Goal: Task Accomplishment & Management: Manage account settings

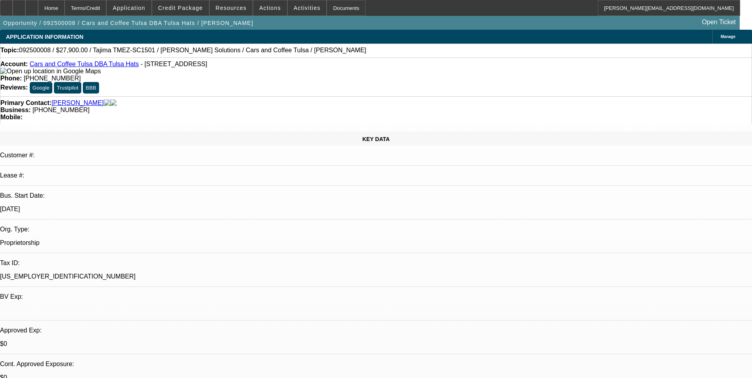
select select "0.1"
select select "2"
select select "0"
select select "6"
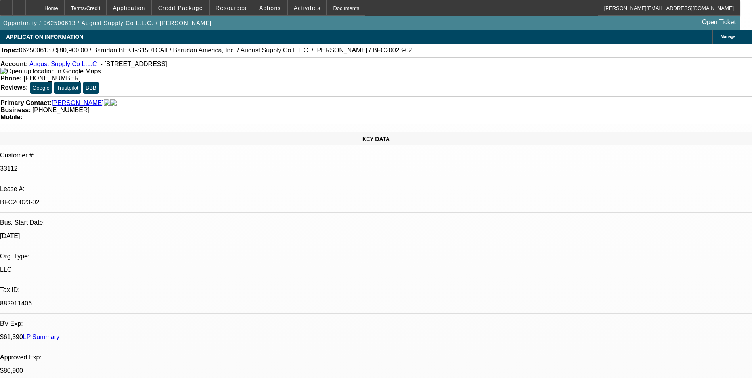
select select "0"
select select "2"
select select "0.1"
select select "0"
select select "2"
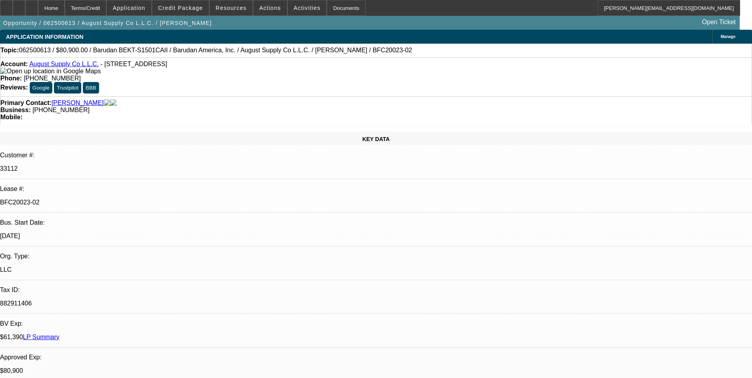
select select "0.1"
select select "0"
select select "2"
select select "0.1"
select select "0"
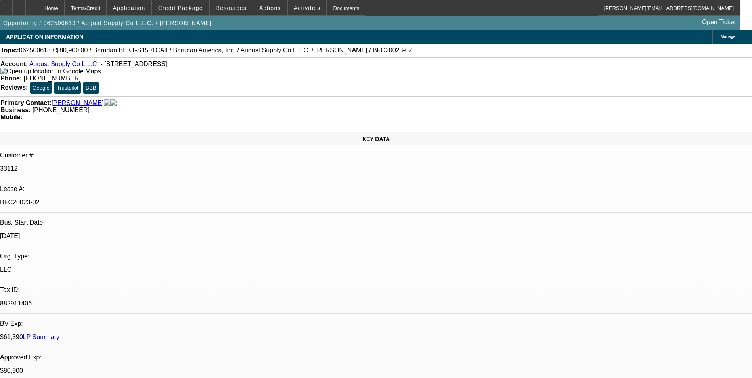
select select "2"
select select "0.1"
select select "1"
select select "2"
select select "4"
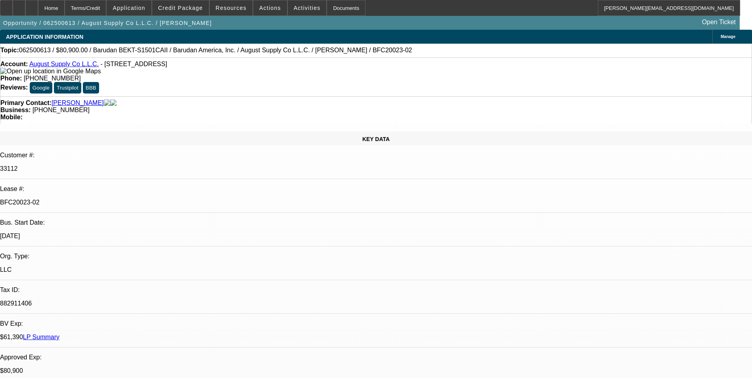
select select "1"
select select "2"
select select "4"
select select "1"
select select "2"
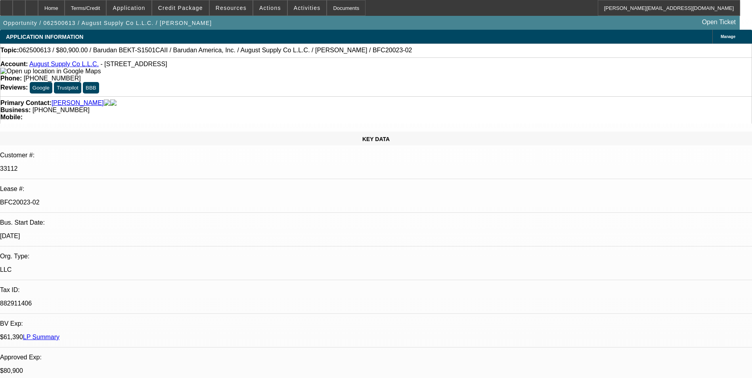
select select "4"
select select "1"
select select "2"
select select "4"
click at [13, 8] on div at bounding box center [6, 8] width 13 height 16
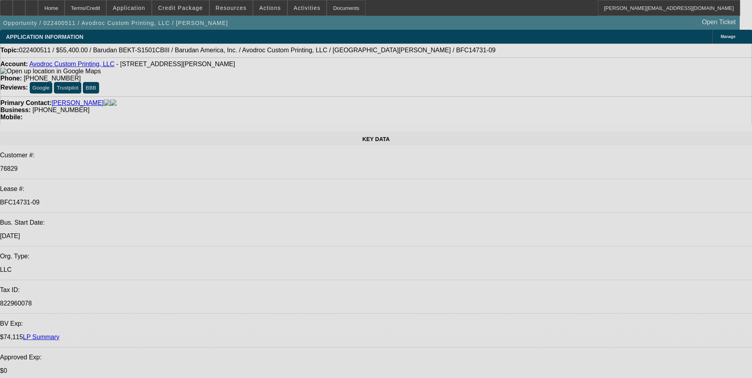
select select "0"
select select "2"
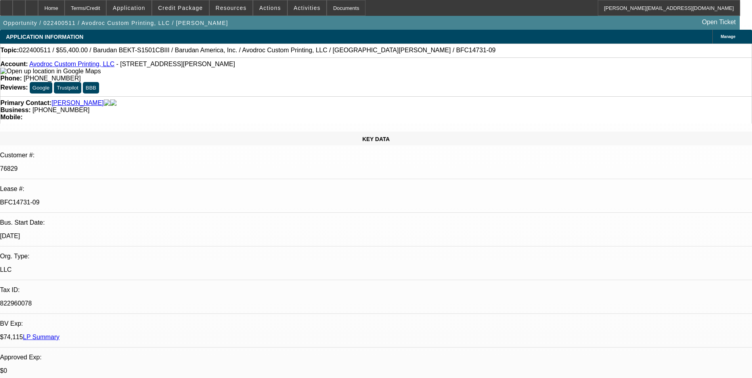
select select "0.1"
select select "0"
select select "2"
select select "0.1"
select select "0"
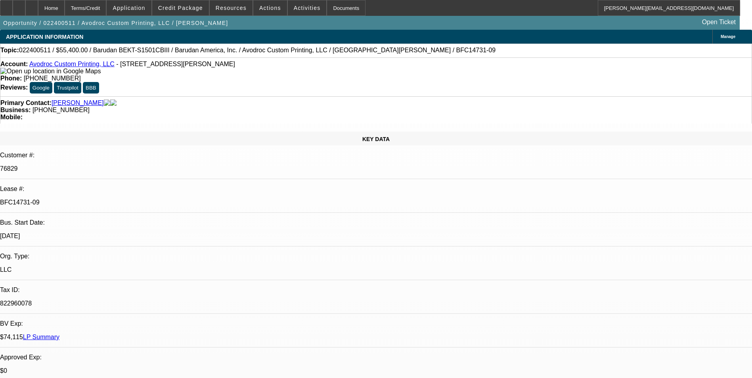
select select "2"
select select "0.1"
select select "0"
select select "2"
select select "0.1"
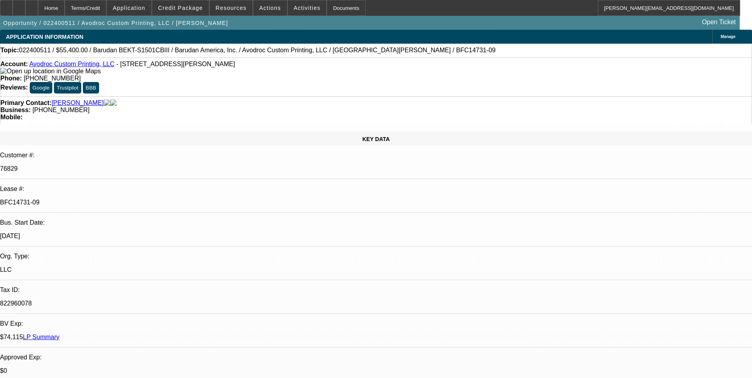
select select "1"
select select "2"
select select "4"
select select "1"
select select "2"
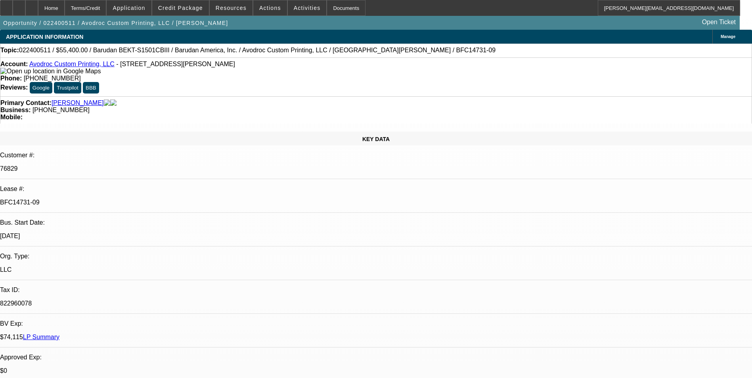
select select "4"
select select "1"
select select "2"
select select "4"
select select "1"
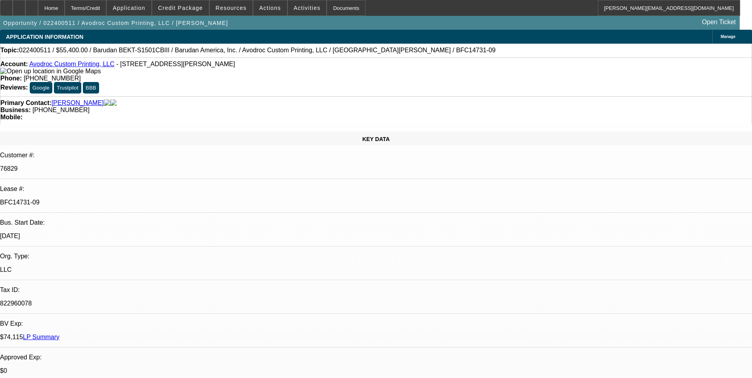
select select "2"
select select "4"
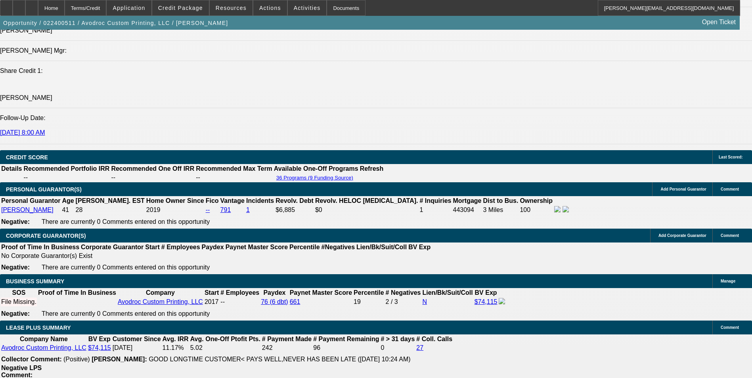
scroll to position [1071, 0]
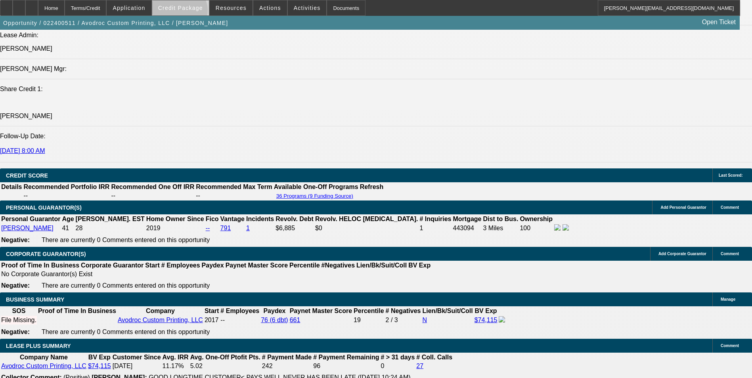
click at [192, 12] on span at bounding box center [180, 7] width 57 height 19
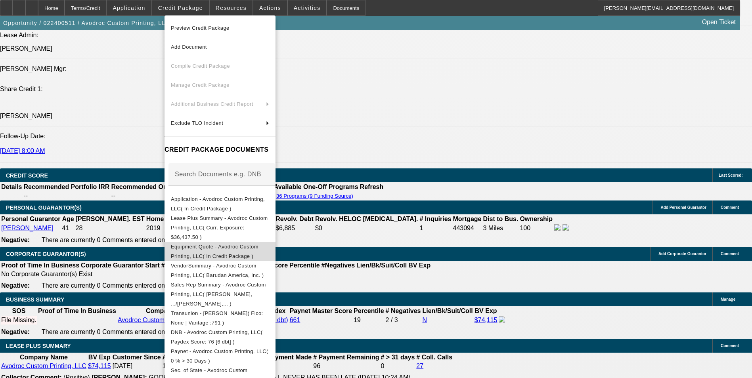
click at [226, 244] on span "Equipment Quote - Avodroc Custom Printing, LLC( In Credit Package )" at bounding box center [215, 251] width 88 height 15
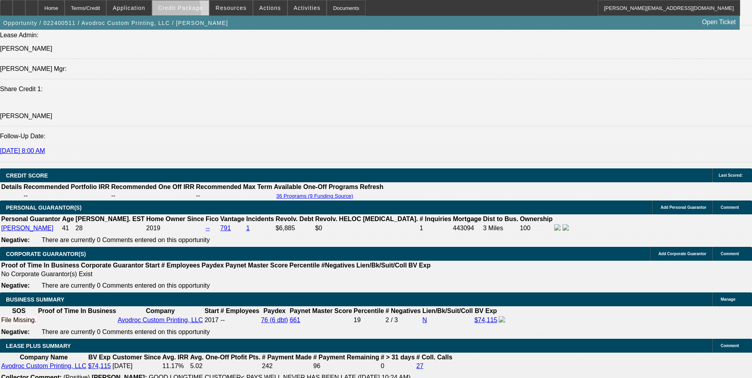
click at [179, 13] on span at bounding box center [180, 7] width 57 height 19
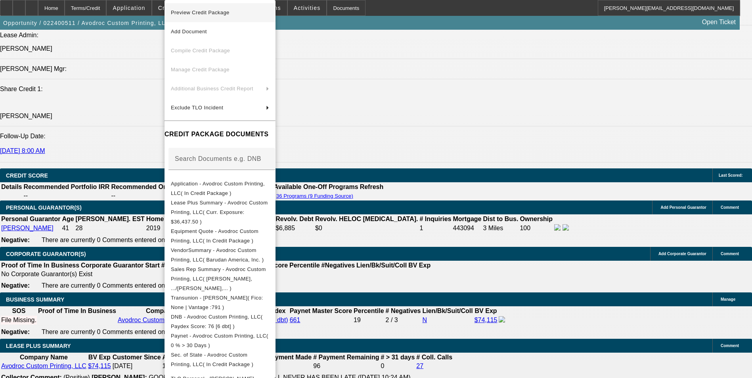
click at [242, 12] on span "Preview Credit Package" at bounding box center [220, 13] width 98 height 10
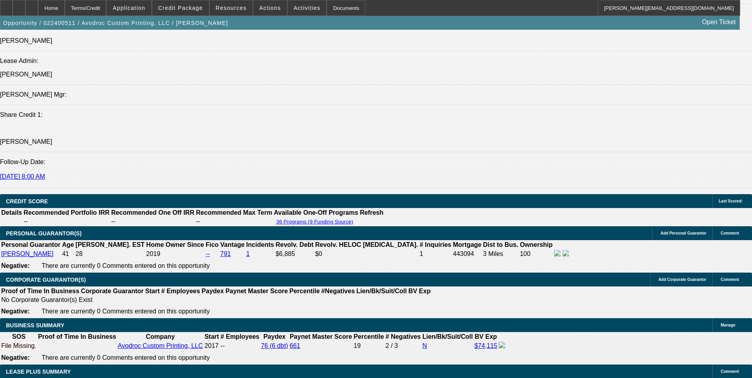
scroll to position [1031, 0]
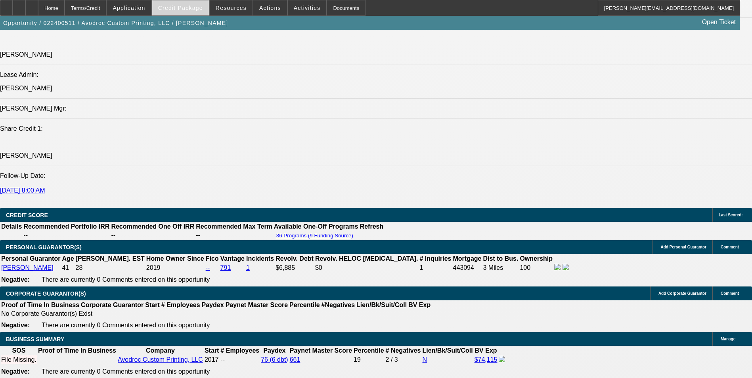
click at [200, 12] on span at bounding box center [180, 7] width 57 height 19
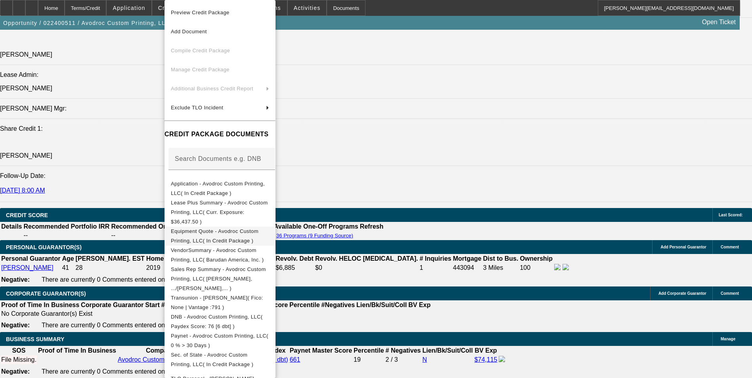
click at [202, 228] on span "Equipment Quote - Avodroc Custom Printing, LLC( In Credit Package )" at bounding box center [215, 235] width 88 height 15
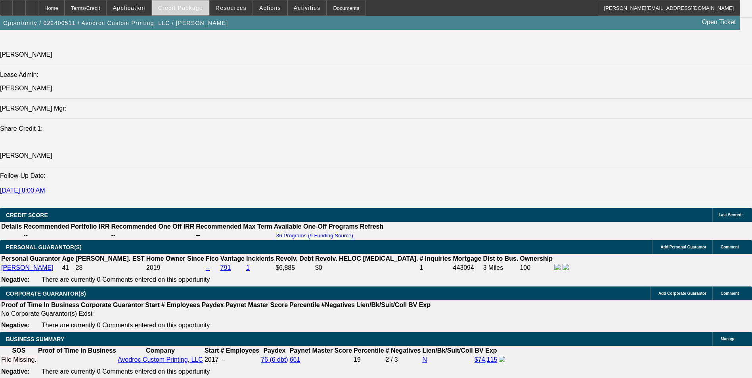
click at [199, 10] on span "Credit Package" at bounding box center [180, 8] width 45 height 6
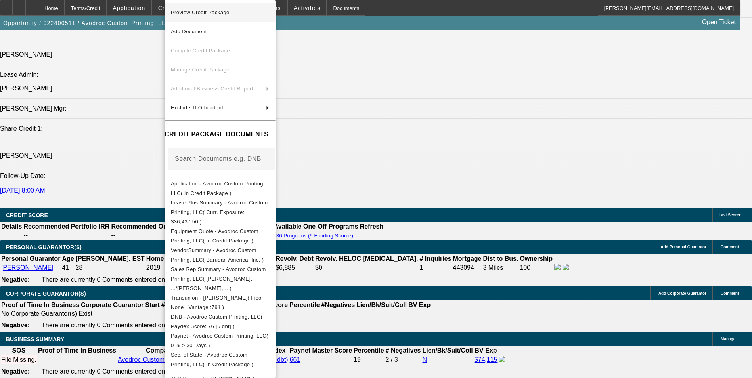
click at [220, 15] on span "Preview Credit Package" at bounding box center [220, 13] width 98 height 10
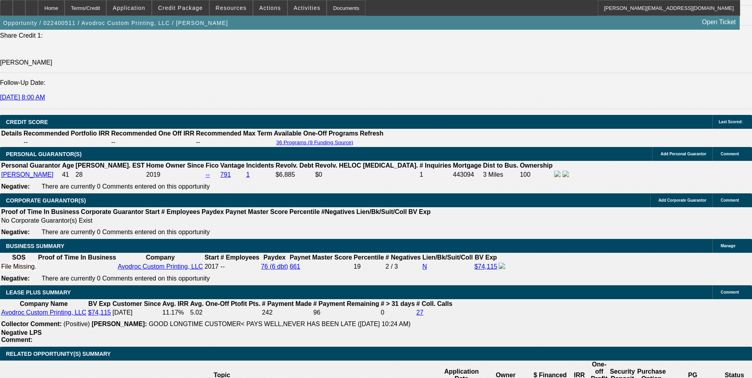
scroll to position [1111, 0]
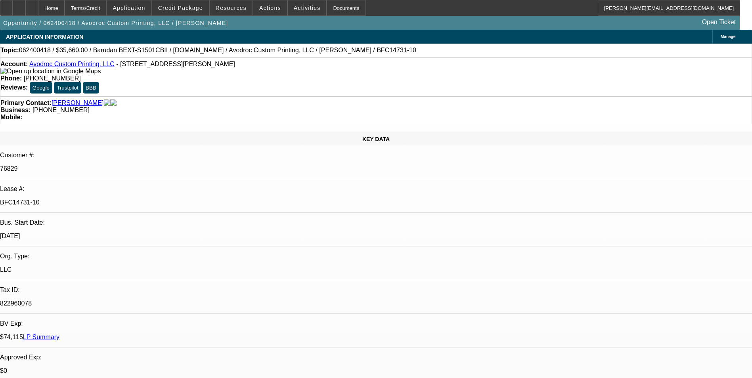
select select "0"
select select "2"
select select "0"
select select "2"
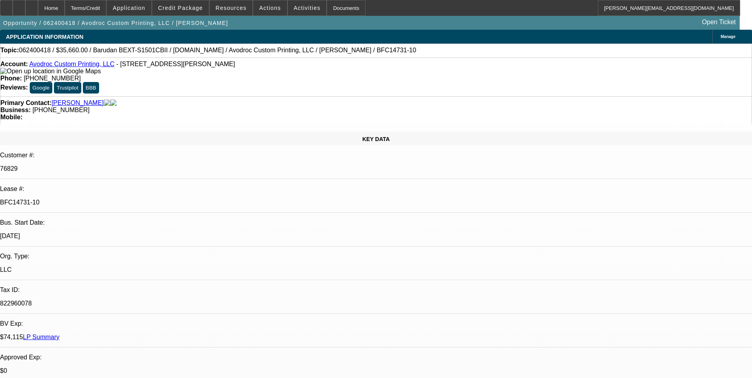
select select "0.1"
select select "0"
select select "2"
select select "0"
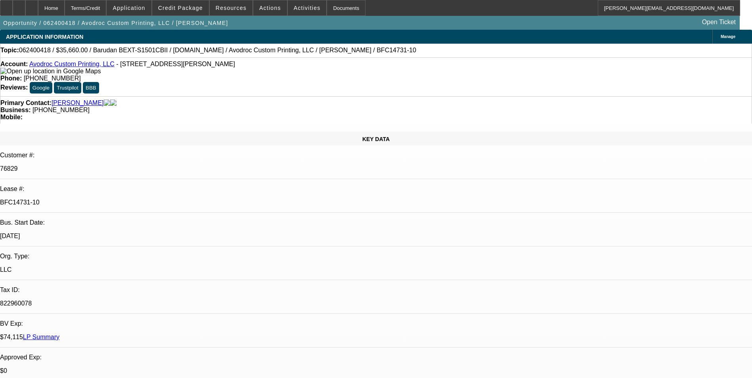
select select "2"
select select "0.1"
select select "1"
select select "2"
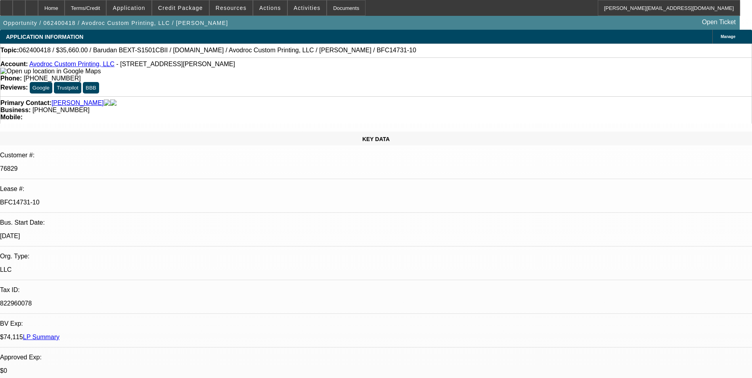
select select "1"
select select "2"
select select "4"
select select "1"
select select "2"
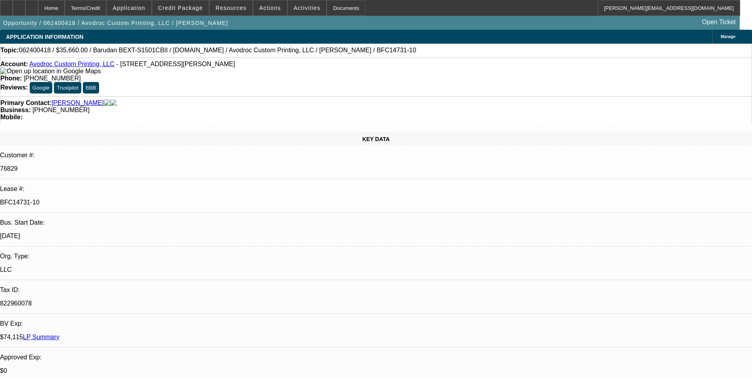
select select "2"
select select "1"
select select "2"
select select "4"
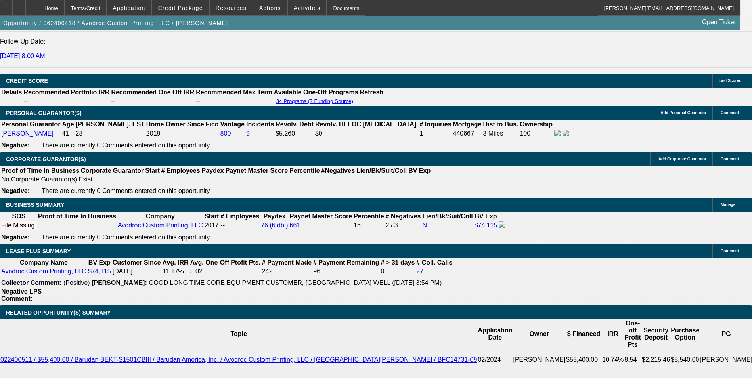
scroll to position [1190, 0]
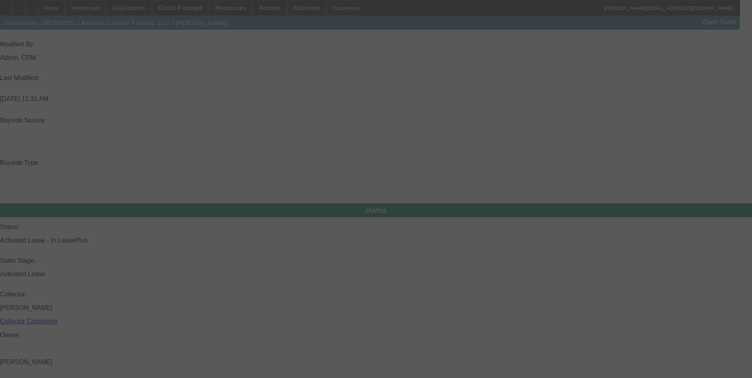
scroll to position [671, 0]
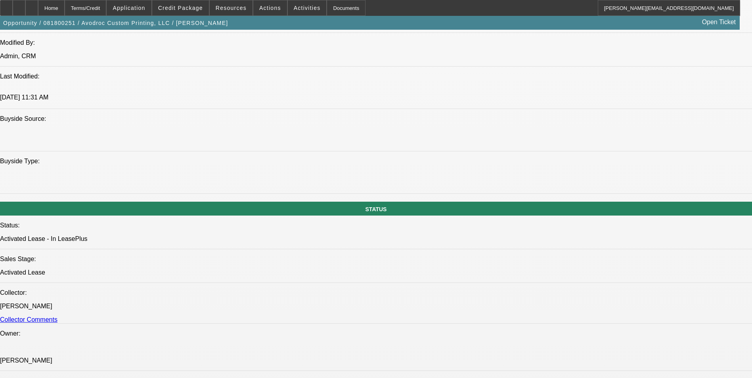
select select "0"
select select "2"
select select "0"
select select "2"
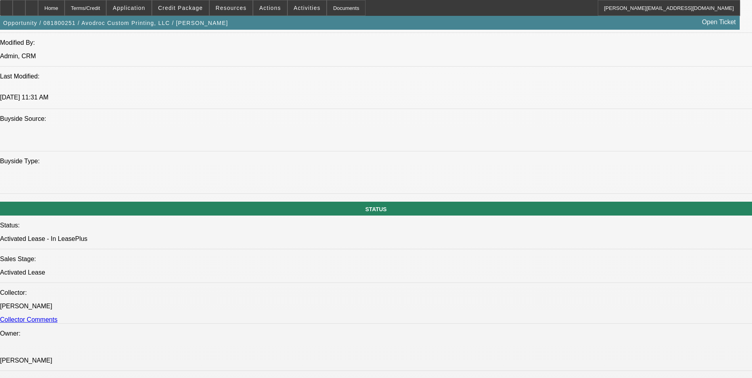
select select "0"
select select "2"
select select "0"
select select "2"
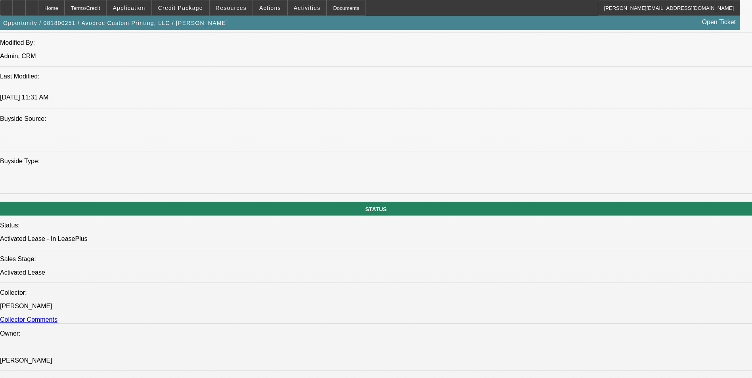
select select "0"
select select "2"
select select "0.1"
select select "4"
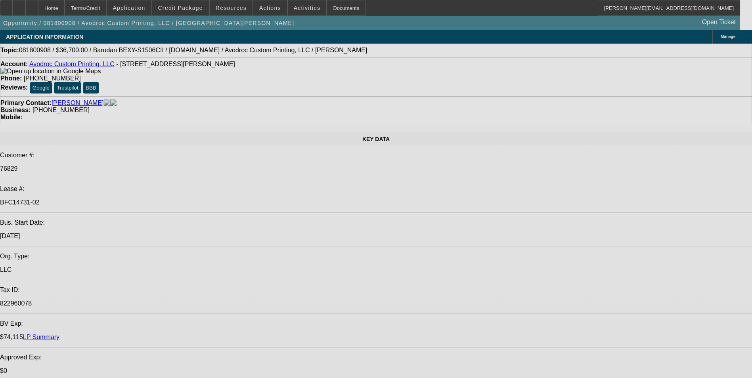
select select "0"
select select "2"
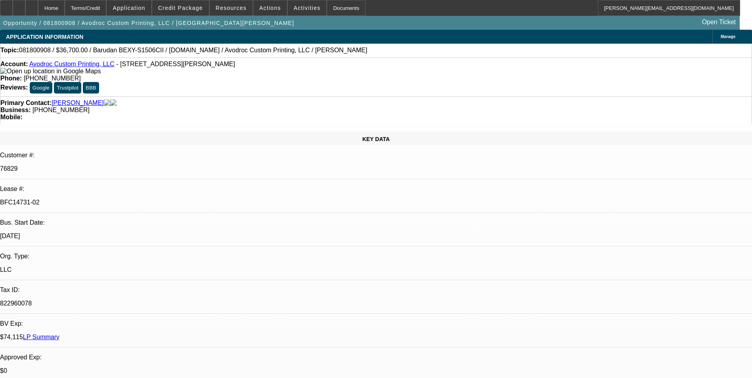
select select "0"
select select "2"
select select "0"
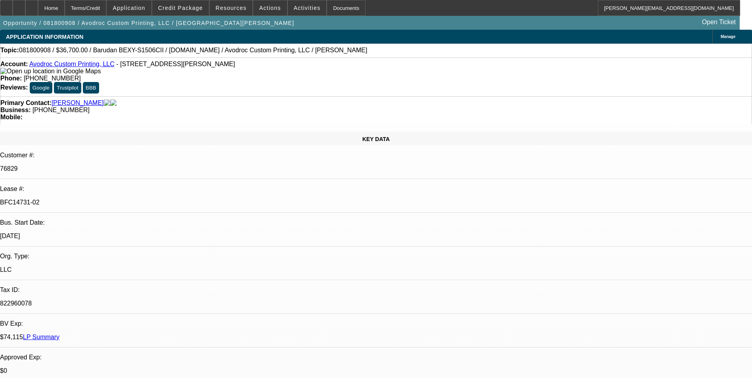
select select "2"
select select "0"
select select "1"
select select "2"
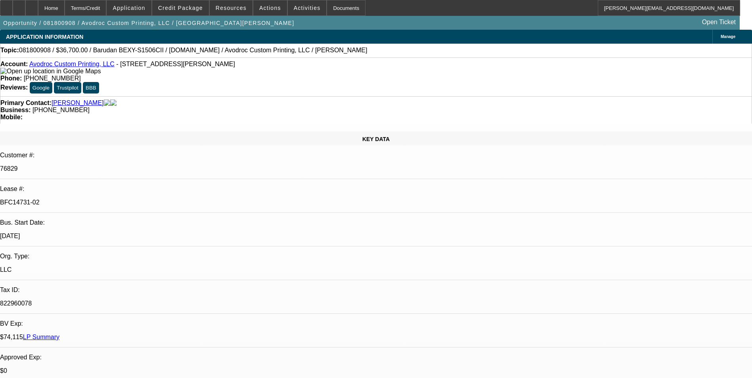
select select "1"
select select "2"
select select "1"
select select "2"
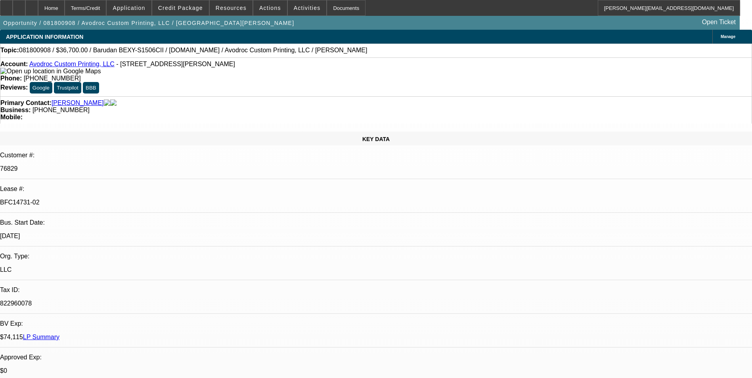
select select "2"
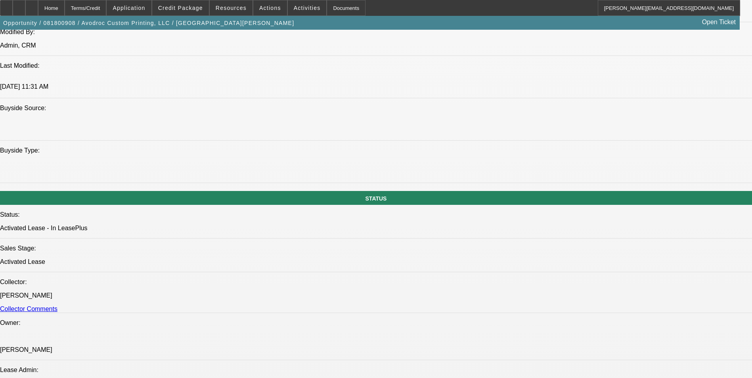
scroll to position [754, 0]
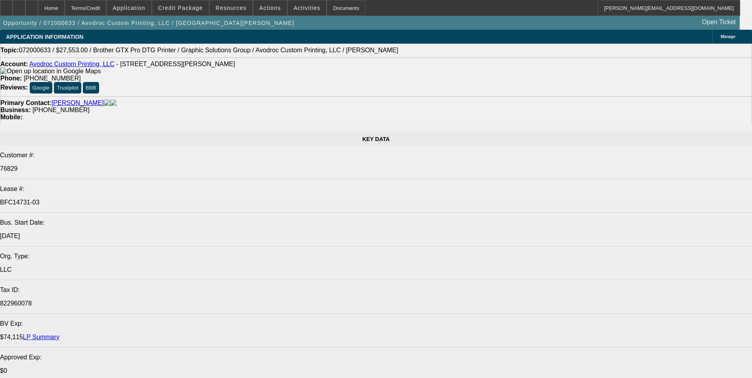
select select "0"
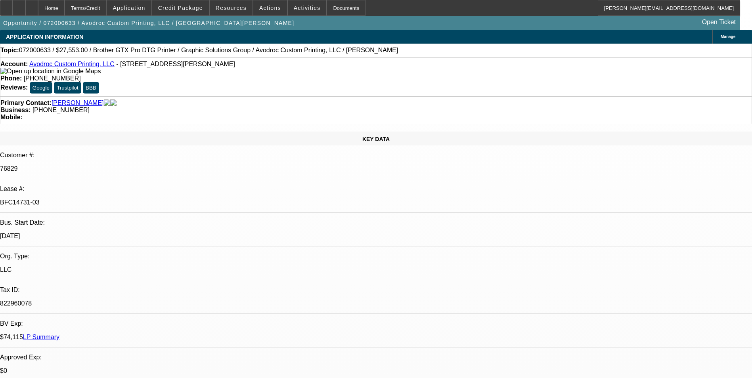
select select "0"
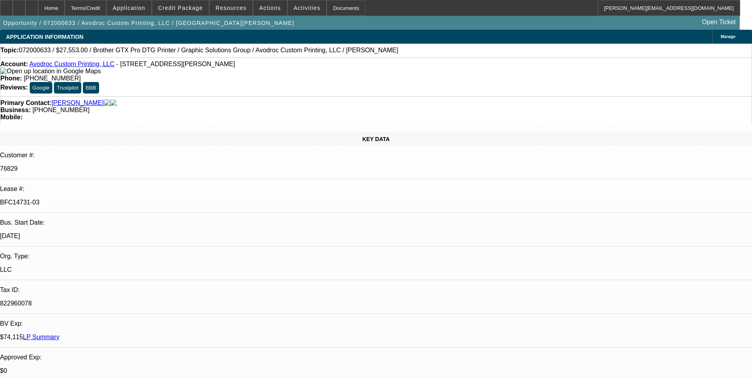
select select "0"
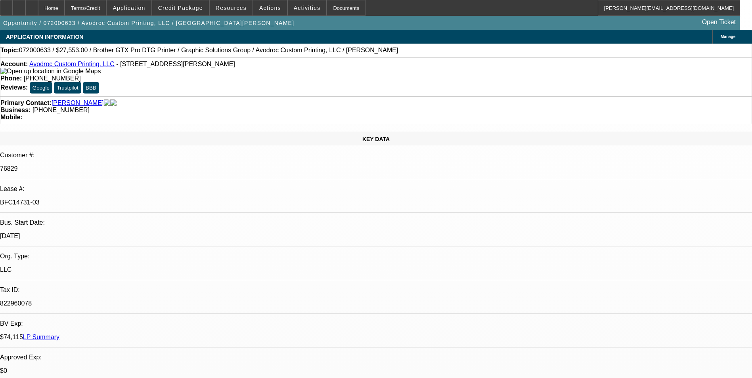
select select "0"
select select "1"
select select "2"
select select "1"
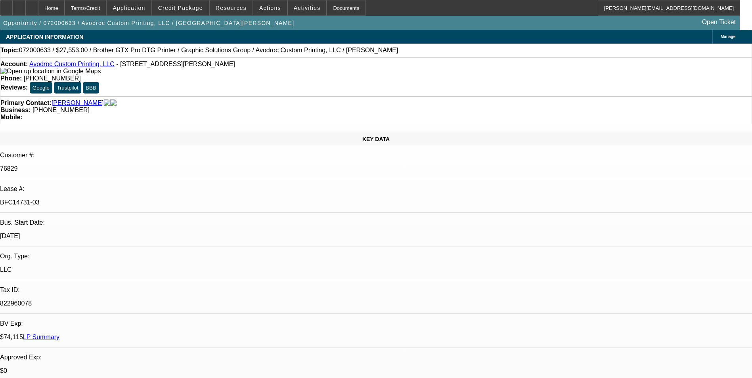
select select "2"
select select "1"
select select "2"
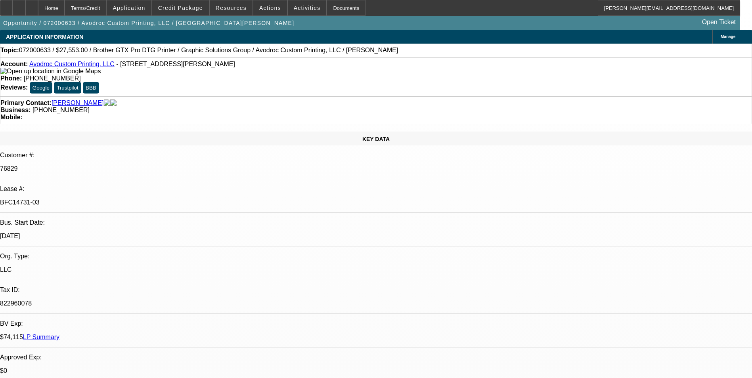
select select "1"
select select "2"
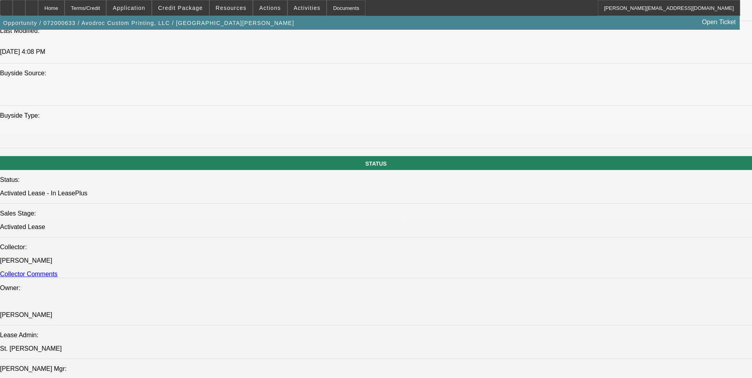
scroll to position [873, 0]
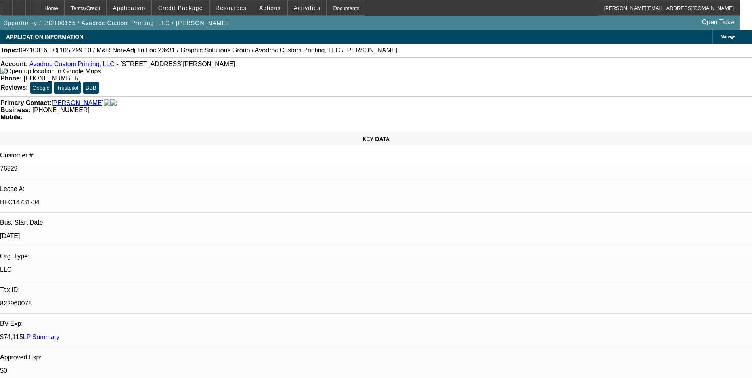
select select "0"
select select "2"
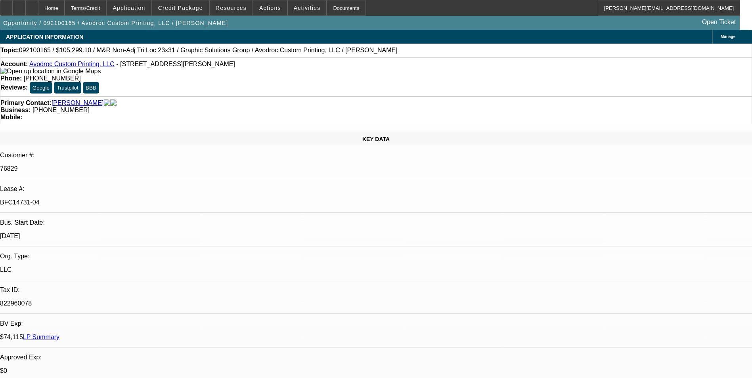
select select "0"
select select "2"
select select "0"
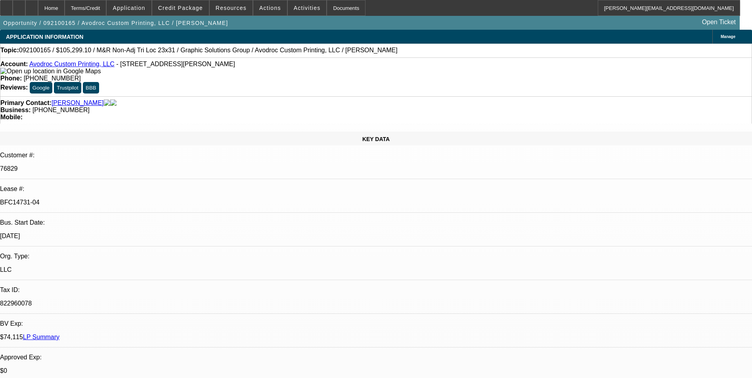
select select "2"
select select "0"
select select "1"
select select "2"
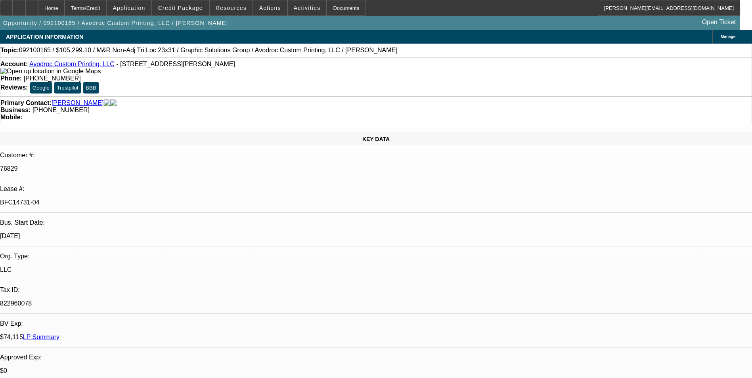
select select "1"
select select "2"
select select "1"
select select "2"
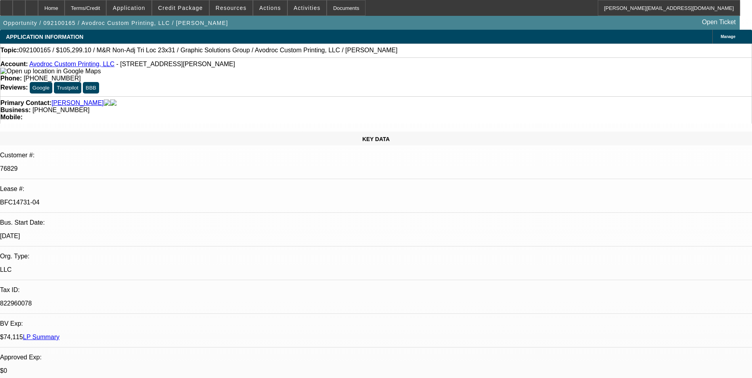
select select "2"
select select "1"
select select "2"
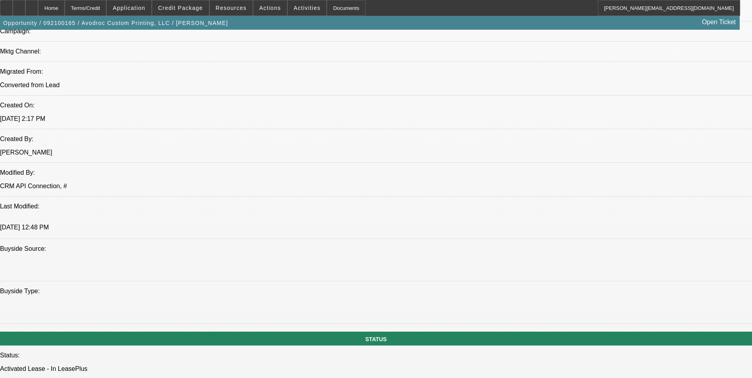
scroll to position [754, 0]
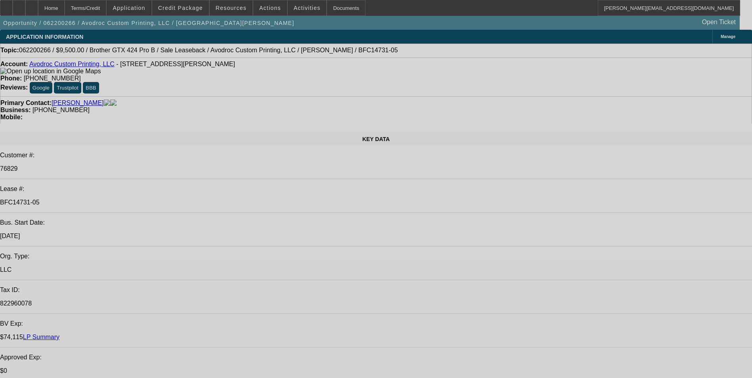
select select "0"
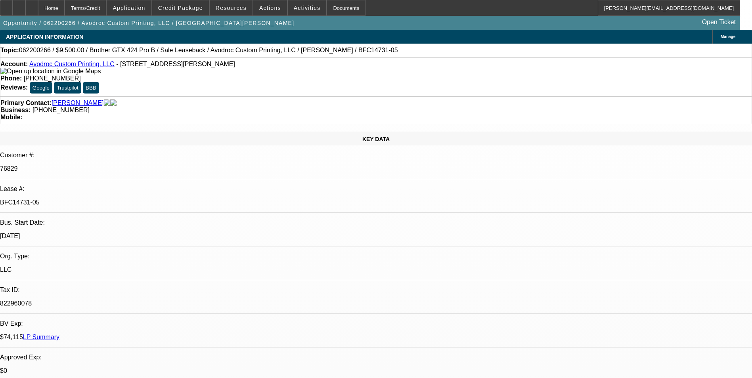
select select "2"
select select "0"
select select "2"
select select "0"
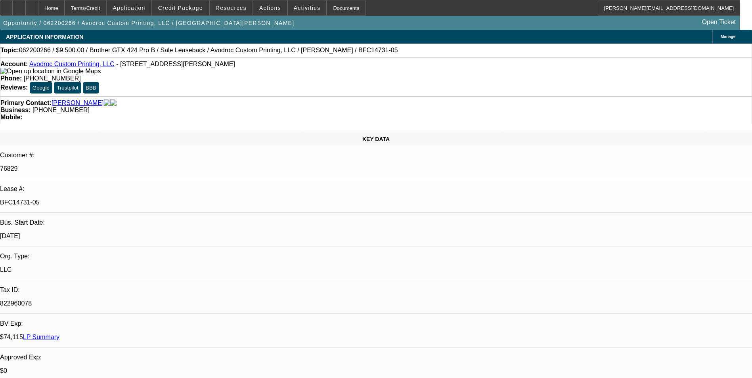
select select "1"
select select "2"
select select "1"
select select "2"
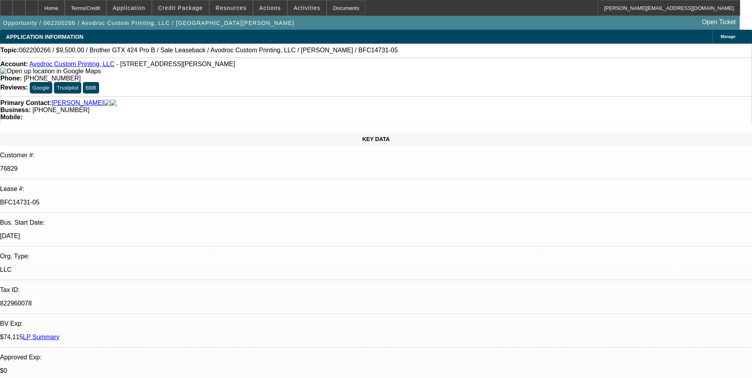
select select "2"
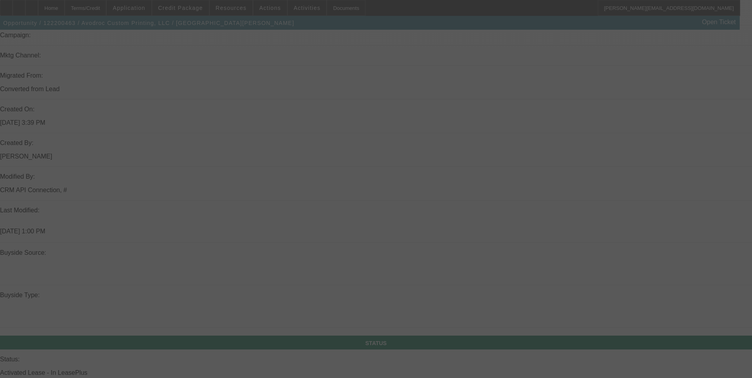
scroll to position [711, 0]
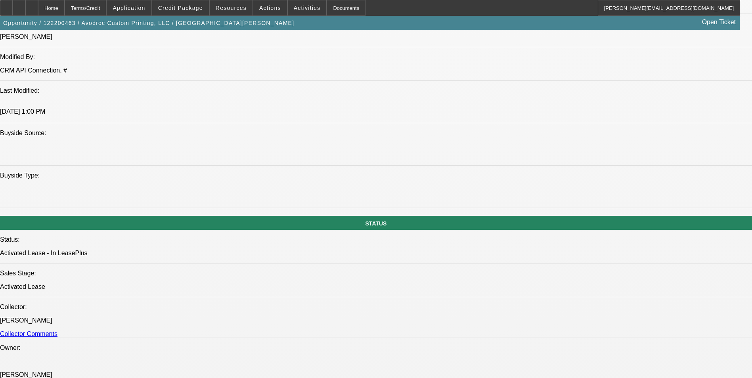
select select "0"
select select "2"
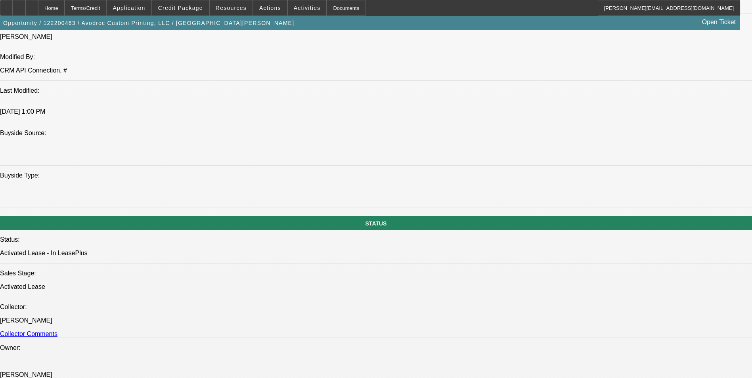
select select "0"
select select "2"
select select "0"
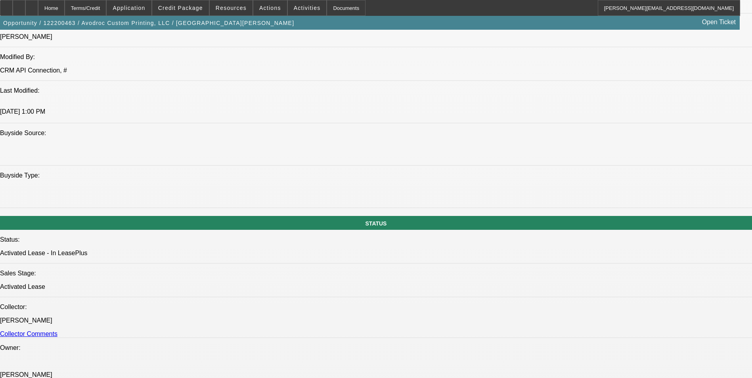
select select "2"
select select "0"
select select "1"
select select "2"
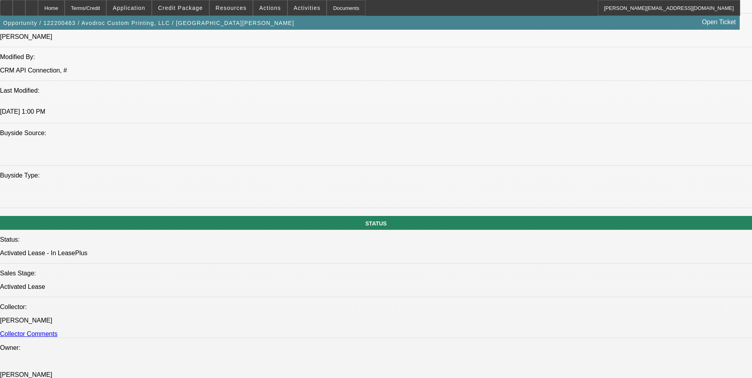
select select "1"
select select "2"
select select "1"
select select "2"
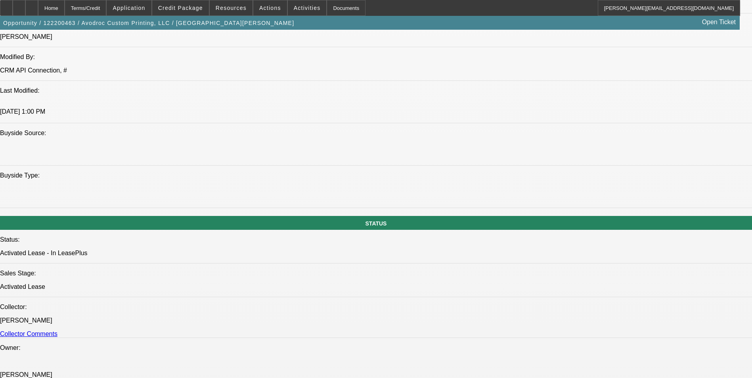
select select "2"
select select "1"
select select "2"
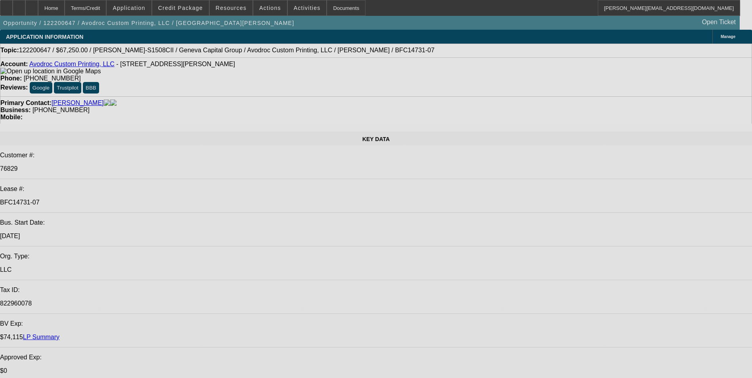
select select "0"
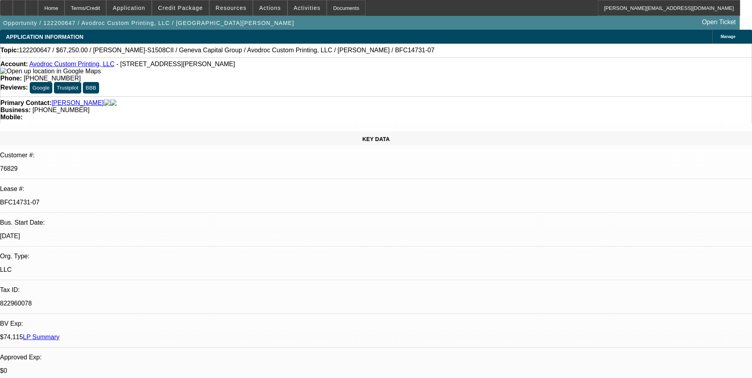
select select "0"
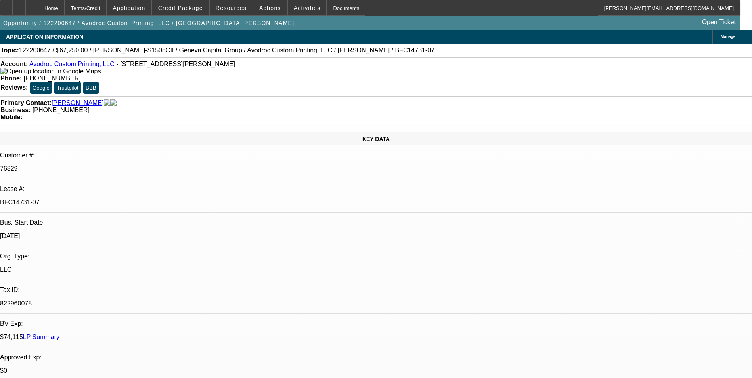
select select "0"
select select "1"
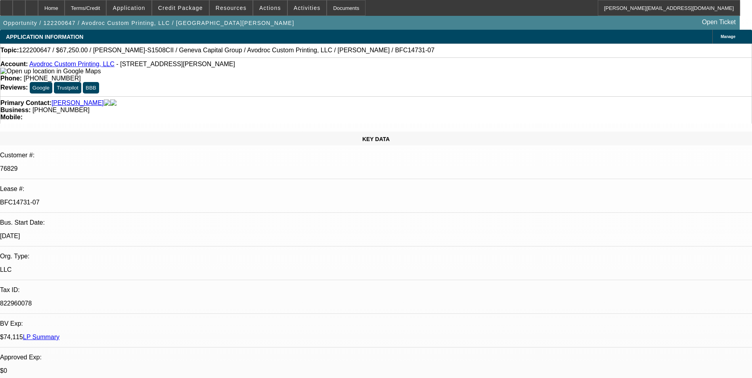
select select "1"
select select "2"
select select "1"
select select "2"
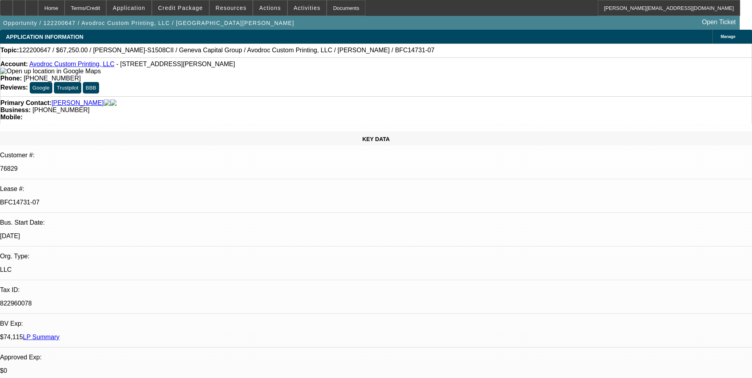
select select "1"
select select "2"
select select "1"
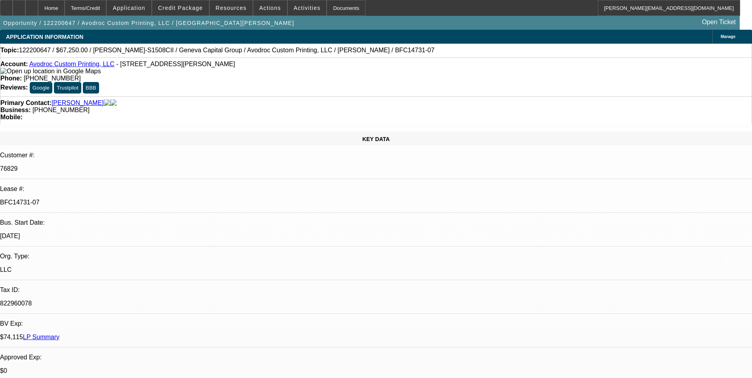
select select "2"
select select "0"
select select "2"
select select "0"
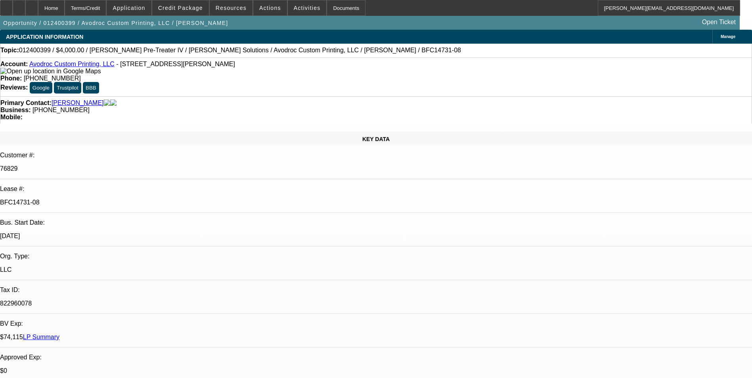
select select "2"
select select "0"
select select "1"
select select "2"
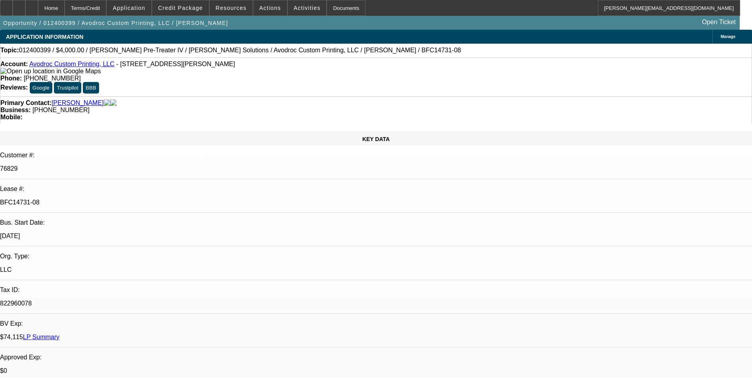
select select "1"
select select "2"
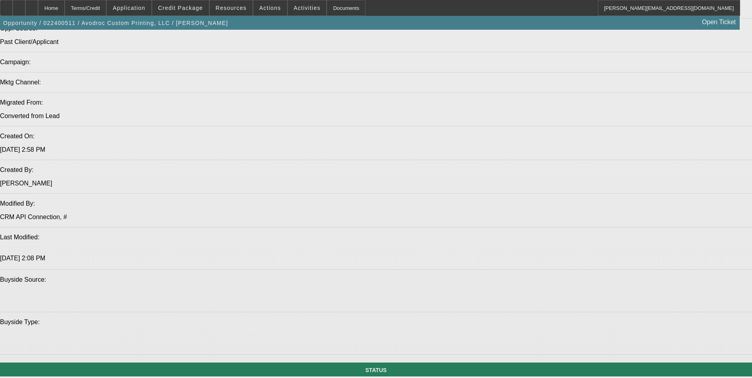
select select "0"
select select "2"
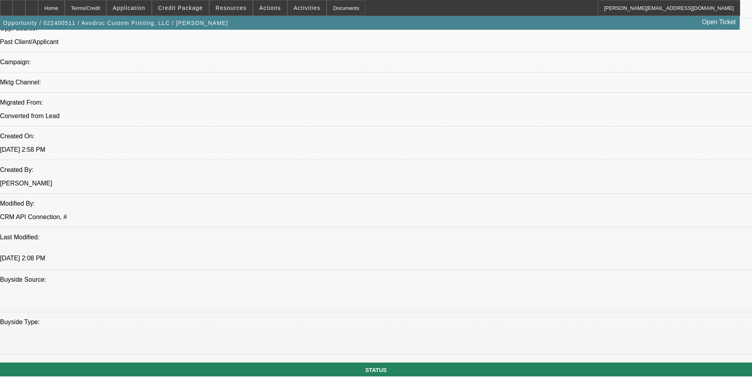
select select "0.1"
select select "0"
select select "2"
select select "0.1"
select select "0"
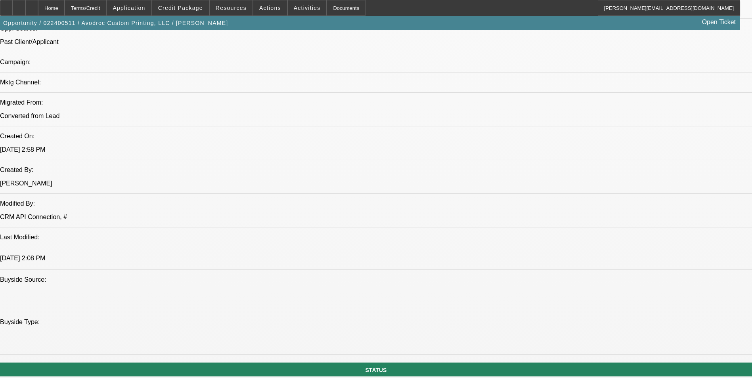
select select "2"
select select "0.1"
select select "0"
select select "2"
select select "0.1"
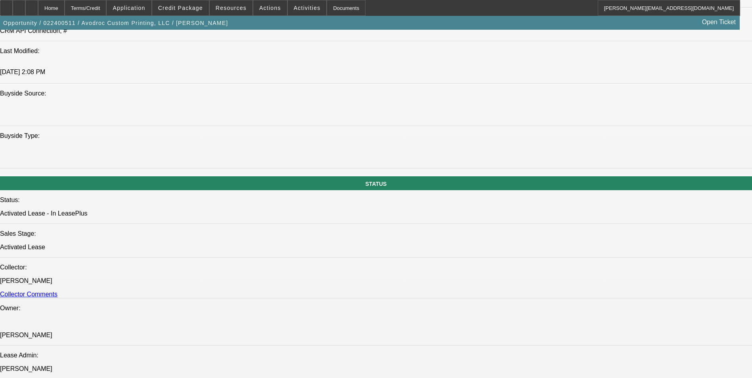
select select "1"
select select "2"
select select "4"
select select "1"
select select "2"
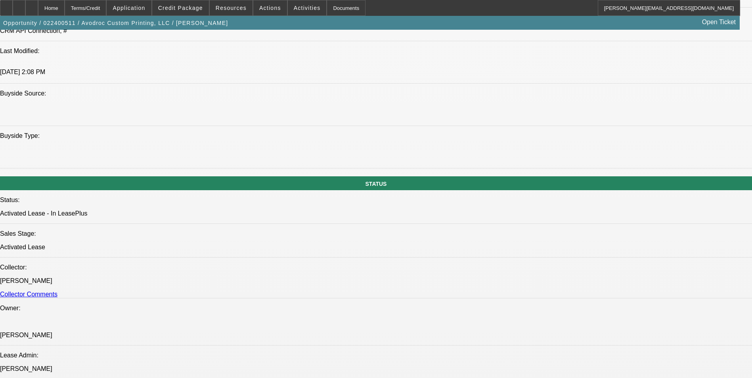
select select "4"
select select "1"
select select "2"
select select "4"
select select "1"
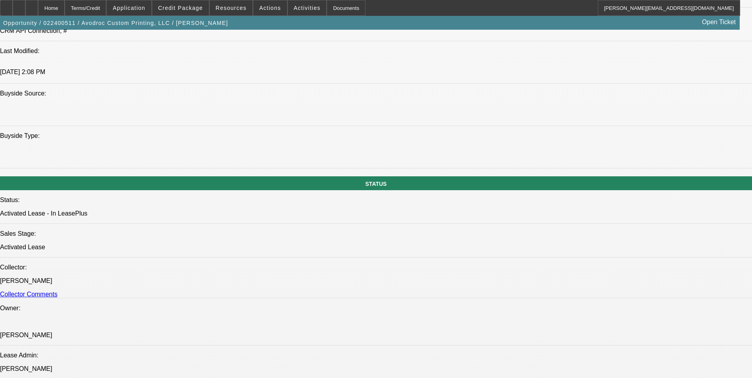
select select "2"
select select "4"
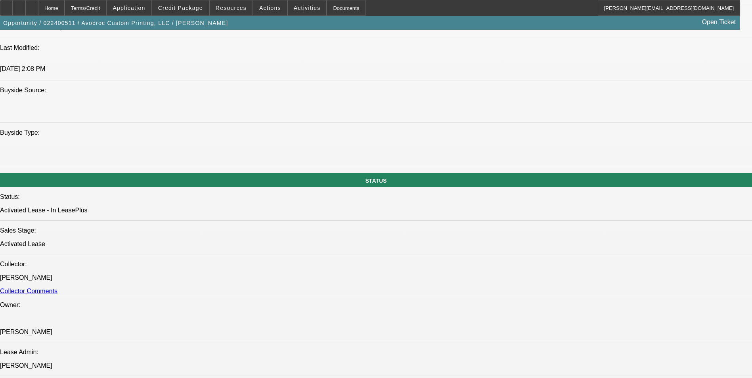
scroll to position [912, 0]
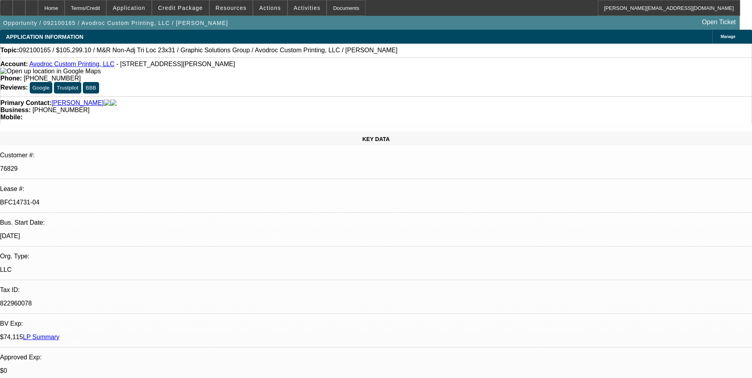
select select "0"
select select "2"
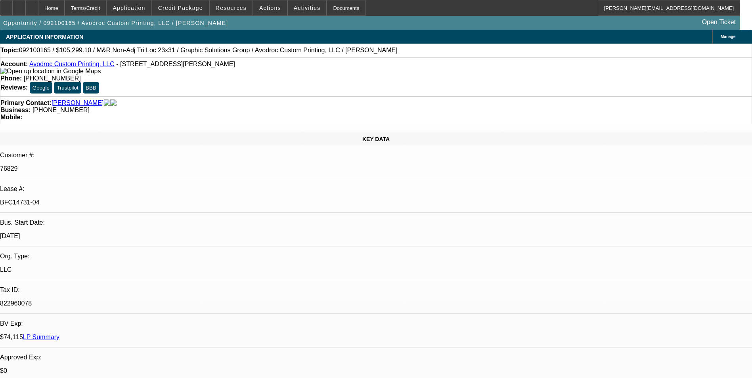
select select "0"
select select "2"
select select "0"
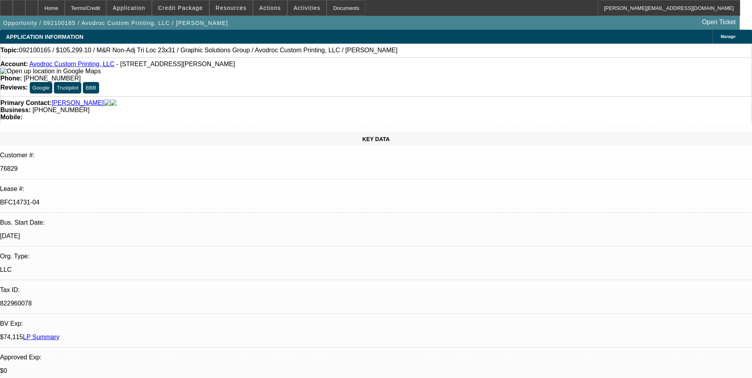
select select "2"
select select "0"
select select "1"
select select "2"
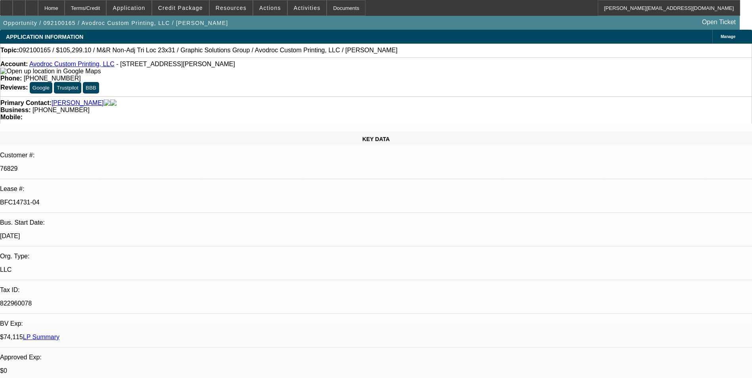
select select "1"
select select "2"
select select "1"
select select "2"
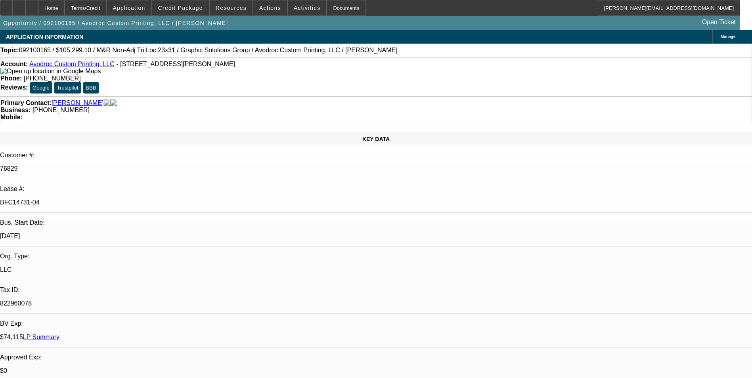
select select "2"
select select "1"
select select "2"
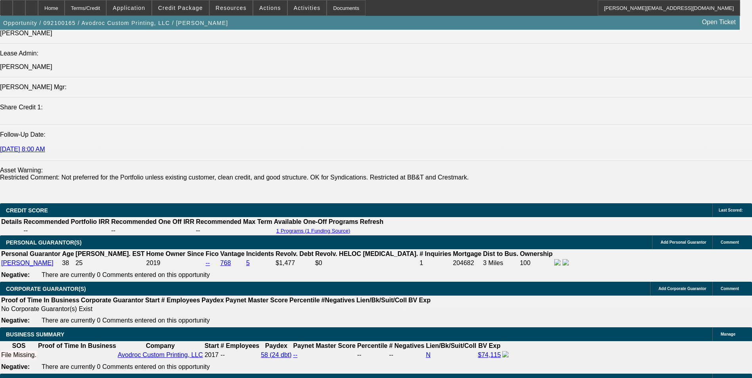
scroll to position [952, 0]
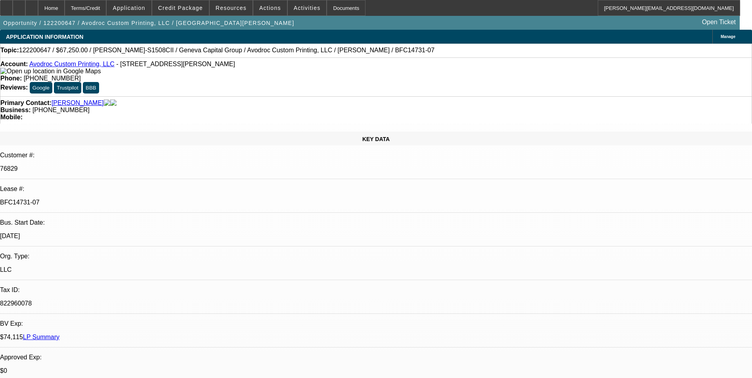
select select "0"
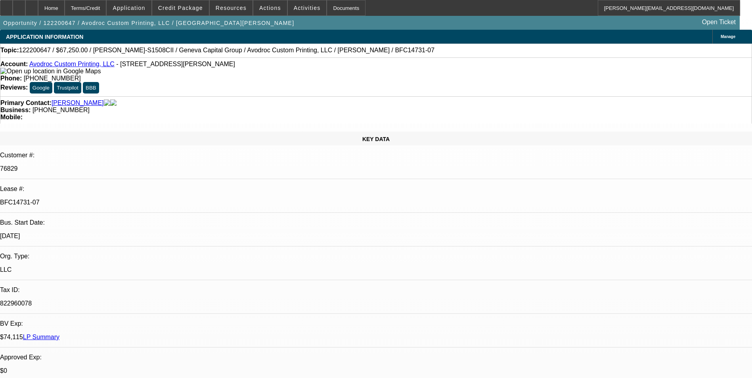
select select "0"
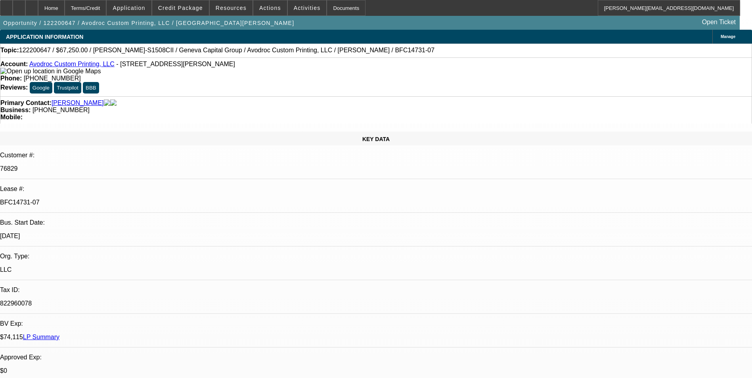
select select "0"
select select "1"
select select "2"
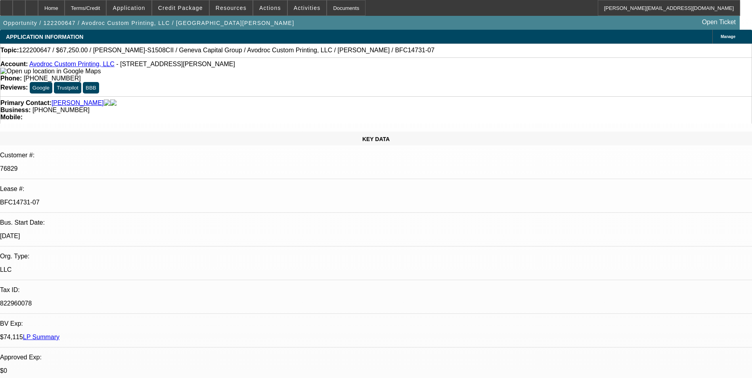
select select "1"
select select "2"
select select "1"
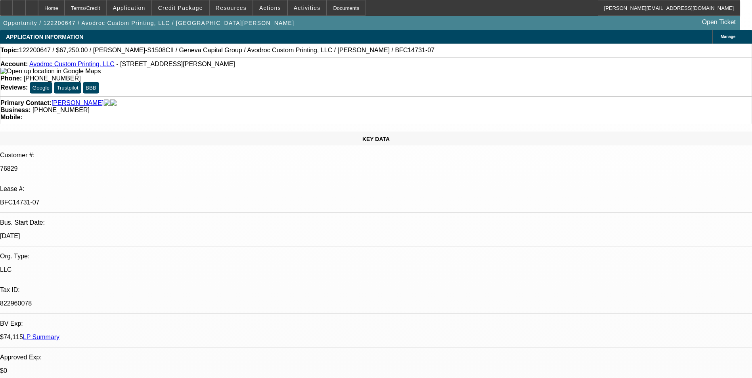
select select "2"
select select "1"
select select "2"
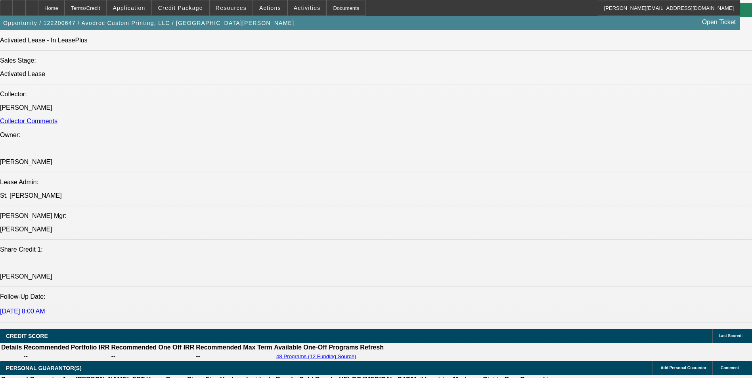
scroll to position [952, 0]
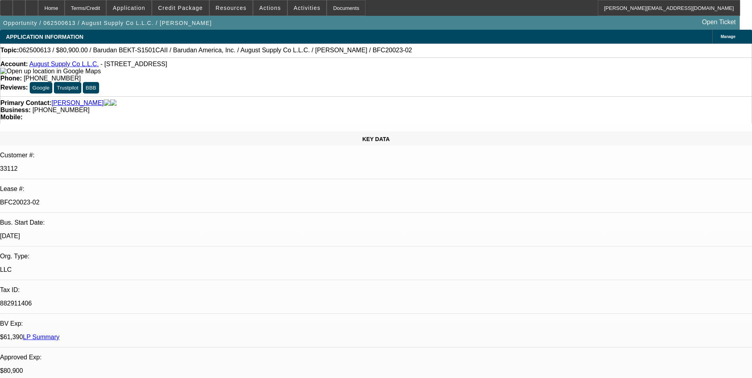
select select "0"
select select "2"
select select "0.1"
select select "4"
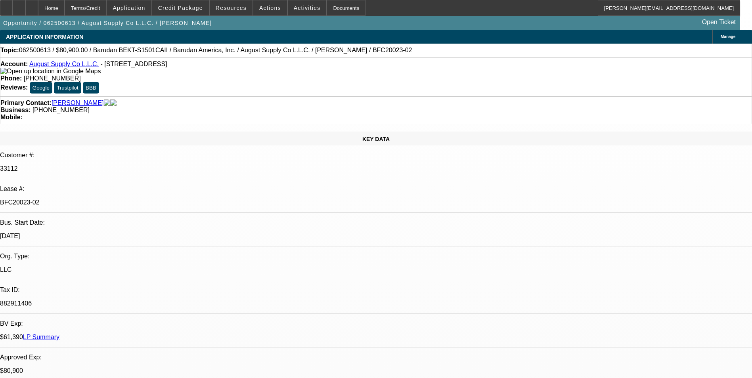
select select "0"
select select "2"
select select "0.1"
select select "4"
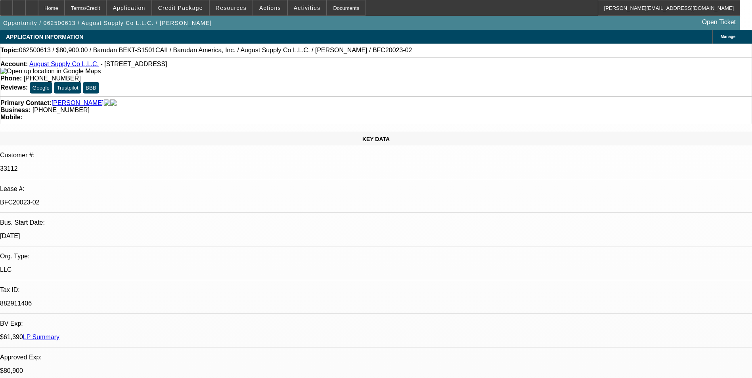
select select "0"
select select "2"
select select "0.1"
select select "4"
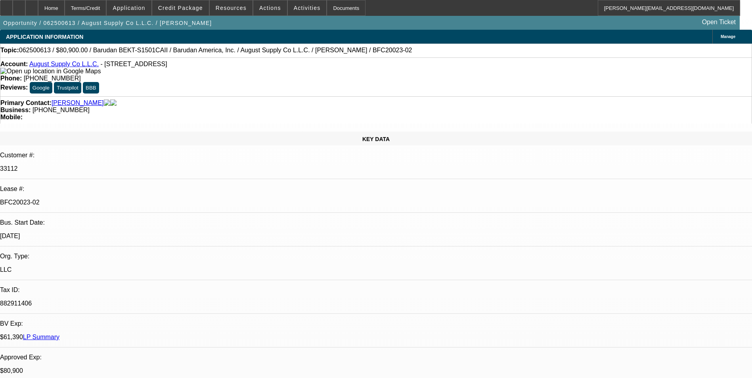
select select "0"
select select "2"
select select "0.1"
select select "4"
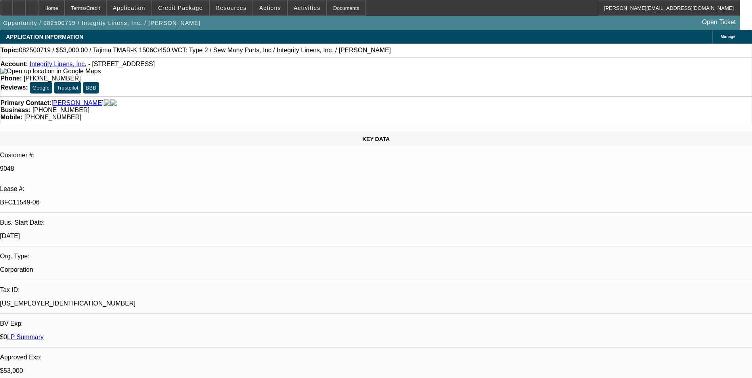
select select "0"
select select "2"
select select "0"
select select "2"
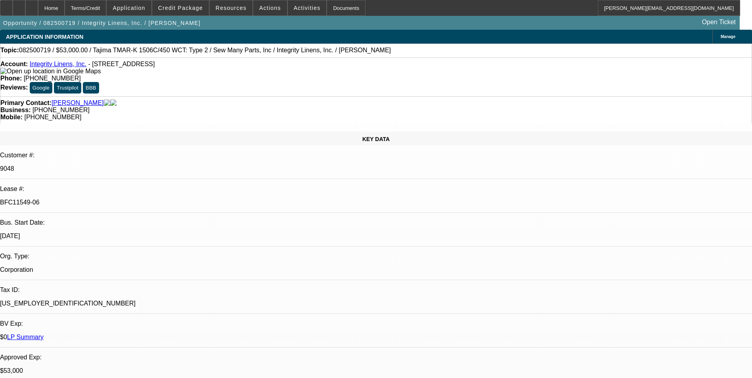
select select "0"
select select "2"
select select "0"
select select "2"
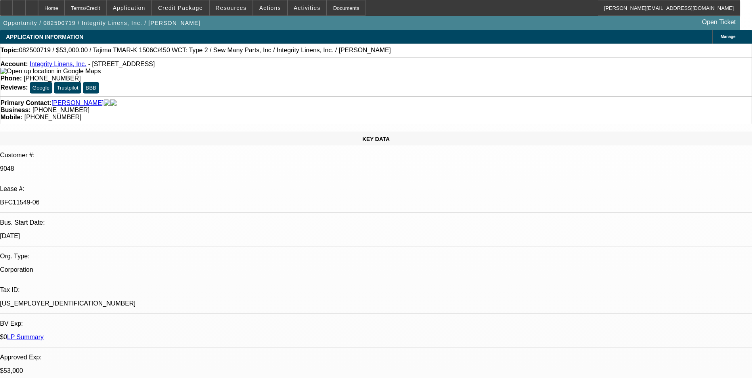
select select "0"
select select "2"
select select "0"
select select "2"
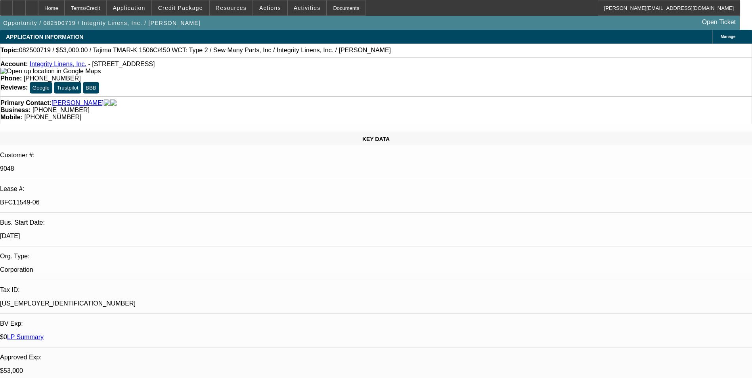
select select "0"
select select "2"
select select "0"
select select "2"
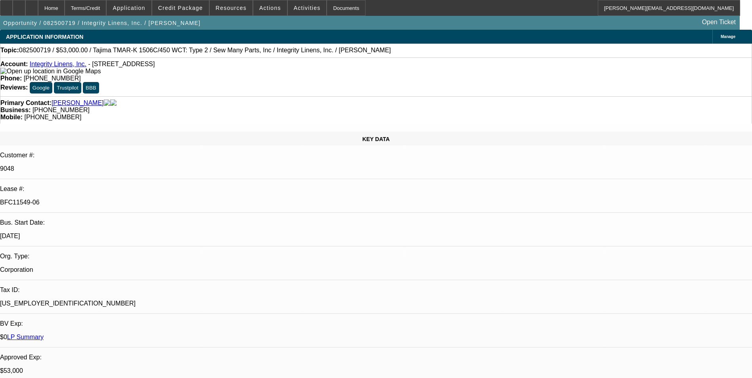
scroll to position [754, 0]
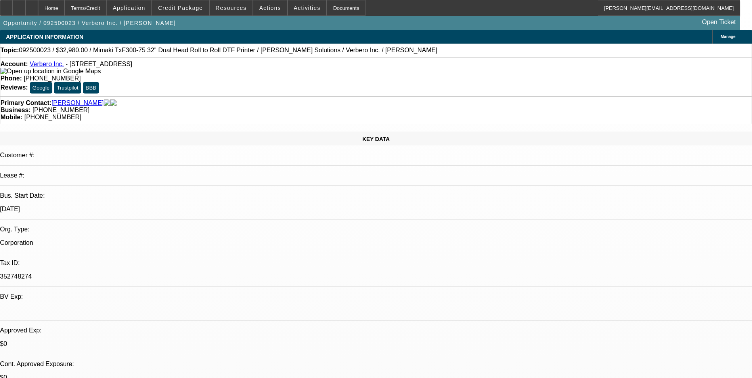
select select "0"
select select "2"
select select "0"
select select "6"
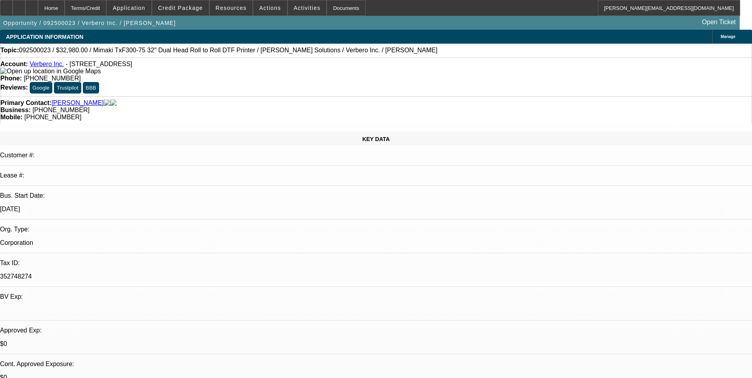
select select "0"
select select "2"
select select "0"
select select "6"
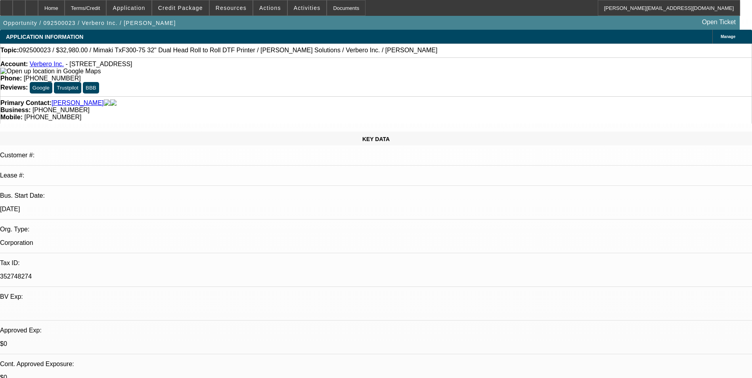
select select "0"
select select "2"
select select "0"
select select "6"
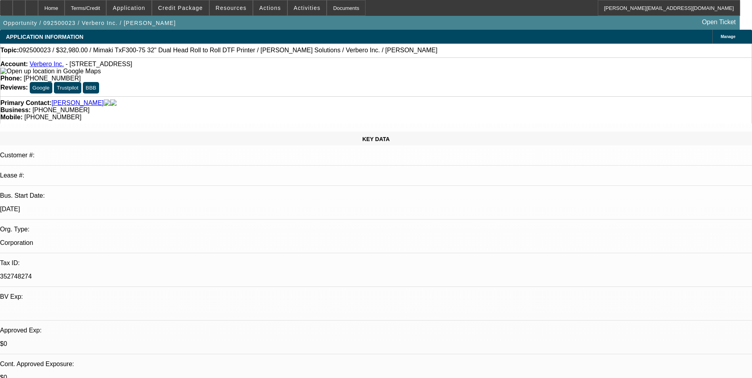
select select "0"
select select "2"
select select "0"
select select "6"
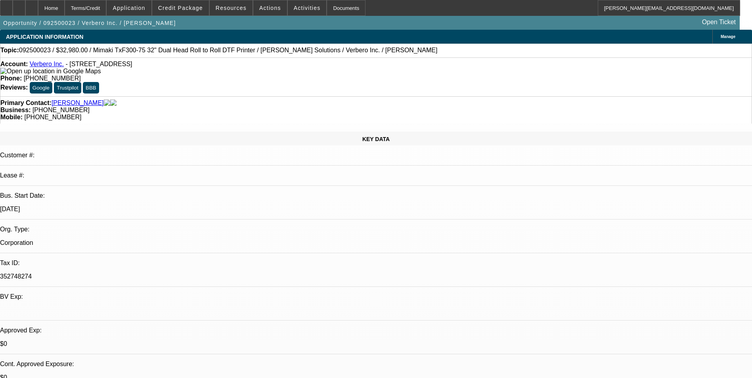
scroll to position [79, 7]
click at [301, 9] on span "Activities" at bounding box center [307, 8] width 27 height 6
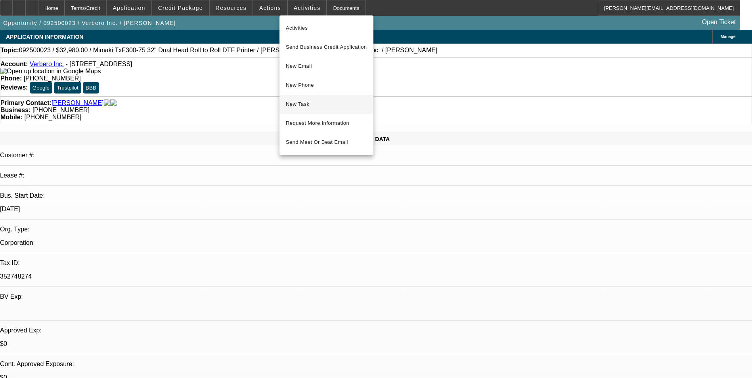
click at [317, 99] on button "New Task" at bounding box center [327, 104] width 94 height 19
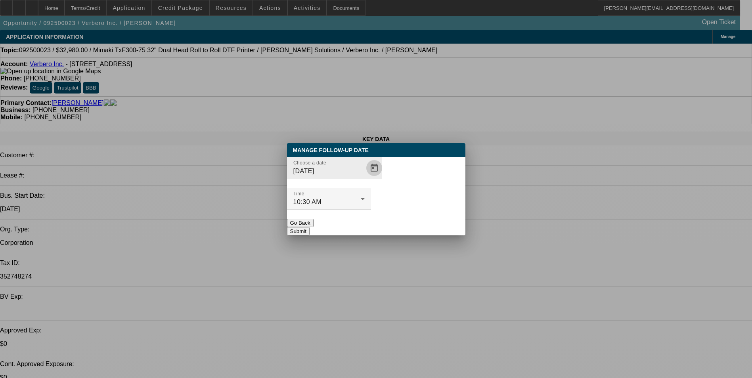
click at [365, 178] on span "Open calendar" at bounding box center [374, 168] width 19 height 19
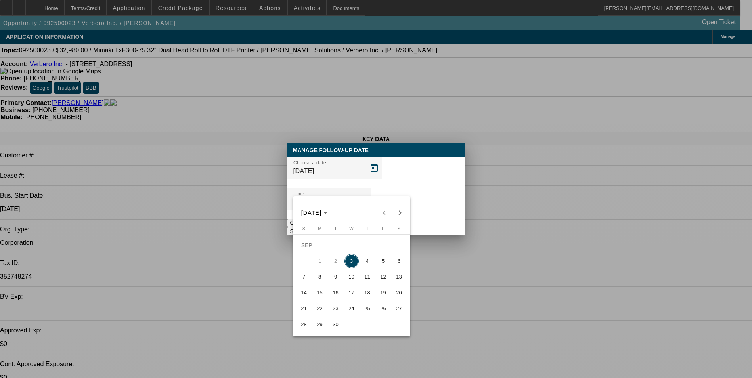
click at [353, 295] on span "17" at bounding box center [352, 293] width 14 height 14
type input "9/17/2025"
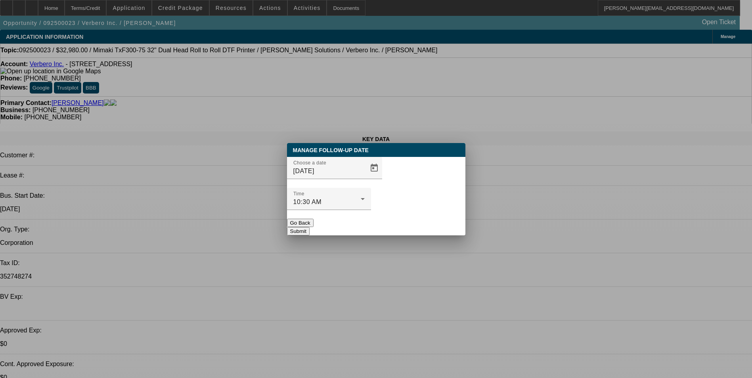
click at [310, 227] on button "Submit" at bounding box center [298, 231] width 23 height 8
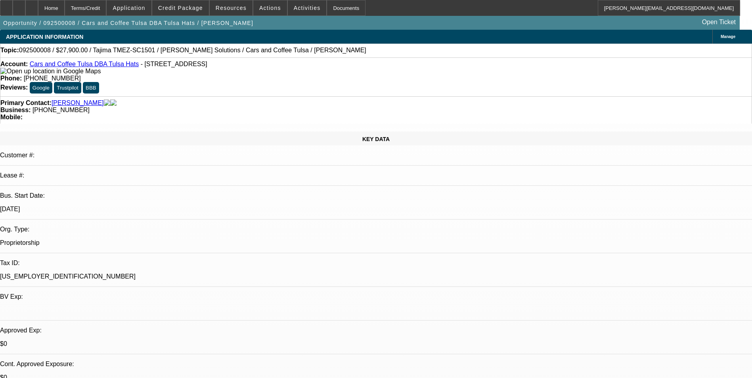
select select "0.1"
select select "2"
select select "0"
select select "6"
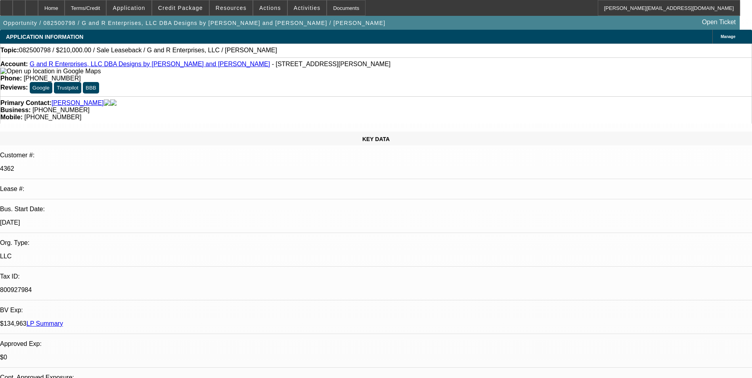
select select "0"
select select "2"
select select "0"
select select "2"
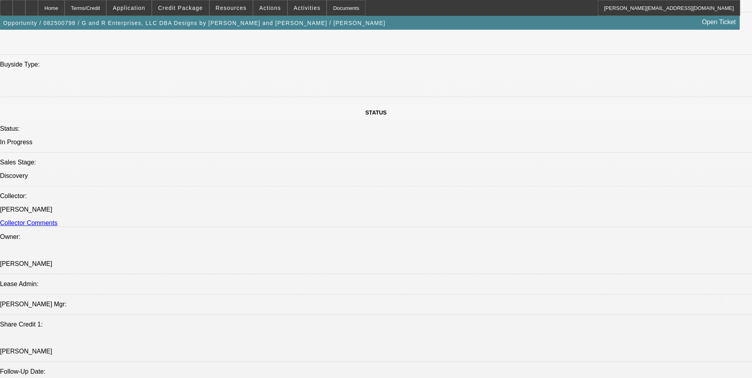
scroll to position [793, 0]
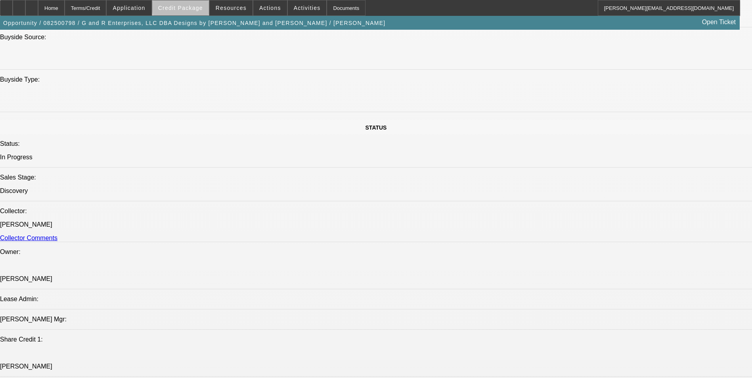
click at [199, 6] on span "Credit Package" at bounding box center [180, 8] width 45 height 6
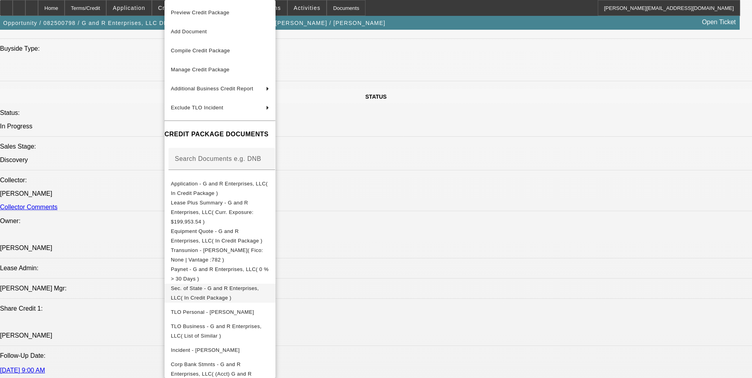
scroll to position [873, 0]
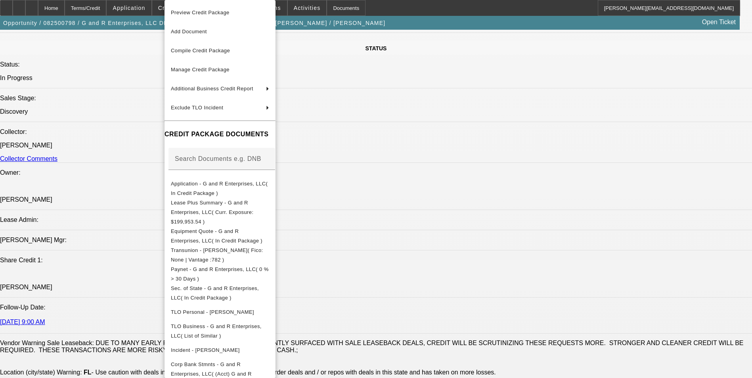
click at [433, 310] on div at bounding box center [376, 189] width 752 height 378
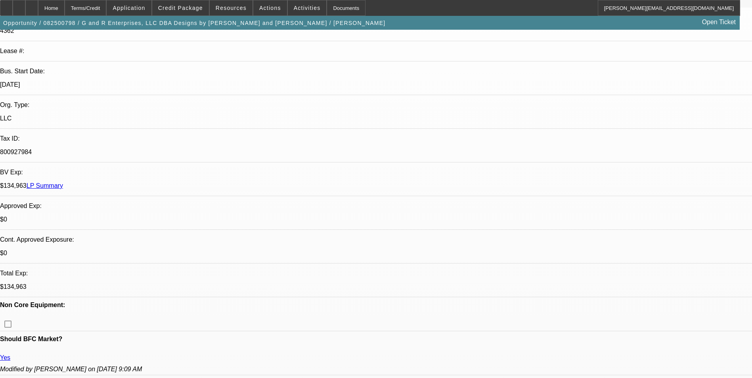
scroll to position [0, 0]
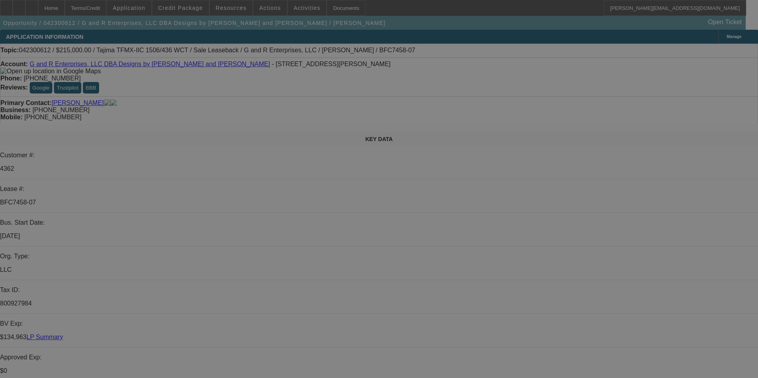
select select "0"
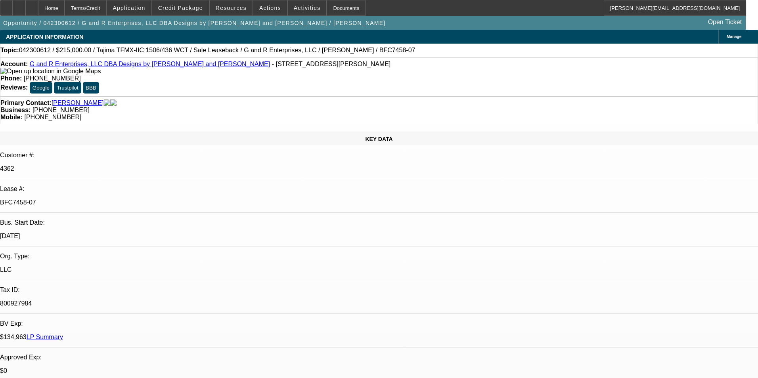
select select "2"
select select "0"
select select "2"
select select "0"
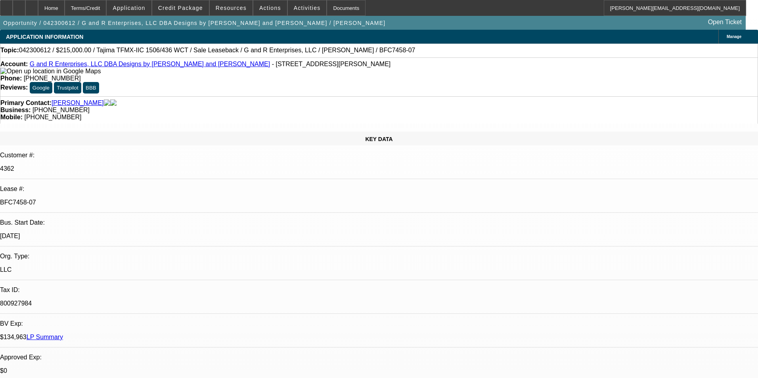
select select "2"
select select "0"
select select "2"
select select "0"
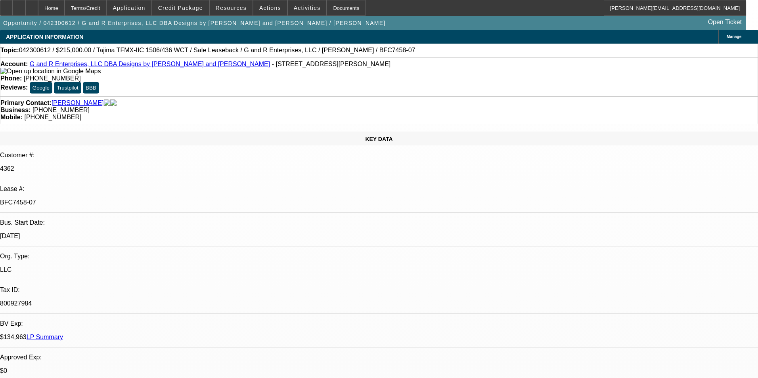
select select "2"
select select "0"
select select "2"
select select "0"
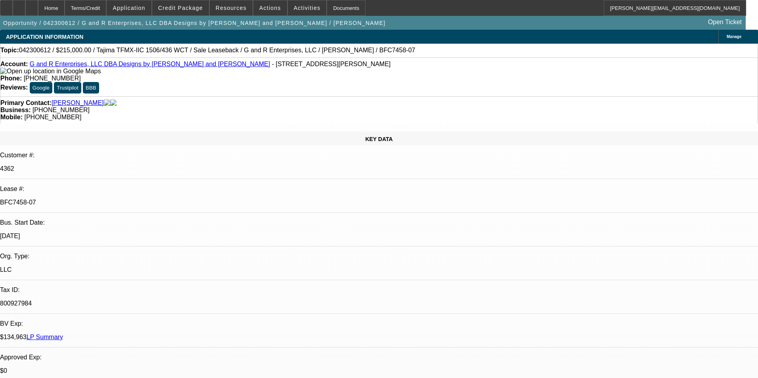
select select "2"
select select "0"
select select "2"
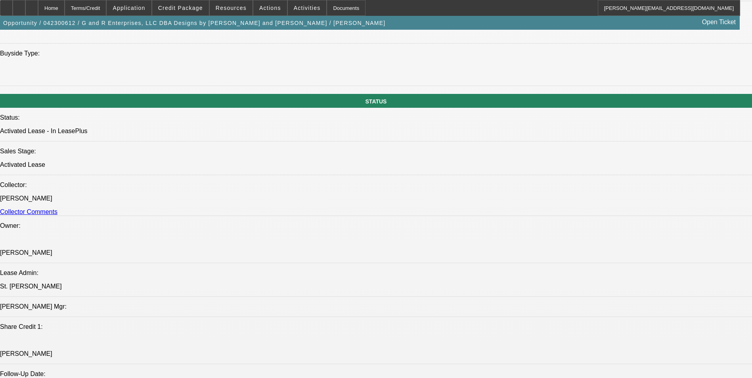
scroll to position [873, 0]
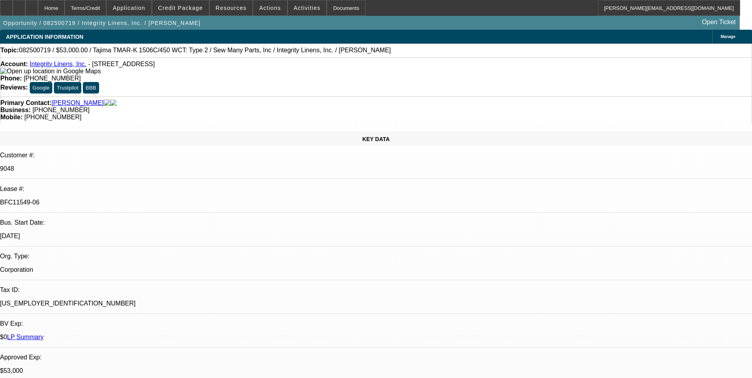
select select "0"
select select "2"
select select "0"
select select "2"
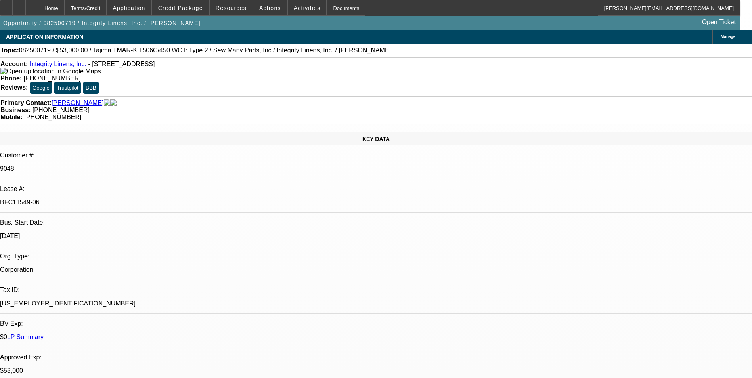
select select "0"
select select "2"
select select "0"
select select "2"
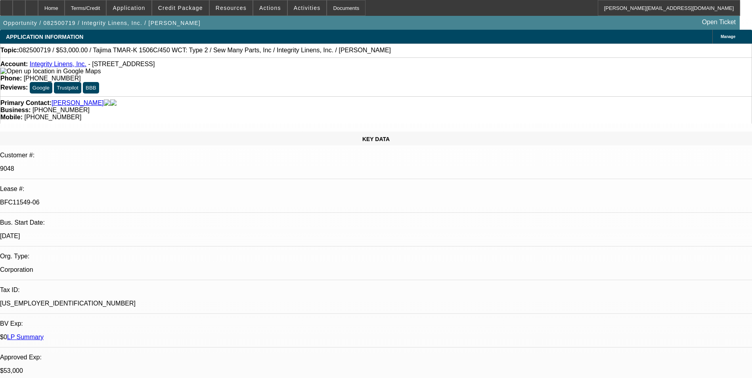
select select "0"
select select "2"
select select "0"
select select "2"
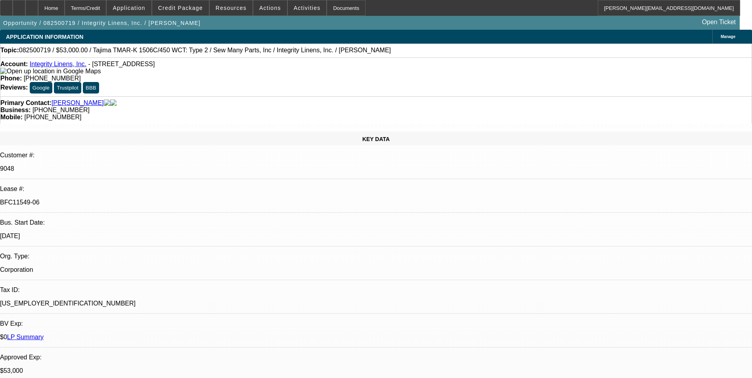
select select "0"
select select "2"
select select "0"
select select "2"
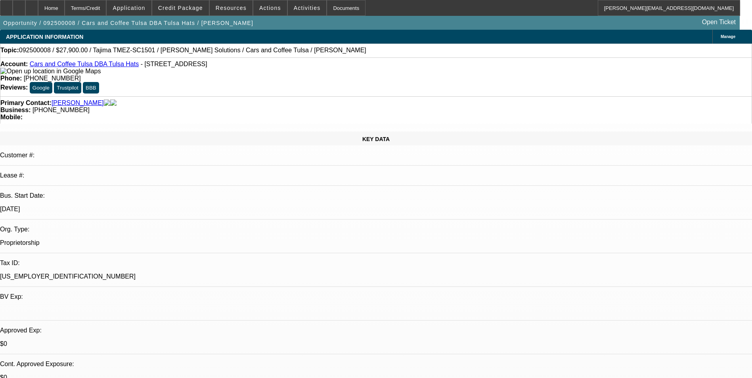
select select "0.1"
select select "2"
select select "0"
select select "6"
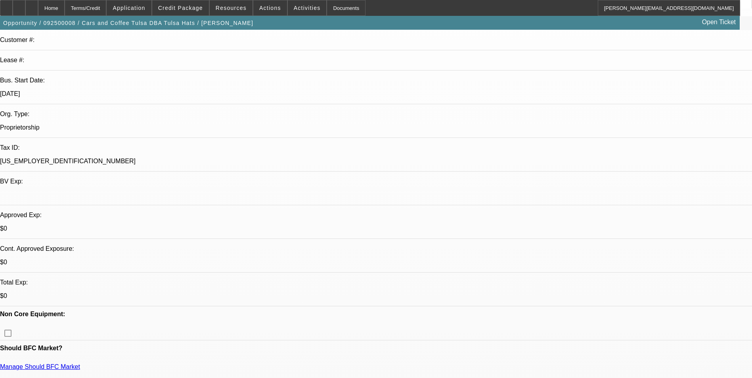
scroll to position [119, 0]
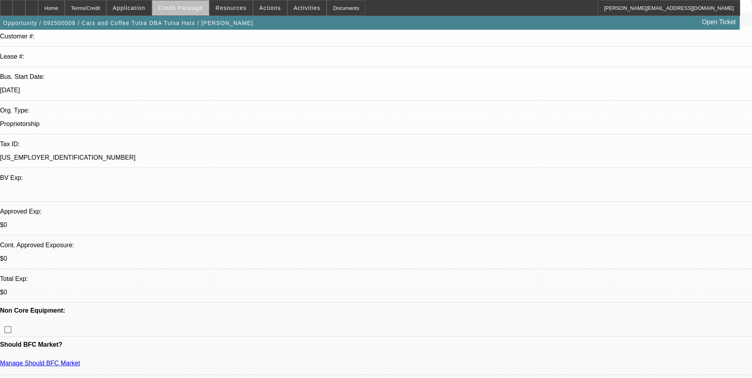
click at [196, 9] on span "Credit Package" at bounding box center [180, 8] width 45 height 6
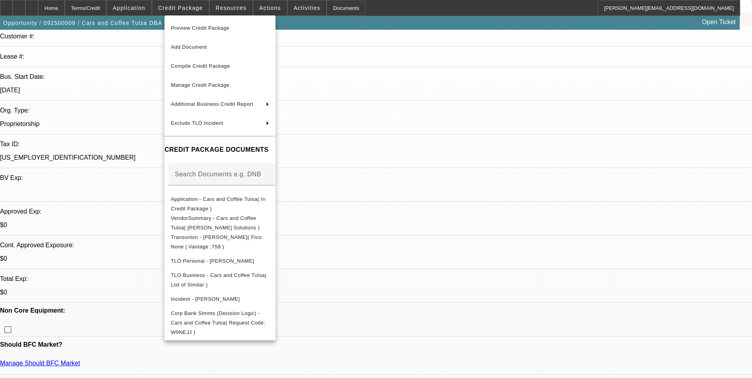
click at [459, 133] on div at bounding box center [376, 189] width 752 height 378
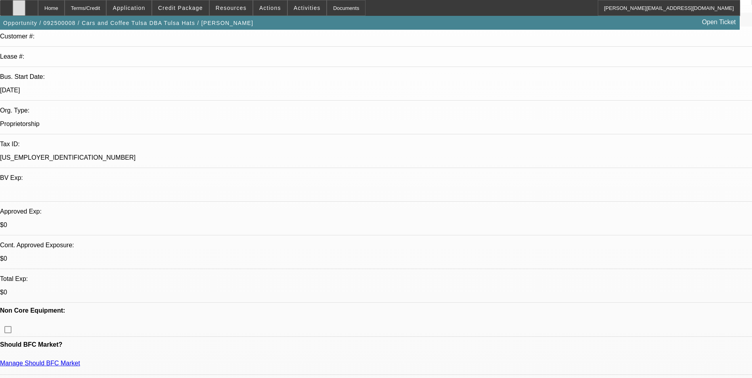
click at [25, 11] on div at bounding box center [19, 8] width 13 height 16
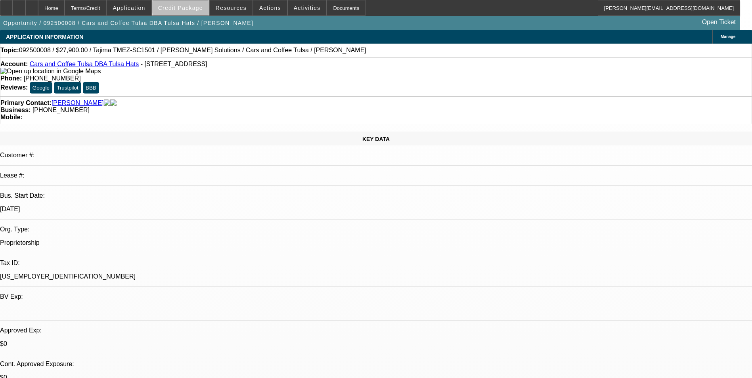
click at [197, 7] on span "Credit Package" at bounding box center [180, 8] width 45 height 6
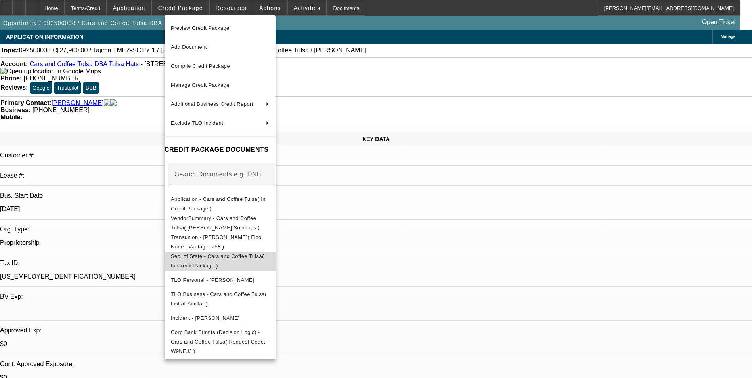
click at [253, 260] on span "Sec. of State - Cars and Coffee Tulsa( In Credit Package )" at bounding box center [217, 260] width 93 height 15
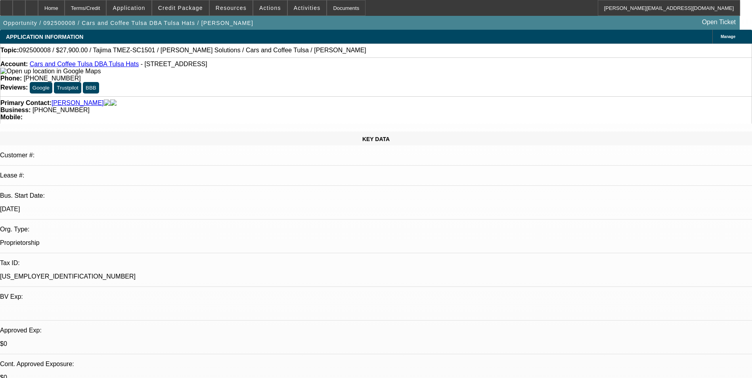
click at [721, 36] on span "Manage" at bounding box center [728, 37] width 15 height 4
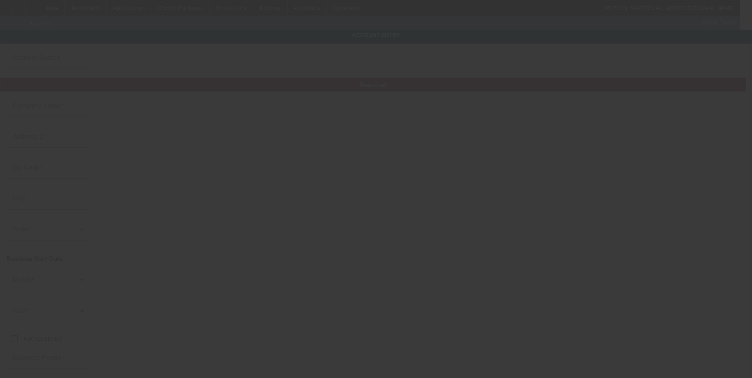
type input "Cars and Coffee Tulsa"
type input "11606 N 192nd East Ave"
type input "74021"
type input "Collinsville"
type input "(918) 208-8407"
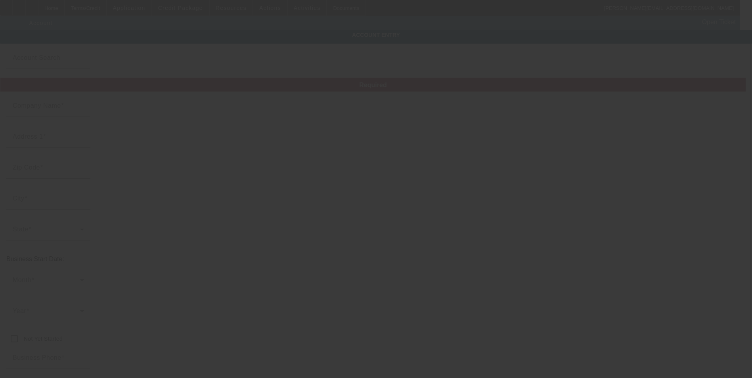
type input "Tulsa Hats"
type input "tulsahats@gmail.com"
type input "92-3141433"
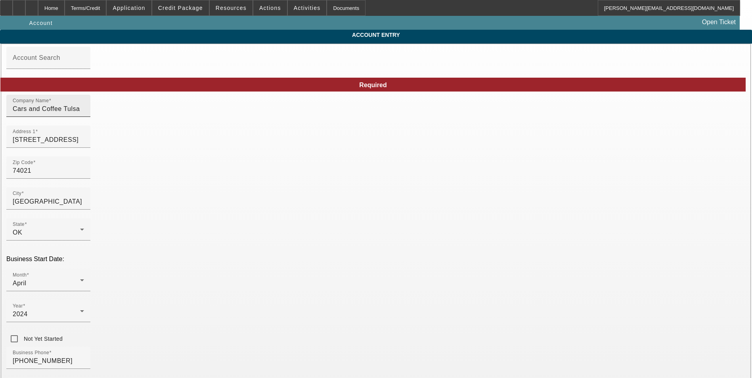
type input "9/2/2025"
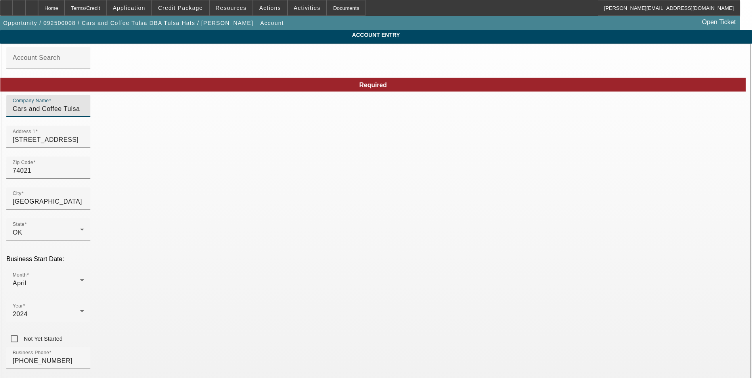
drag, startPoint x: 216, startPoint y: 115, endPoint x: 17, endPoint y: 113, distance: 198.4
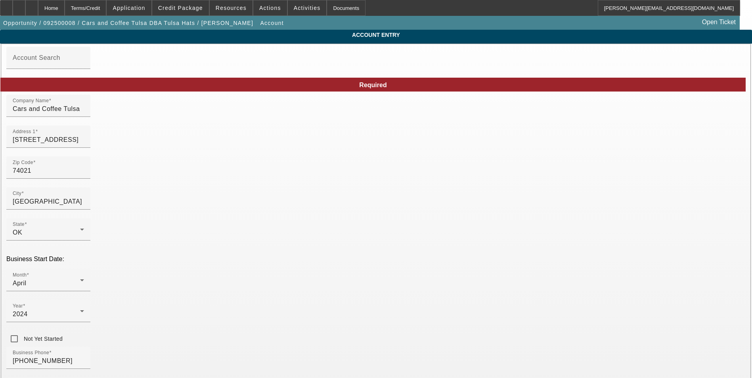
paste input "Cars and Coffee Tulsa"
type input "Cars and Coffee Tulsa"
drag, startPoint x: 182, startPoint y: 115, endPoint x: 54, endPoint y: 113, distance: 127.8
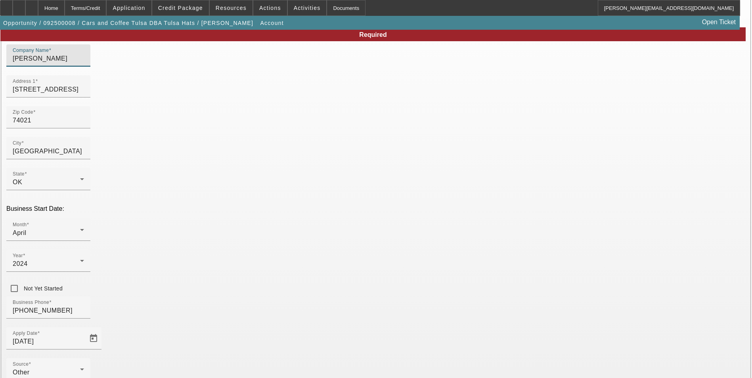
scroll to position [89, 0]
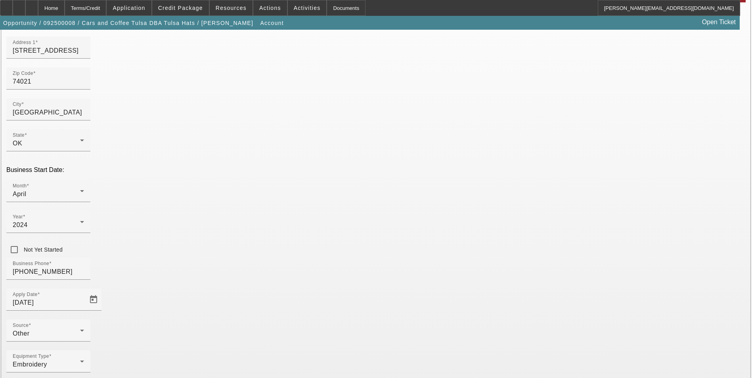
type input "Ethan H Guenther"
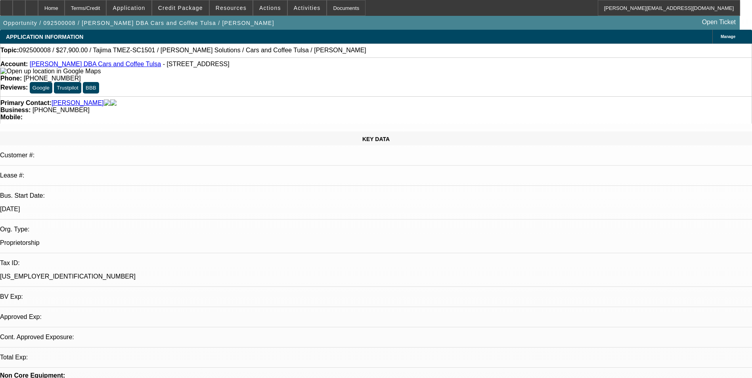
select select "0.1"
select select "2"
select select "0"
select select "6"
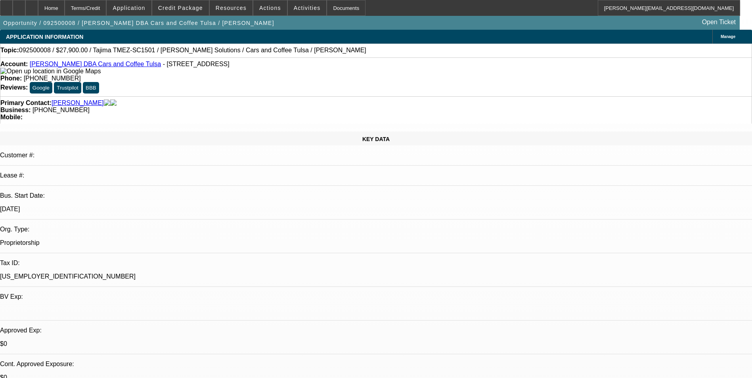
click at [101, 75] on icon at bounding box center [101, 71] width 0 height 7
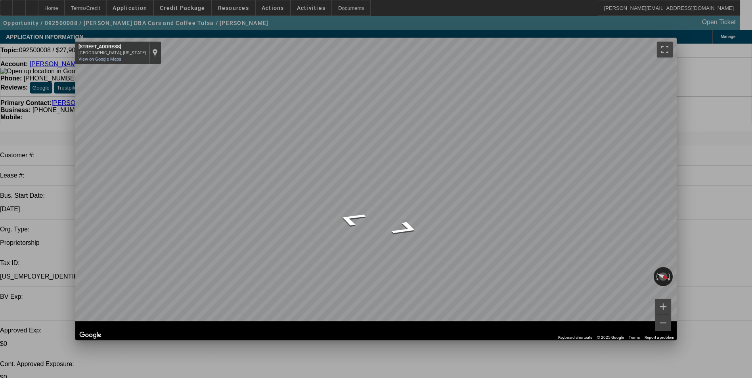
click at [662, 44] on span "Close" at bounding box center [667, 44] width 11 height 4
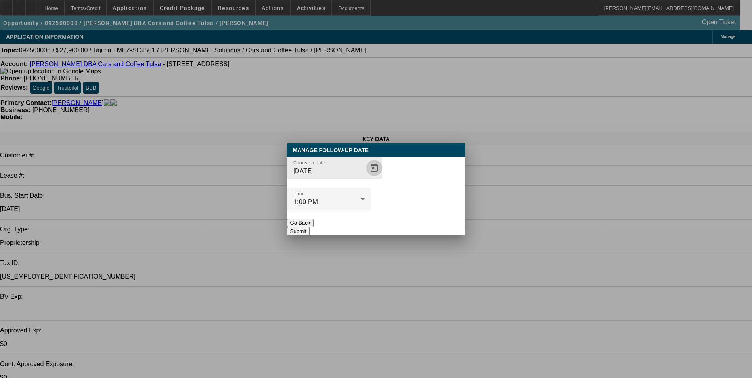
click at [365, 178] on span "Open calendar" at bounding box center [374, 168] width 19 height 19
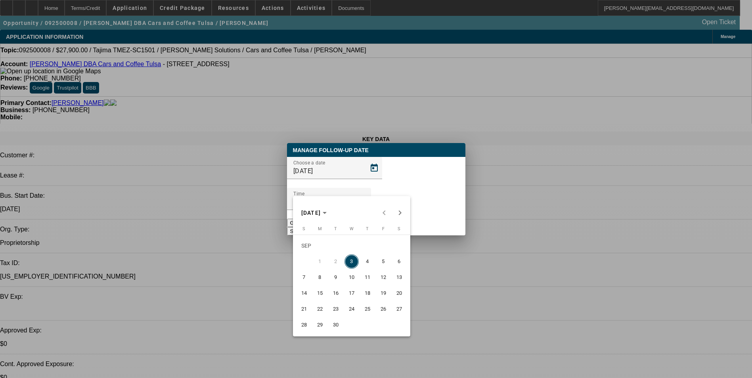
click at [367, 262] on span "4" at bounding box center [368, 262] width 14 height 14
type input "9/4/2025"
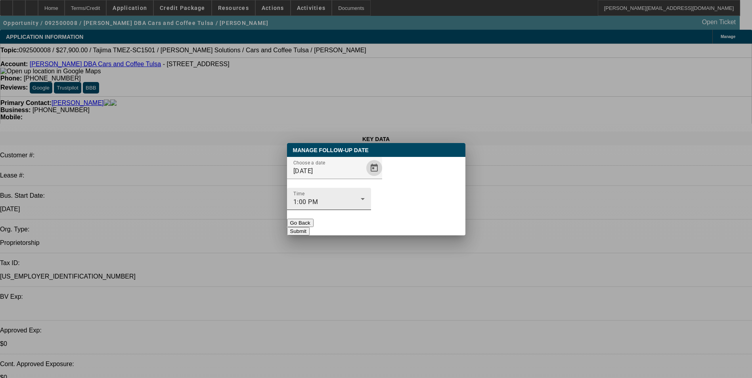
click at [361, 198] on div "1:00 PM" at bounding box center [327, 203] width 67 height 10
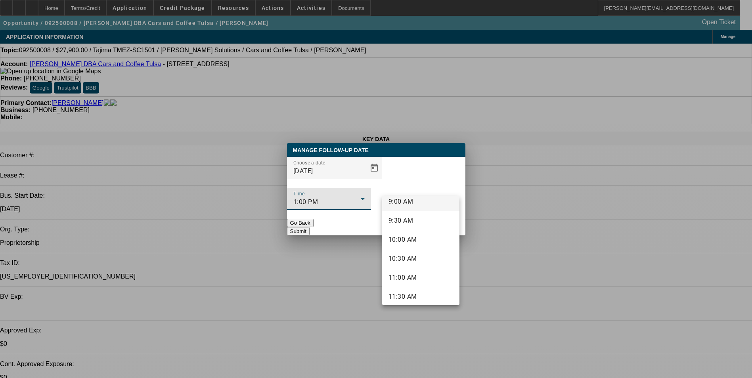
scroll to position [329, 0]
click at [411, 298] on span "11:00 AM" at bounding box center [403, 299] width 29 height 10
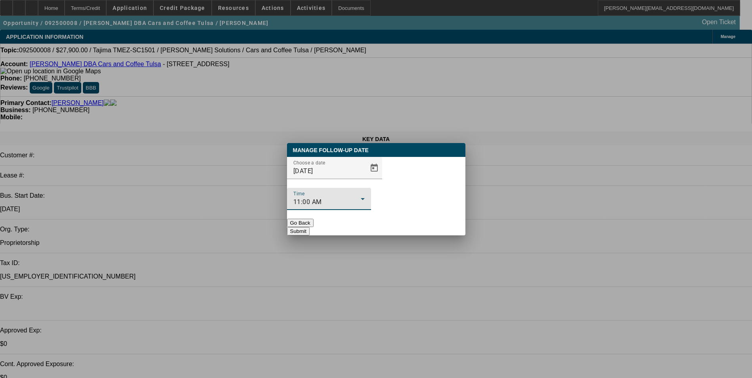
click at [310, 227] on button "Submit" at bounding box center [298, 231] width 23 height 8
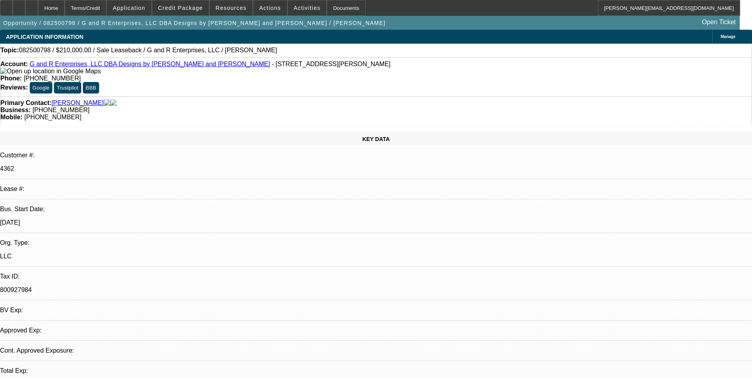
select select "0"
select select "2"
select select "0"
select select "2"
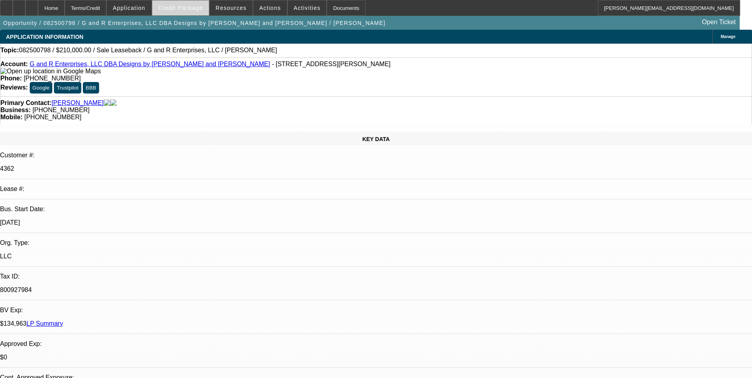
click at [180, 7] on span "Credit Package" at bounding box center [180, 8] width 45 height 6
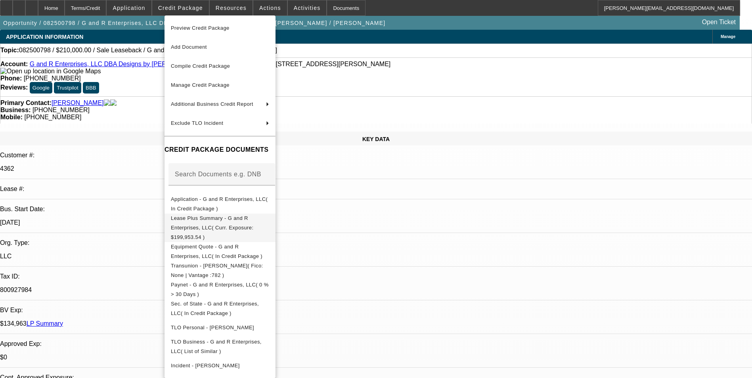
click at [253, 221] on span "Lease Plus Summary - G and R Enterprises, LLC( Curr. Exposure: $199,953.54 )" at bounding box center [212, 227] width 83 height 25
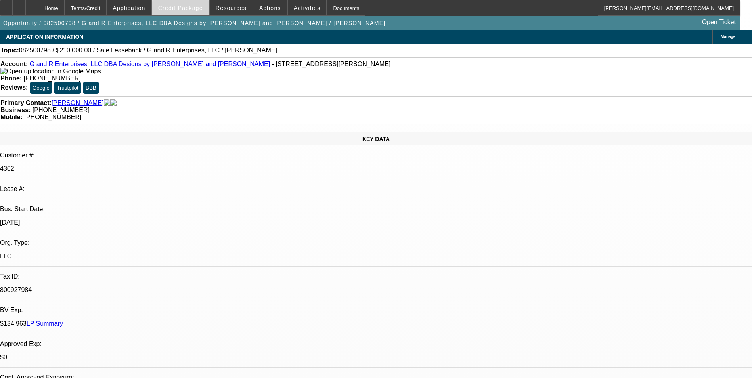
click at [183, 12] on span at bounding box center [180, 7] width 57 height 19
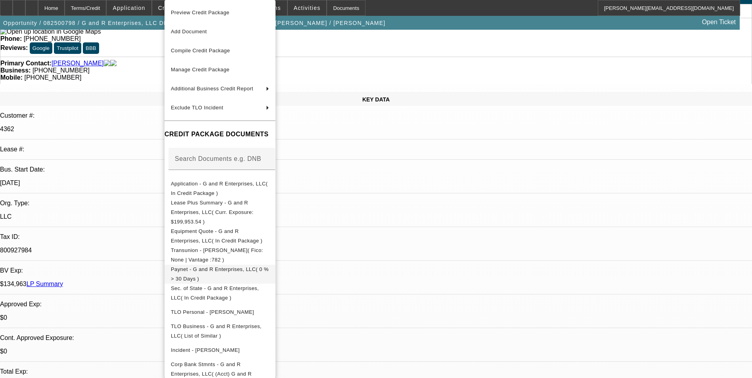
scroll to position [79, 0]
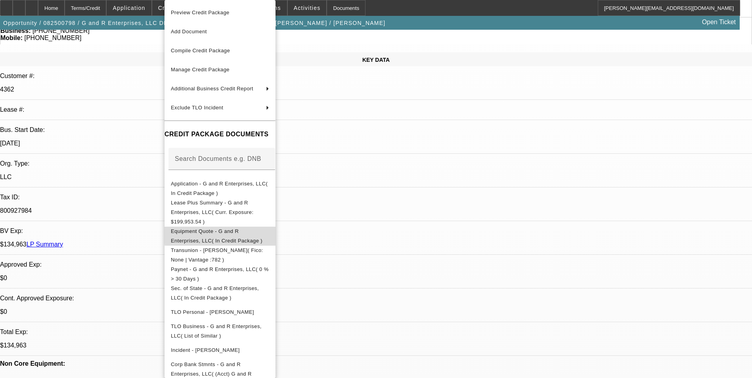
click at [263, 228] on span "Equipment Quote - G and R Enterprises, LLC( In Credit Package )" at bounding box center [217, 235] width 92 height 15
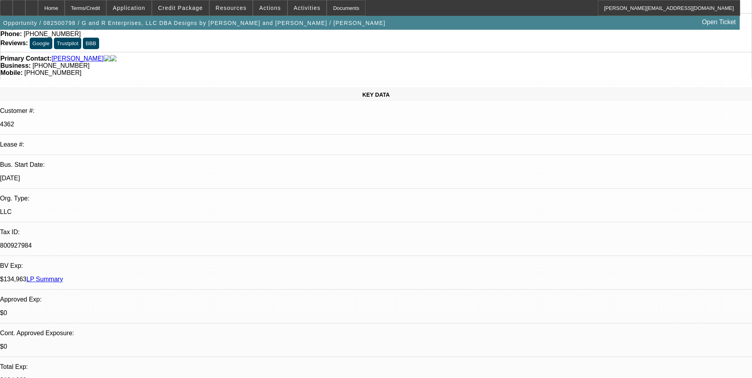
scroll to position [0, 0]
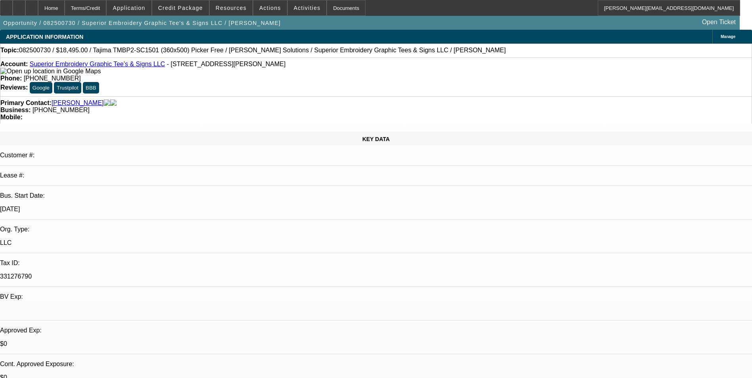
select select "0"
select select "0.1"
select select "0"
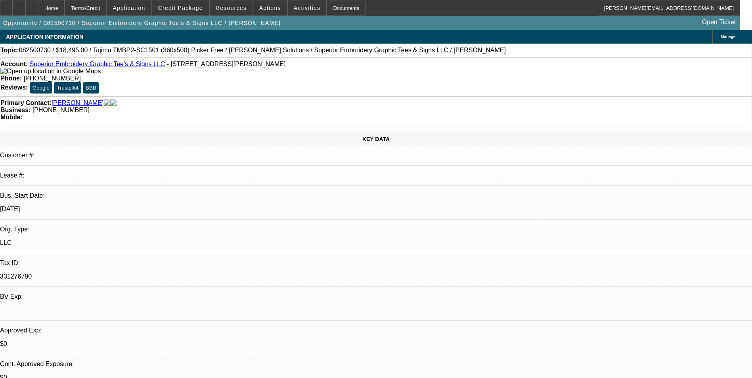
select select "0.1"
select select "0"
select select "2"
select select "0.1"
select select "0"
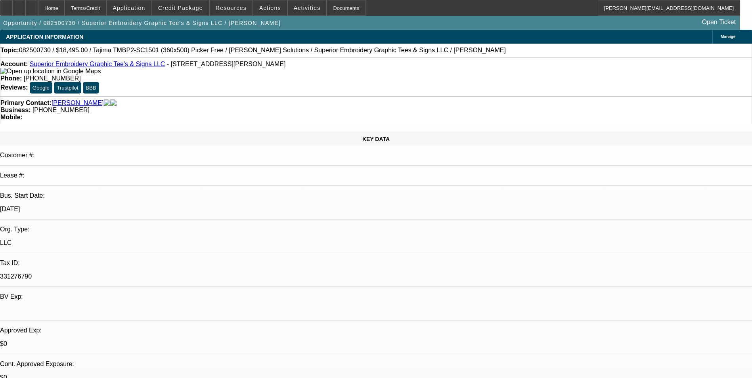
select select "2"
select select "0.1"
select select "1"
select select "4"
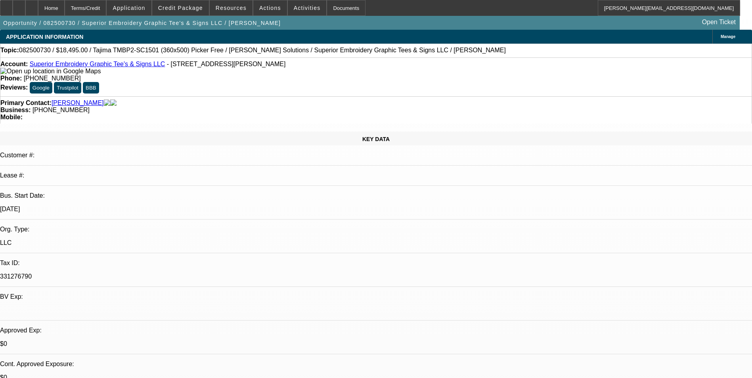
select select "1"
select select "4"
select select "1"
select select "2"
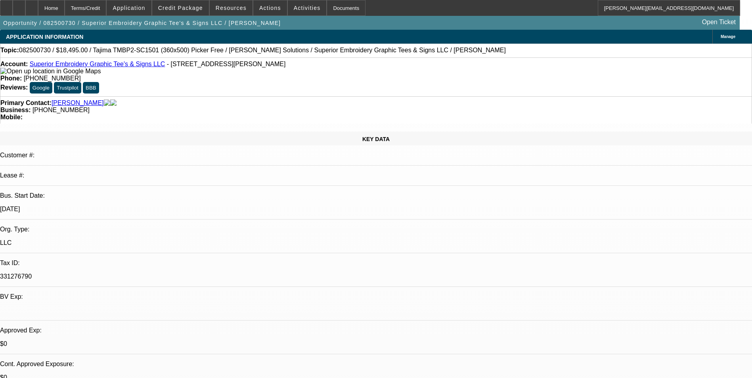
select select "4"
select select "1"
select select "2"
select select "4"
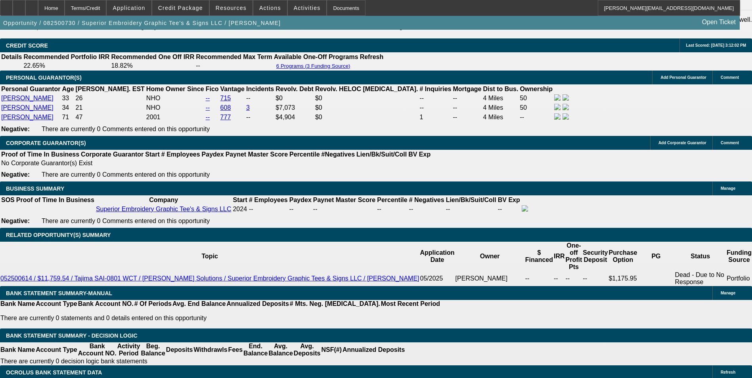
scroll to position [389, 0]
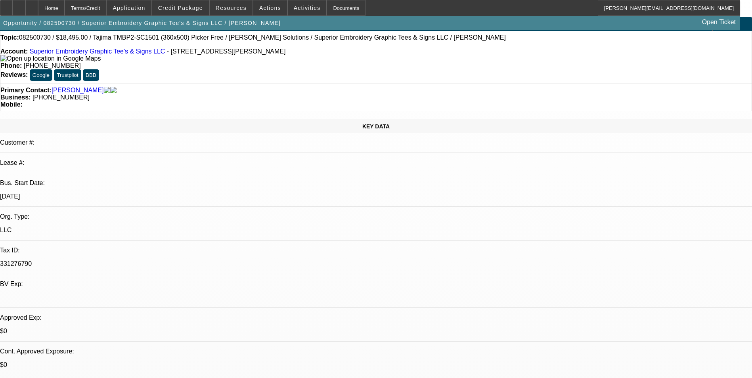
scroll to position [0, 0]
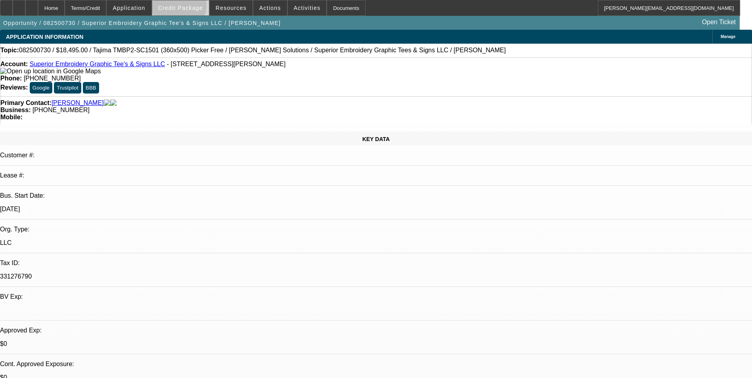
click at [192, 8] on span "Credit Package" at bounding box center [180, 8] width 45 height 6
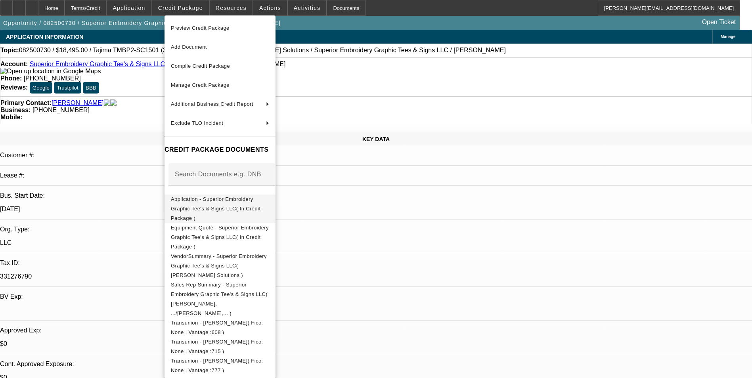
click at [230, 202] on span "Application - Superior Embroidery Graphic Tee's & Signs LLC( In Credit Package )" at bounding box center [216, 208] width 90 height 25
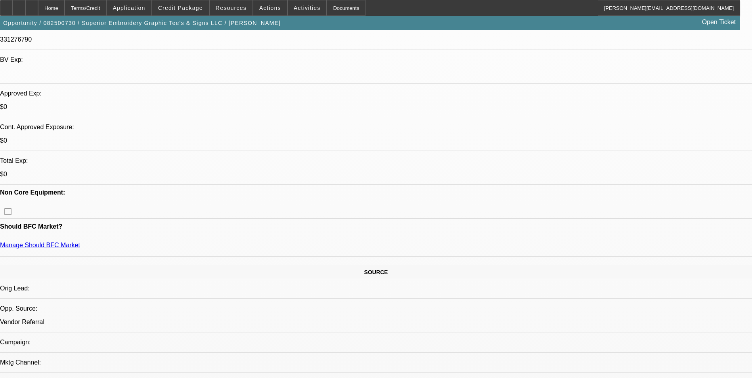
scroll to position [238, 0]
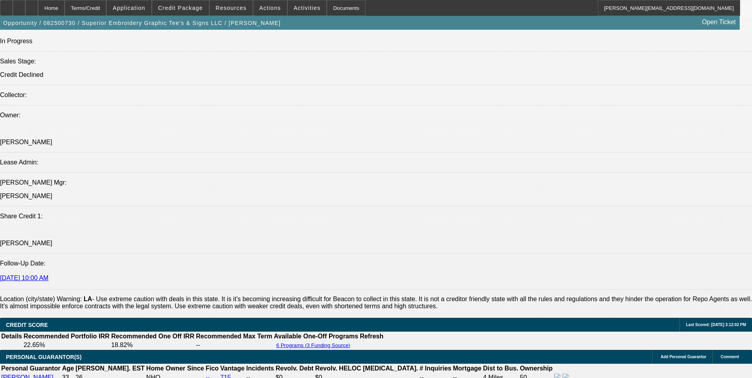
scroll to position [992, 0]
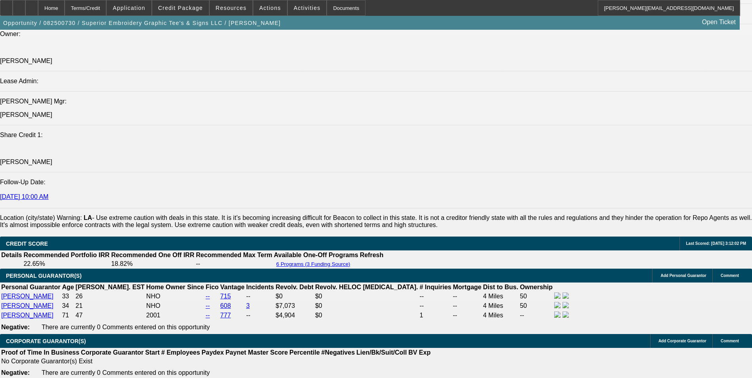
drag, startPoint x: 251, startPoint y: 91, endPoint x: 69, endPoint y: 91, distance: 181.3
drag, startPoint x: 69, startPoint y: 91, endPoint x: 59, endPoint y: 90, distance: 10.3
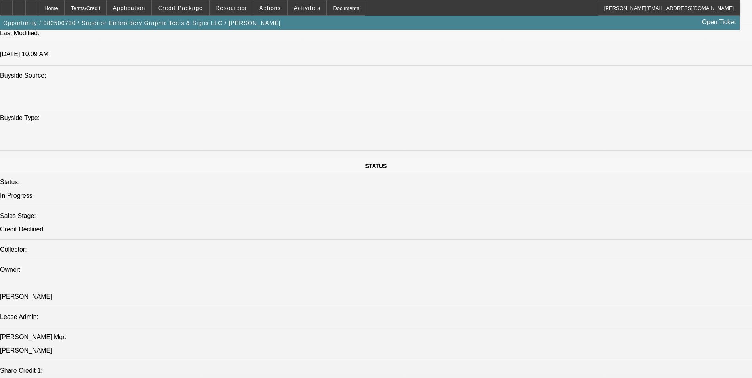
scroll to position [954, 0]
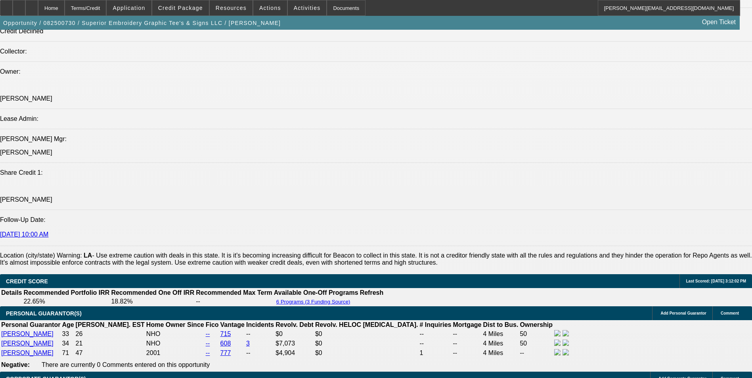
drag, startPoint x: 250, startPoint y: 130, endPoint x: 45, endPoint y: 124, distance: 204.8
drag, startPoint x: 45, startPoint y: 124, endPoint x: 63, endPoint y: 126, distance: 18.0
copy span "1 YR IN BUSINESS , LOUISIANA WARNING, LOW AUTHENTICICTY SCORE, $1500 AIR, PAOLA…"
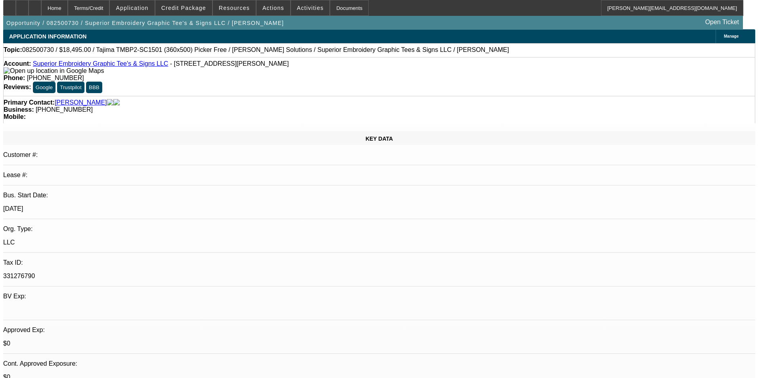
scroll to position [0, 0]
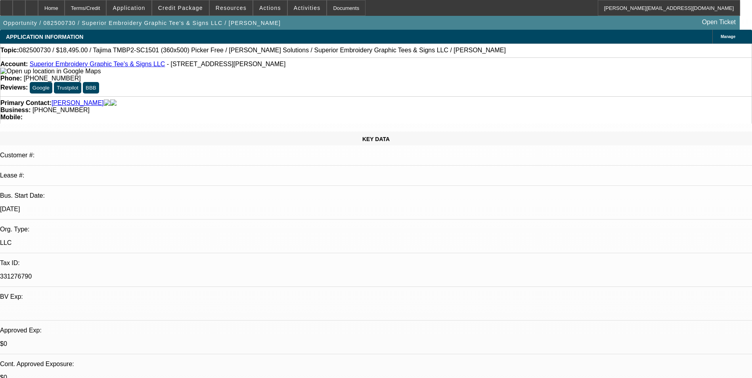
click at [105, 67] on link "Superior Embroidery Graphic Tee's & Signs LLC" at bounding box center [98, 64] width 136 height 7
click at [272, 10] on span "Actions" at bounding box center [270, 8] width 22 height 6
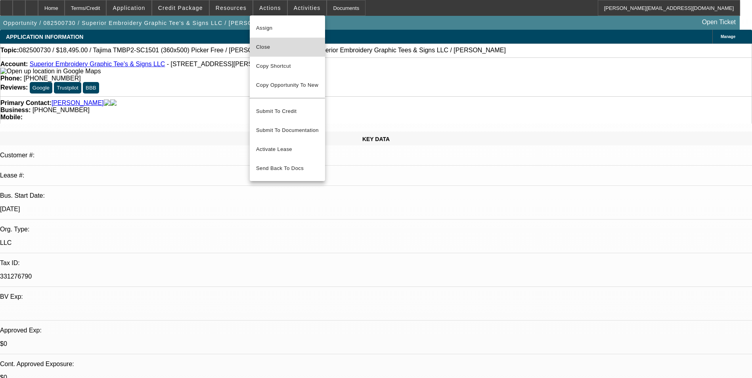
click at [292, 45] on span "Close" at bounding box center [287, 47] width 63 height 10
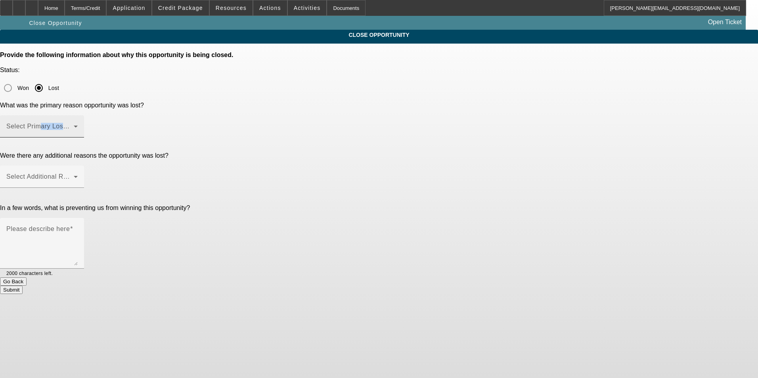
click at [78, 115] on div "Select Primary Lost Reason" at bounding box center [41, 126] width 71 height 22
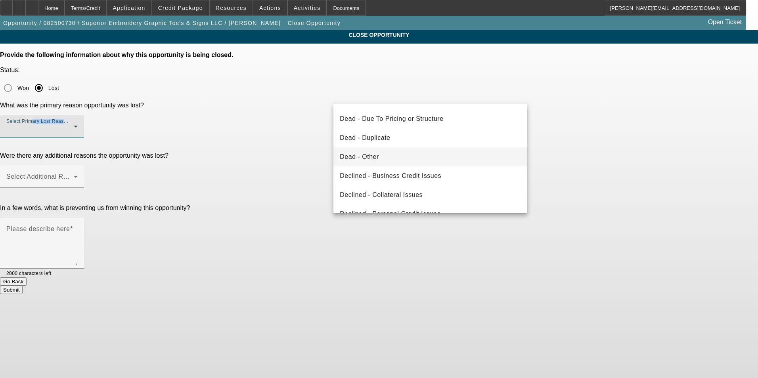
scroll to position [79, 0]
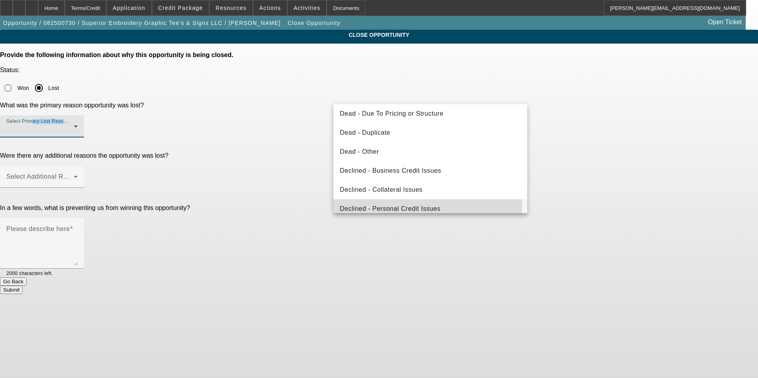
click at [413, 207] on span "Declined - Personal Credit Issues" at bounding box center [390, 209] width 101 height 10
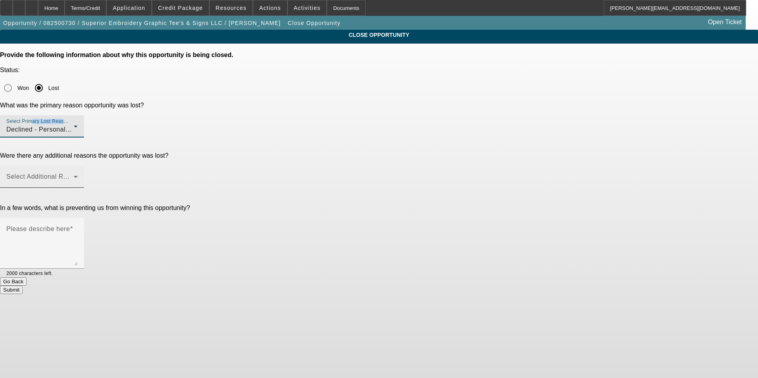
click at [74, 175] on span at bounding box center [39, 180] width 67 height 10
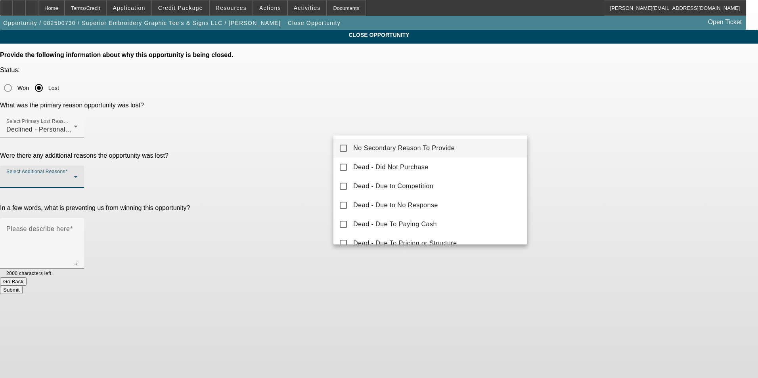
drag, startPoint x: 445, startPoint y: 146, endPoint x: 477, endPoint y: 146, distance: 31.7
click at [445, 145] on span "No Secondary Reason To Provide" at bounding box center [404, 149] width 102 height 10
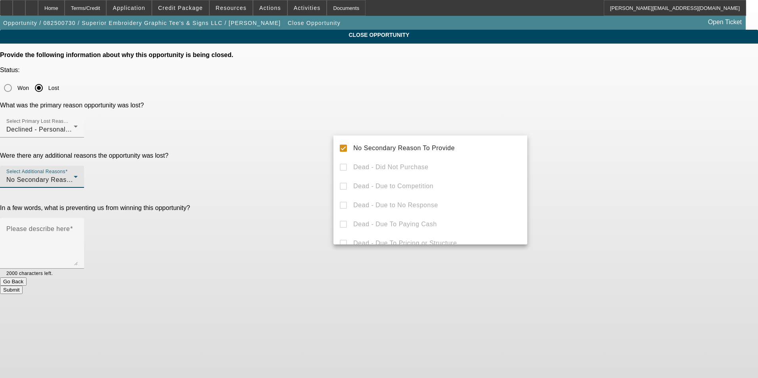
click at [628, 156] on div at bounding box center [379, 189] width 758 height 378
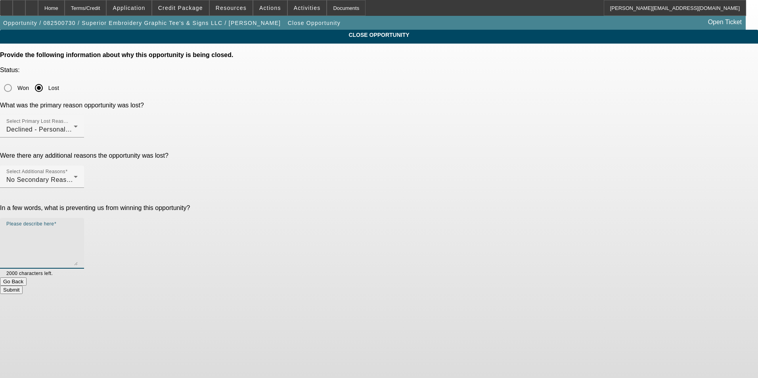
click at [78, 228] on textarea "Please describe here" at bounding box center [41, 247] width 71 height 38
paste textarea "1 YR IN BUSINESS , LOUISIANA WARNING, LOW AUTHENTICICTY SCORE, $1500 AIR, PAOLA…"
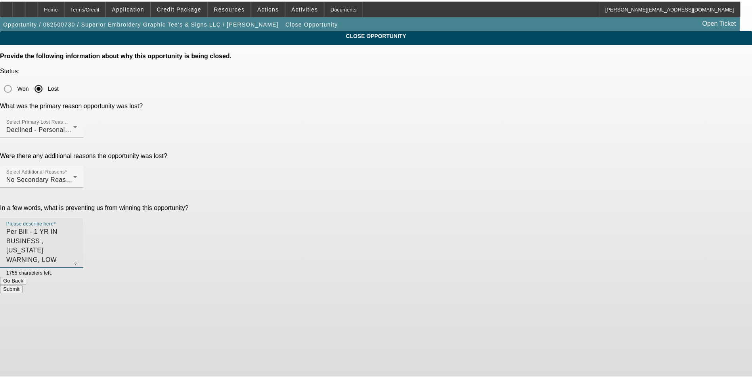
scroll to position [8, 0]
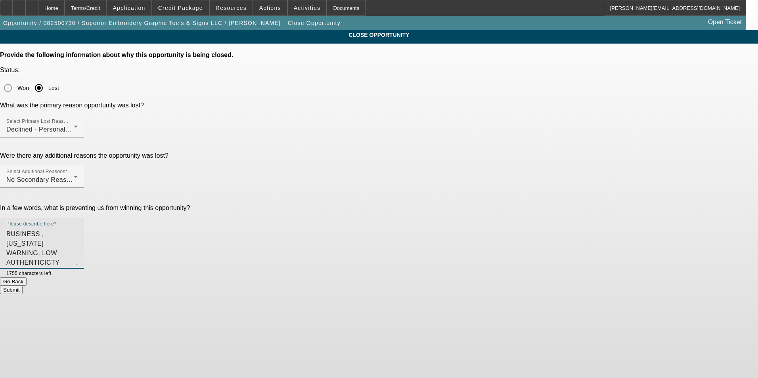
type textarea "Per Bill - 1 YR IN BUSINESS , LOUISIANA WARNING, LOW AUTHENTICICTY SCORE, $1500…"
click at [23, 286] on button "Submit" at bounding box center [11, 290] width 23 height 8
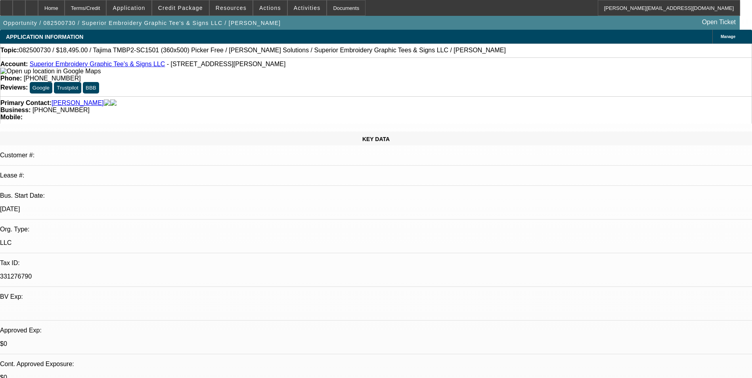
select select "0"
select select "0.1"
select select "0"
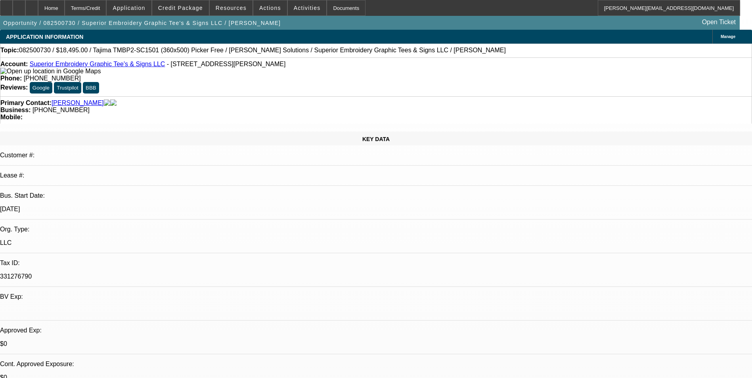
select select "0.1"
select select "0"
select select "2"
select select "0.1"
select select "0"
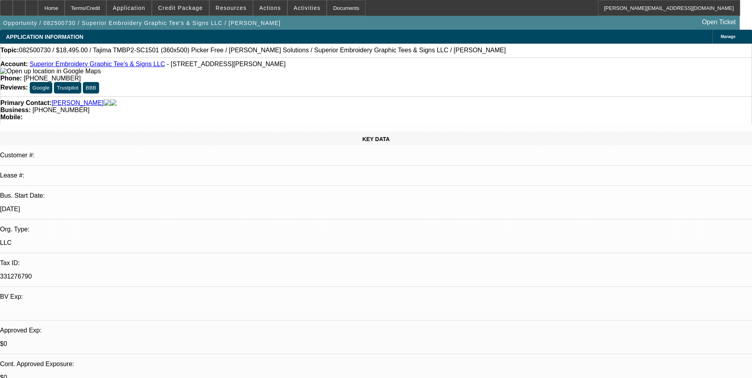
select select "2"
select select "0.1"
select select "1"
select select "4"
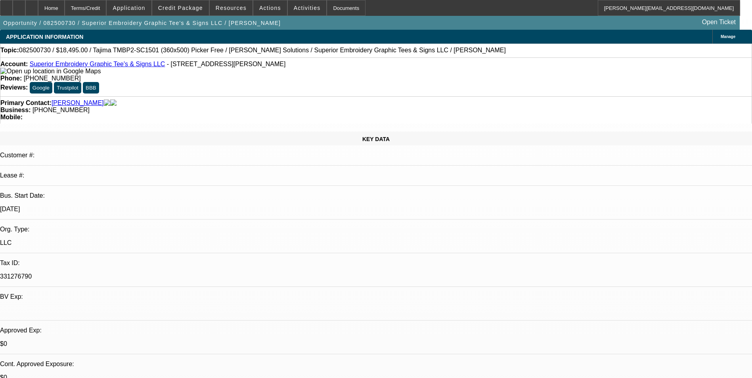
select select "1"
select select "4"
select select "1"
select select "2"
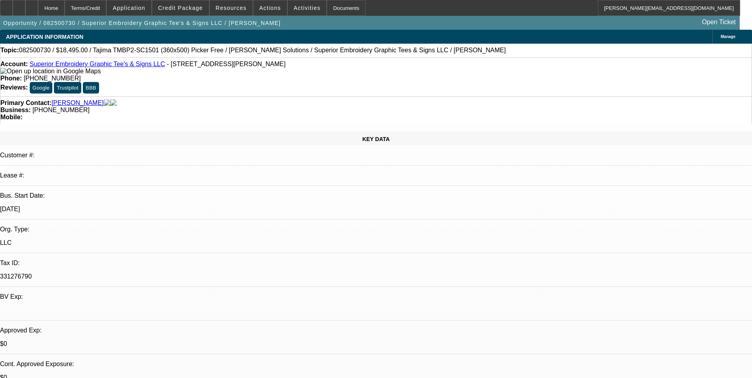
select select "4"
select select "1"
select select "2"
select select "4"
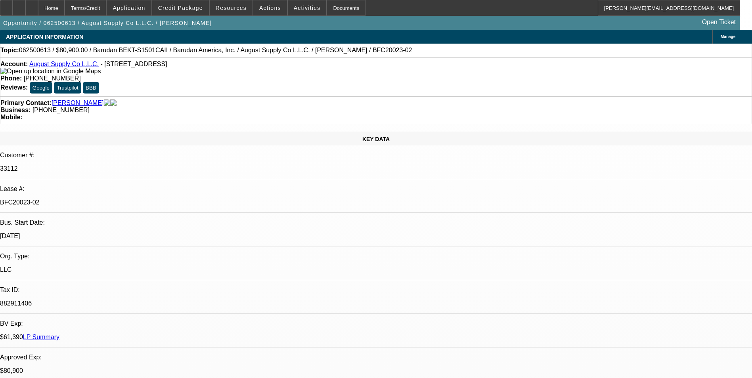
select select "0"
select select "2"
select select "0.1"
select select "4"
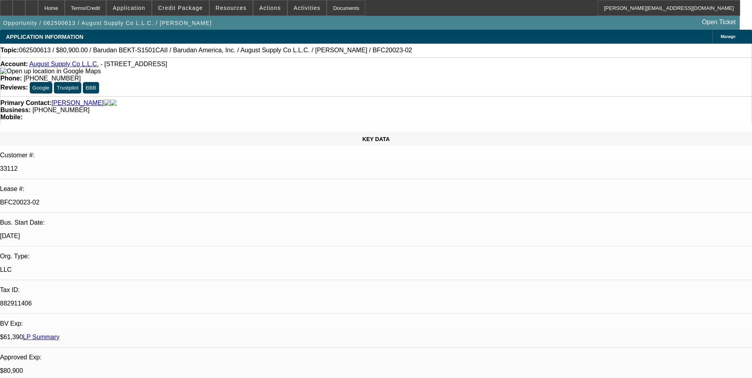
select select "0"
select select "2"
select select "0.1"
select select "4"
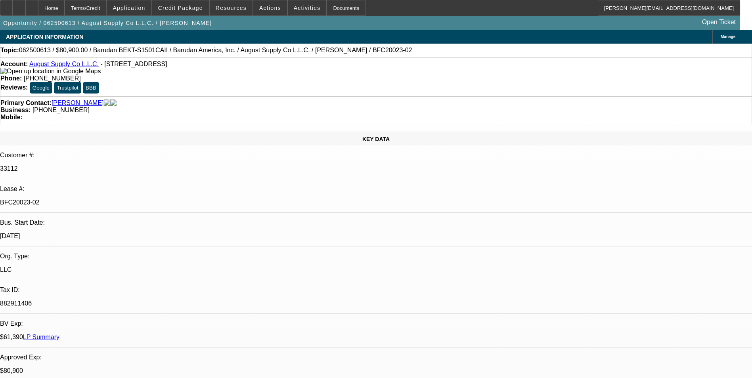
select select "0"
select select "2"
select select "0.1"
select select "4"
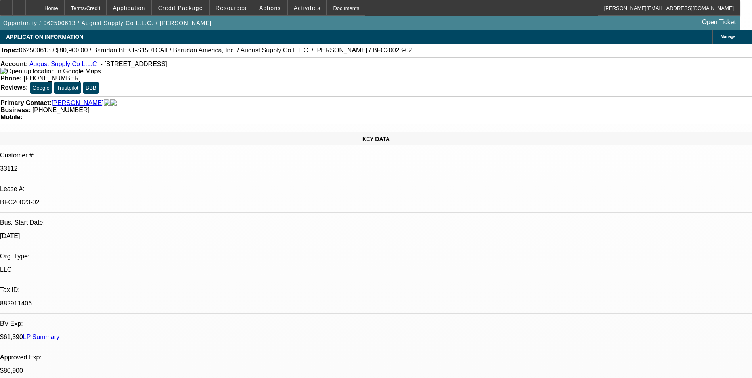
select select "0"
select select "2"
select select "0.1"
select select "4"
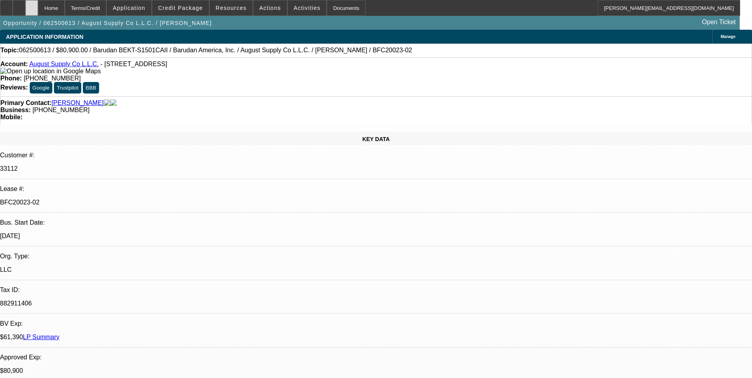
click at [38, 10] on div at bounding box center [31, 8] width 13 height 16
select select "0"
select select "2"
select select "0.1"
select select "0"
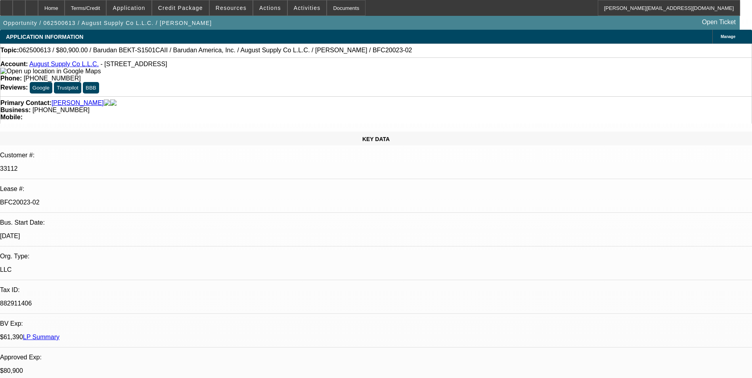
select select "2"
select select "0.1"
select select "0"
select select "2"
select select "0.1"
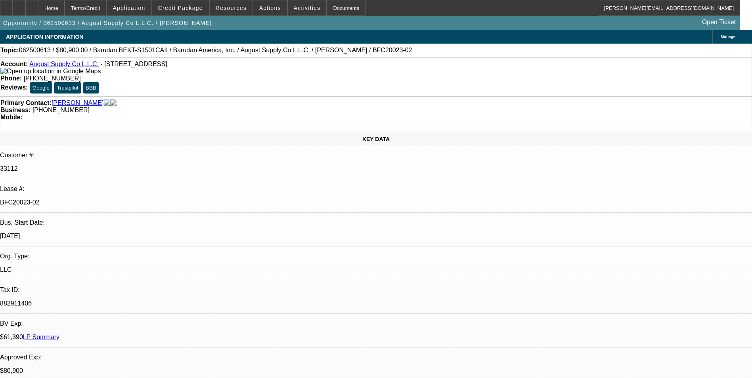
select select "0"
select select "2"
select select "0.1"
select select "1"
select select "2"
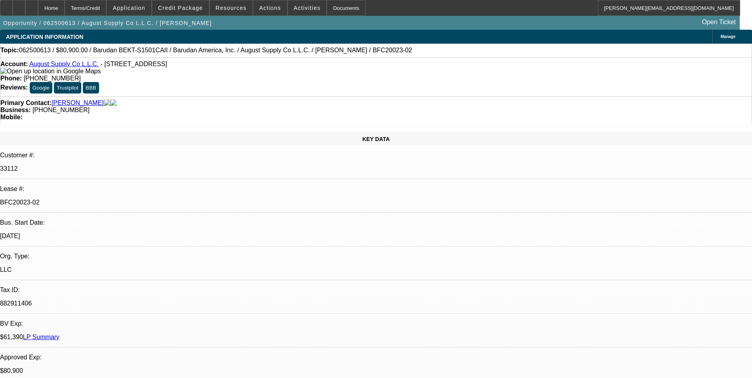
select select "4"
select select "1"
select select "2"
select select "4"
select select "1"
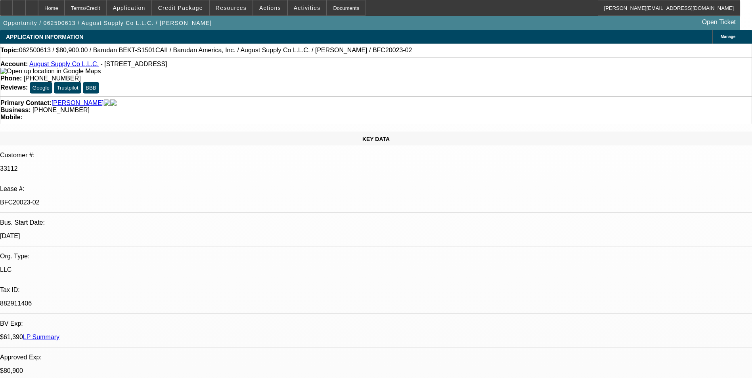
select select "2"
select select "4"
select select "1"
select select "2"
select select "4"
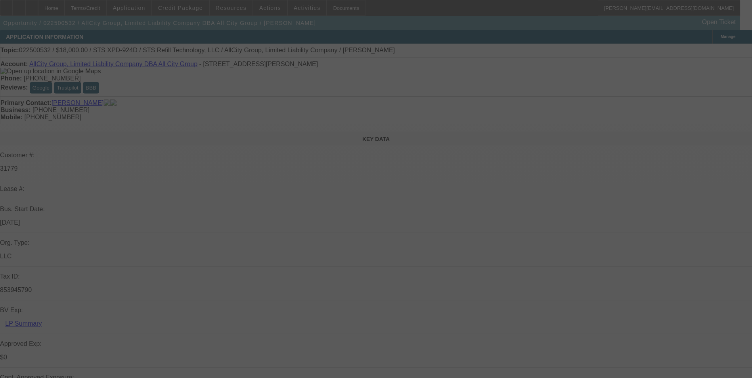
scroll to position [119, 0]
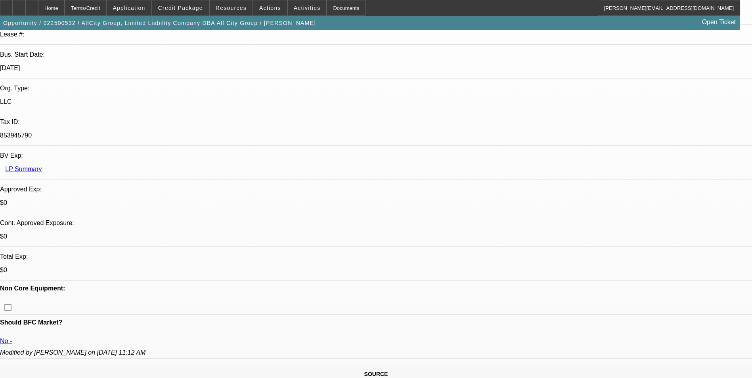
select select "0"
select select "2"
select select "0"
select select "2"
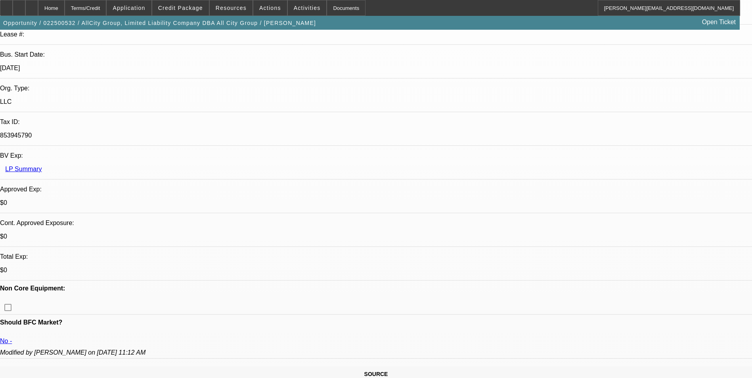
select select "0"
select select "2"
select select "0"
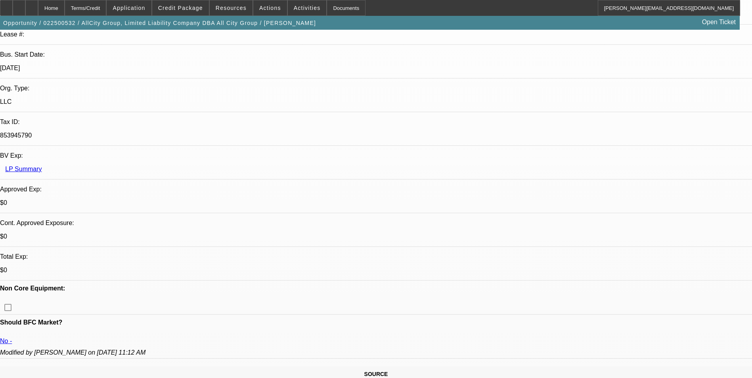
select select "0"
select select "1"
select select "2"
select select "6"
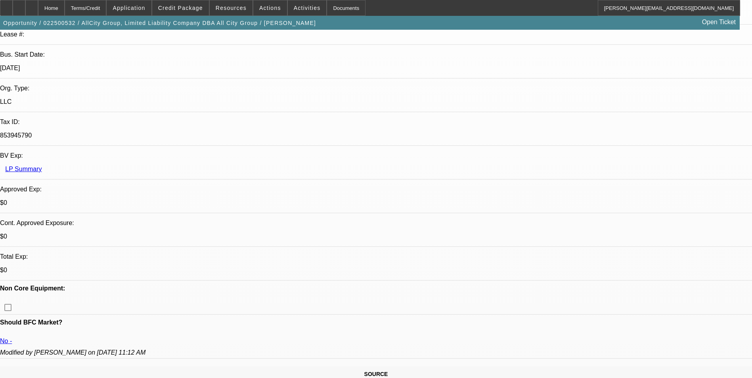
select select "1"
select select "2"
select select "6"
select select "1"
select select "2"
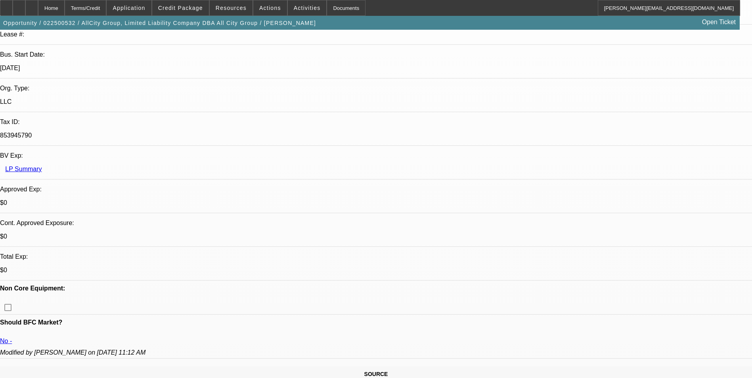
select select "6"
select select "1"
select select "6"
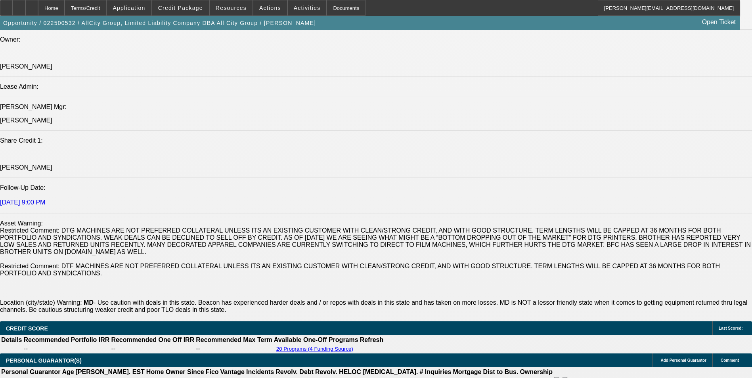
scroll to position [1071, 0]
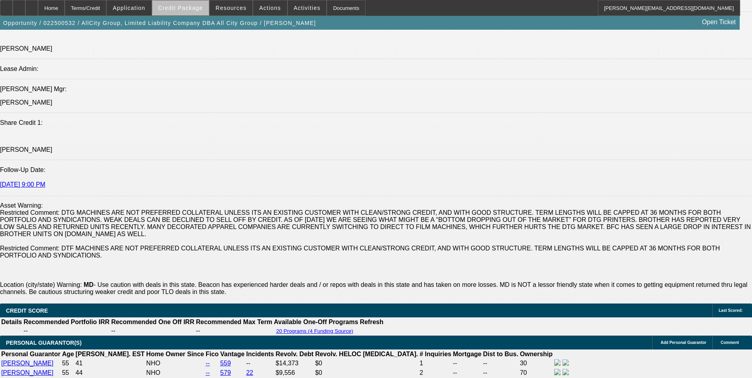
click at [198, 6] on span "Credit Package" at bounding box center [180, 8] width 45 height 6
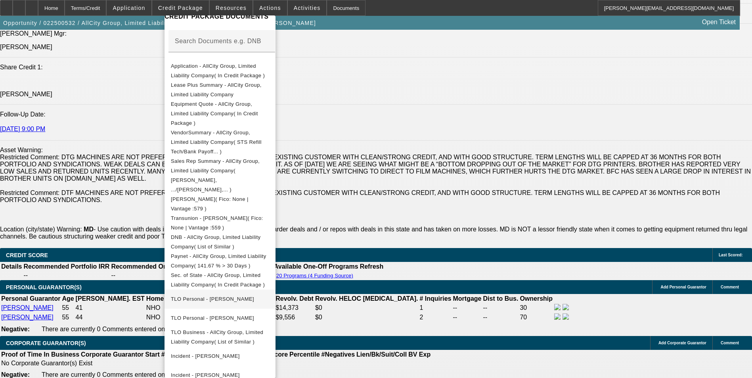
scroll to position [1230, 0]
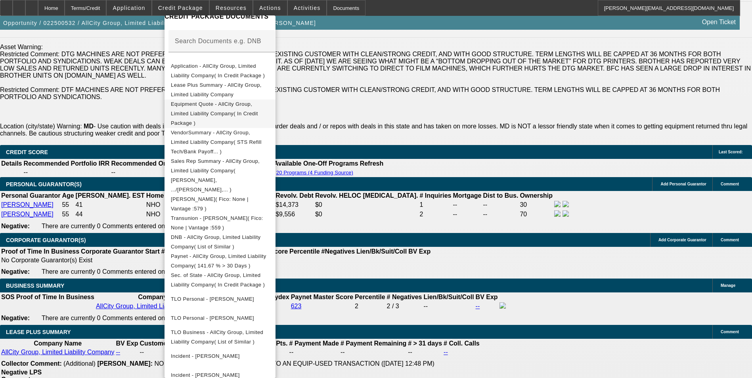
click at [258, 106] on span "Equipment Quote - AllCity Group, Limited Liability Company( In Credit Package )" at bounding box center [214, 113] width 87 height 25
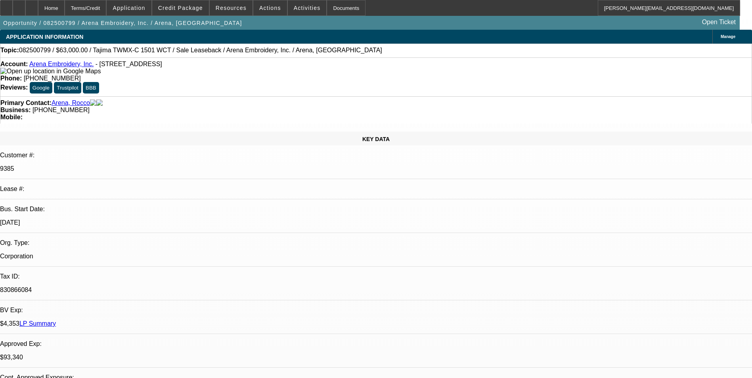
select select "0"
select select "2"
select select "0.1"
select select "0"
select select "2"
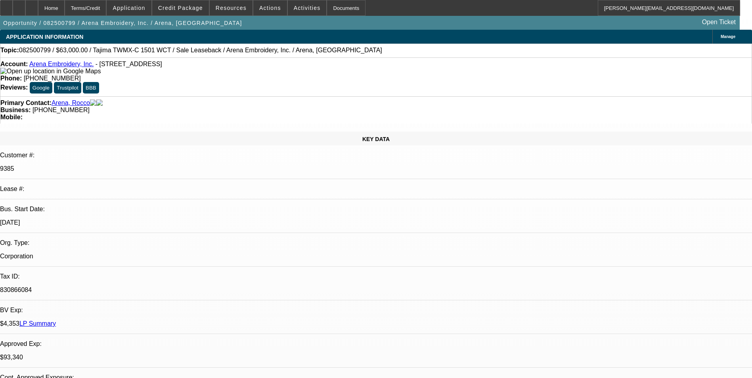
select select "0.1"
select select "0"
select select "2"
select select "0.1"
select select "0"
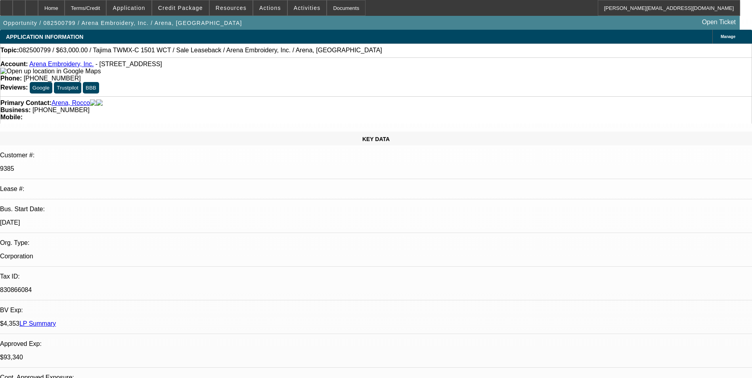
select select "2"
select select "0.1"
select select "1"
select select "2"
select select "4"
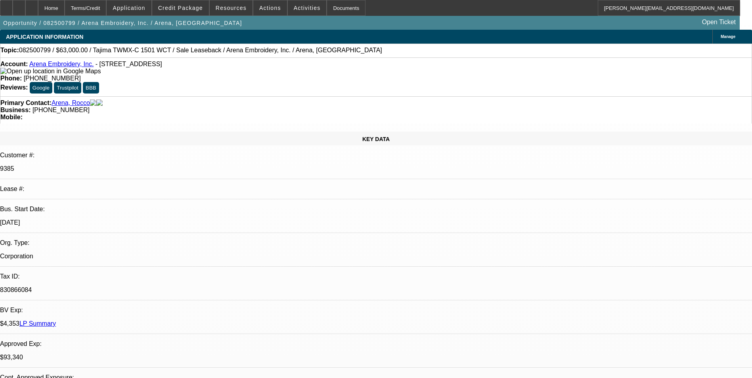
select select "1"
select select "2"
select select "4"
select select "1"
select select "2"
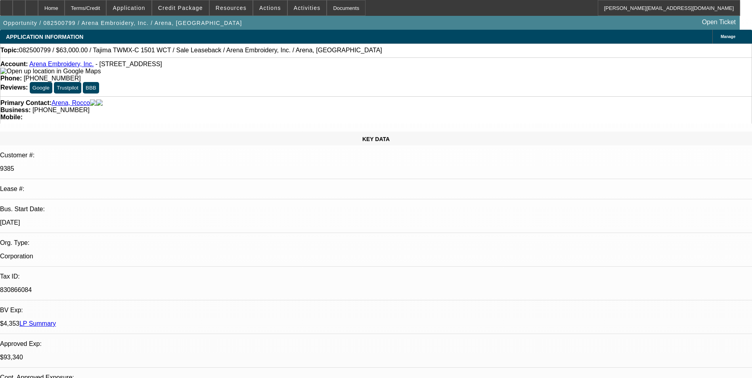
select select "4"
select select "1"
select select "2"
select select "4"
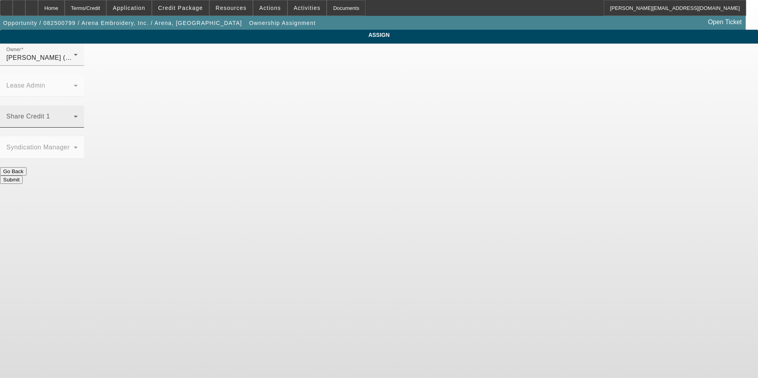
click at [78, 106] on div "Share Credit 1" at bounding box center [41, 117] width 71 height 22
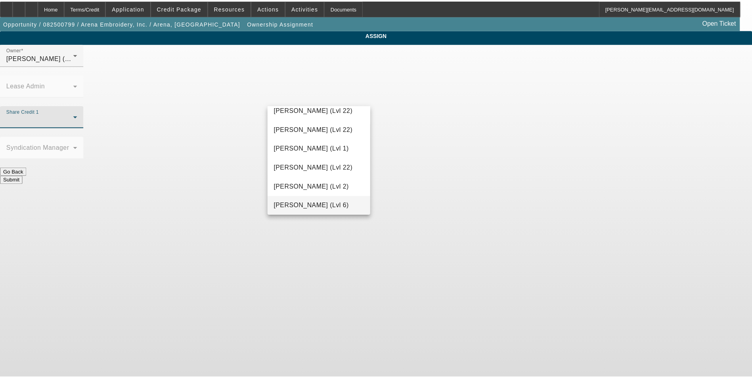
scroll to position [1038, 0]
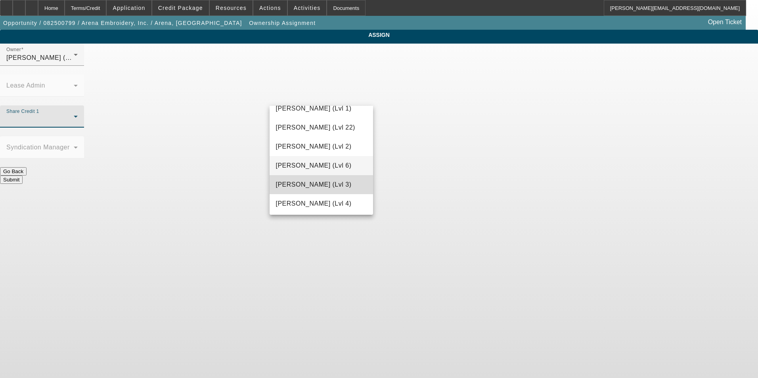
click at [333, 186] on span "Wesolowski, Tyler (Lvl 3)" at bounding box center [314, 185] width 76 height 10
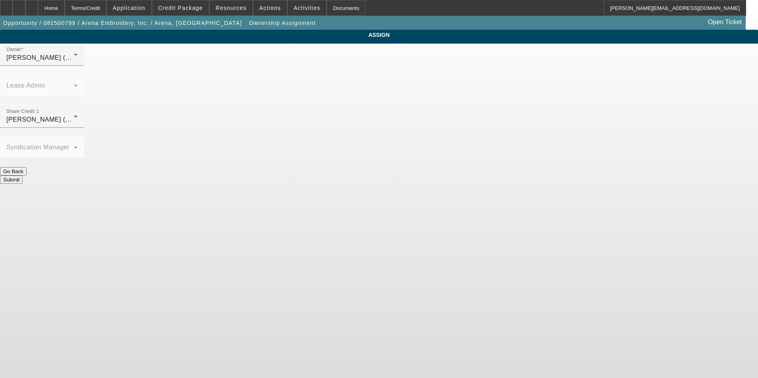
click at [23, 176] on button "Submit" at bounding box center [11, 180] width 23 height 8
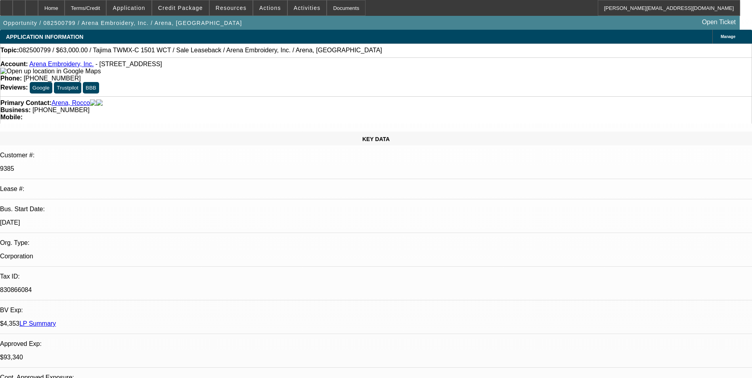
select select "0"
select select "2"
select select "0.1"
select select "4"
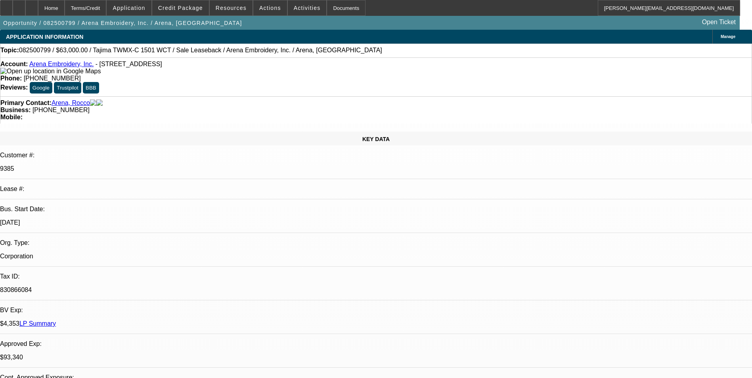
select select "0"
select select "2"
select select "0.1"
select select "4"
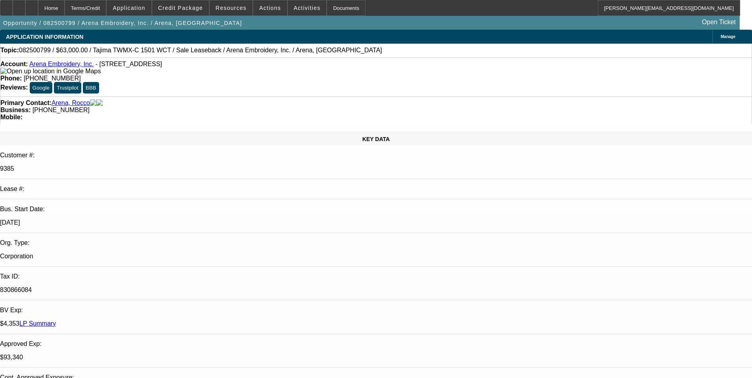
select select "0"
select select "2"
select select "0.1"
select select "4"
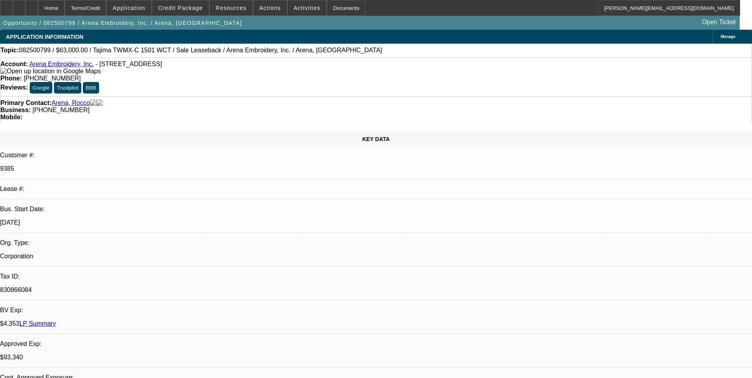
select select "0"
select select "2"
select select "0.1"
select select "4"
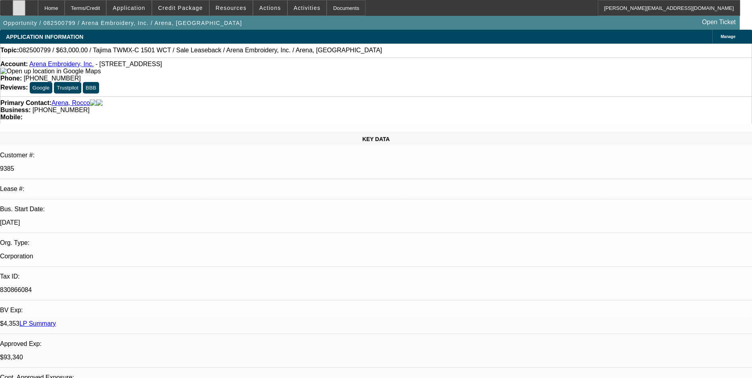
click at [25, 10] on div at bounding box center [19, 8] width 13 height 16
drag, startPoint x: 419, startPoint y: 227, endPoint x: 415, endPoint y: 213, distance: 14.4
click at [203, 10] on span "Credit Package" at bounding box center [180, 8] width 45 height 6
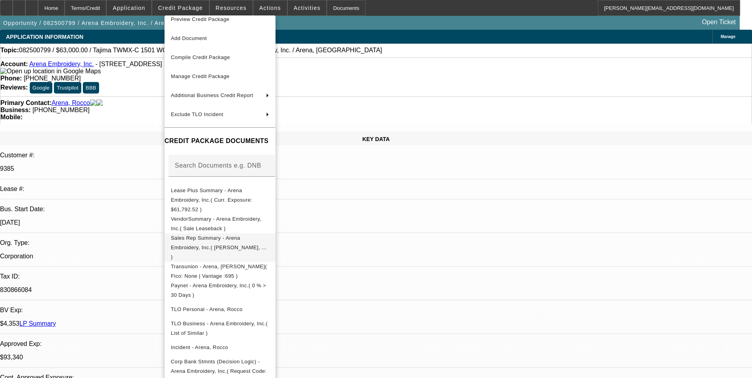
scroll to position [11, 0]
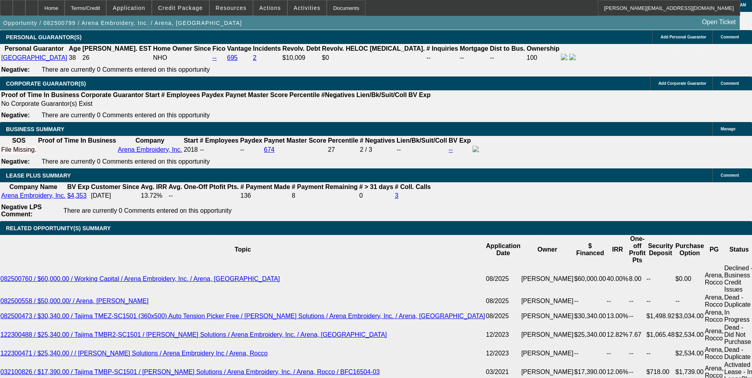
scroll to position [1230, 0]
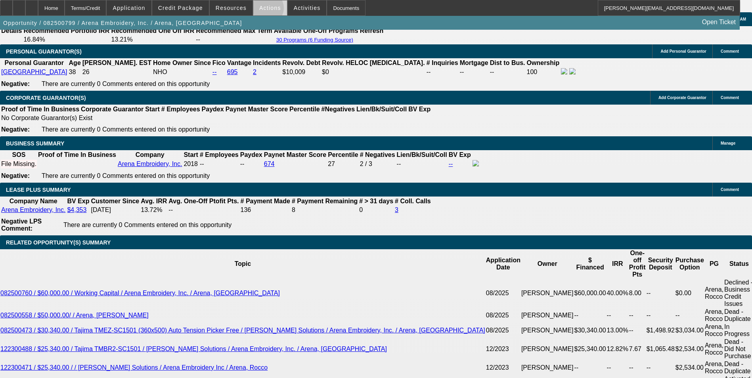
click at [263, 10] on span "Actions" at bounding box center [270, 8] width 22 height 6
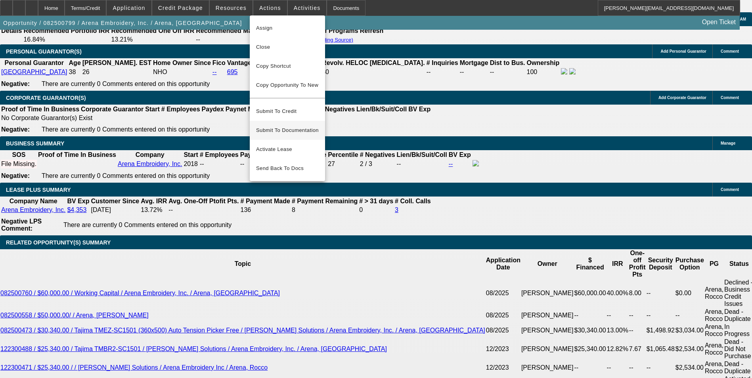
click at [299, 126] on span "Submit To Documentation" at bounding box center [287, 131] width 63 height 10
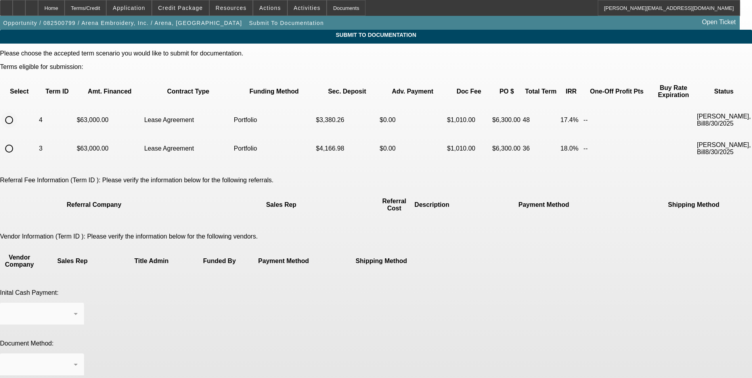
click at [17, 112] on input "radio" at bounding box center [9, 120] width 16 height 16
radio input "true"
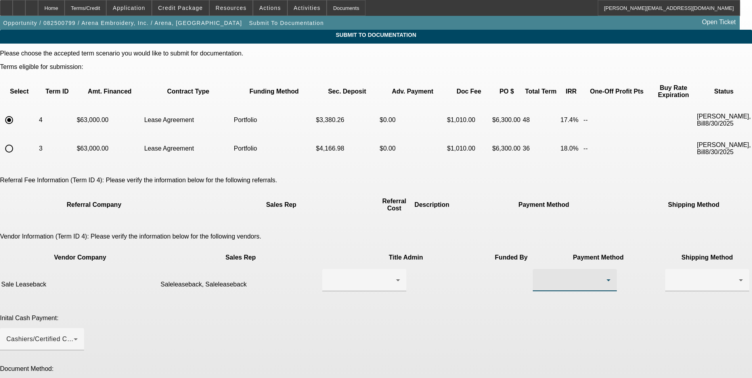
click at [539, 276] on div at bounding box center [572, 281] width 67 height 10
click at [435, 305] on span "ACH" at bounding box center [430, 304] width 14 height 10
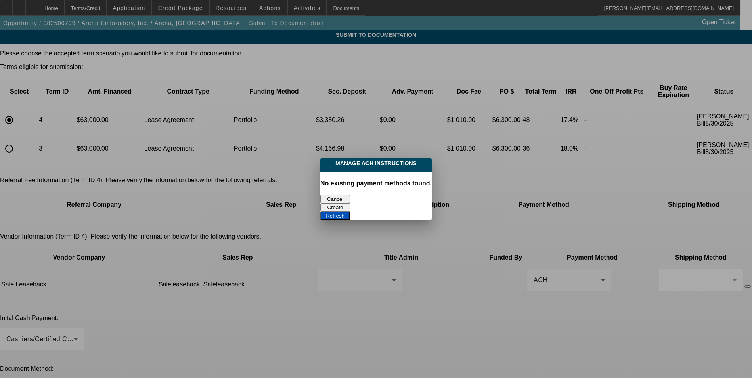
click at [333, 199] on button "Cancel" at bounding box center [336, 199] width 30 height 8
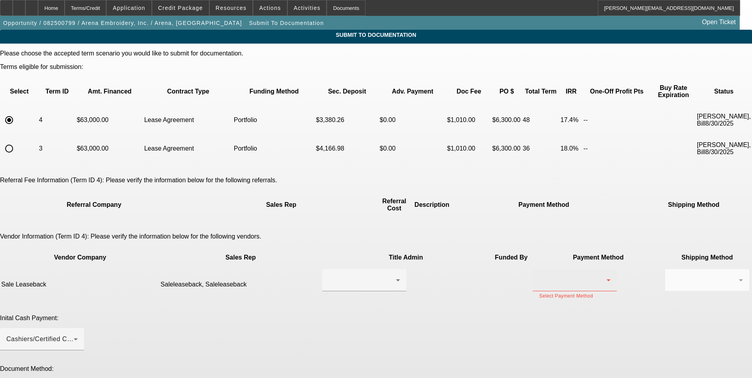
click at [539, 269] on div at bounding box center [574, 280] width 71 height 22
click at [464, 284] on mat-option "Wire Transfer" at bounding box center [459, 284] width 84 height 19
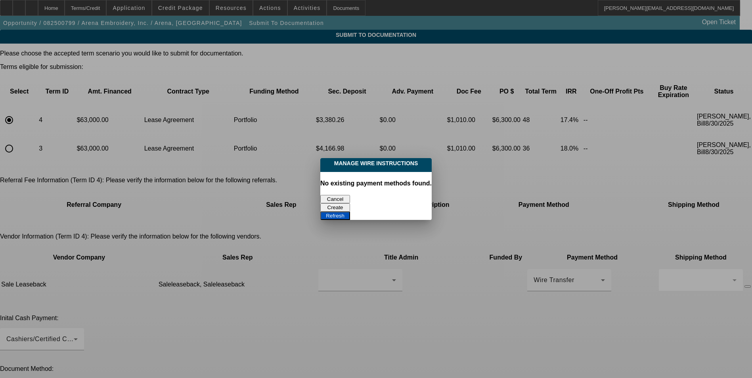
click at [339, 198] on button "Cancel" at bounding box center [336, 199] width 30 height 8
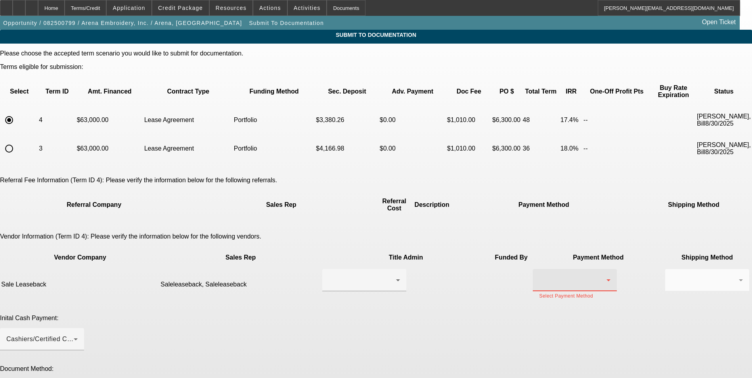
click at [539, 276] on div at bounding box center [572, 281] width 67 height 10
click at [449, 263] on mat-option "Check" at bounding box center [459, 265] width 84 height 19
click at [672, 276] on div at bounding box center [705, 281] width 67 height 10
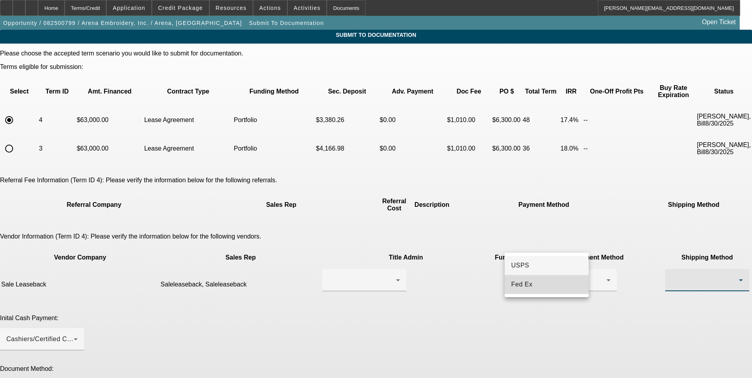
click at [543, 286] on mat-option "Fed Ex" at bounding box center [547, 284] width 84 height 19
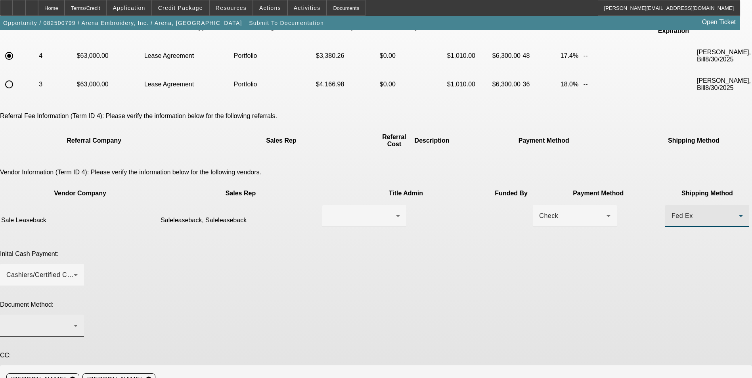
scroll to position [65, 0]
click at [74, 270] on div "Cashiers/Certified Check" at bounding box center [39, 275] width 67 height 10
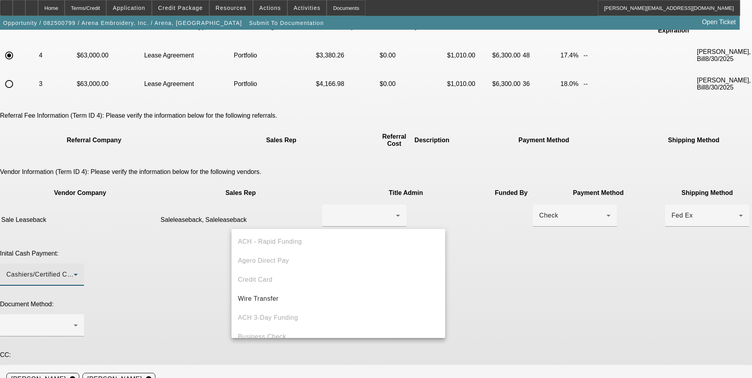
scroll to position [27, 0]
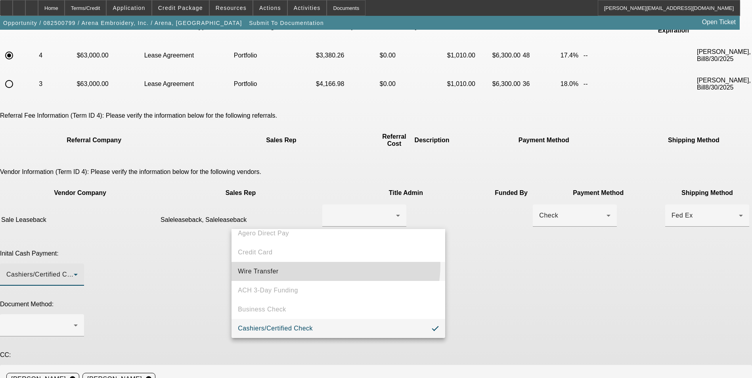
click at [314, 265] on mat-option "Wire Transfer" at bounding box center [339, 271] width 214 height 19
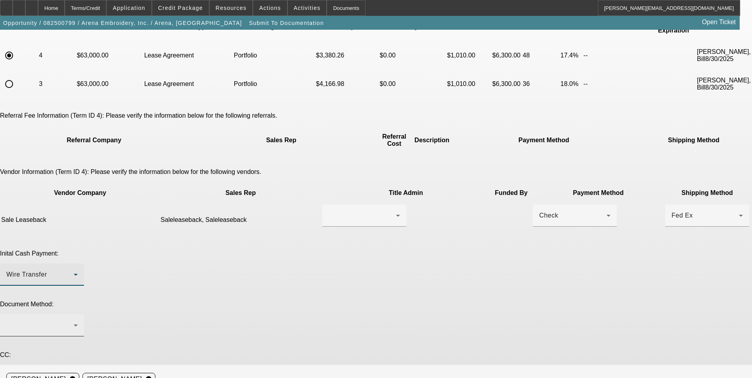
click at [74, 321] on div at bounding box center [39, 326] width 67 height 10
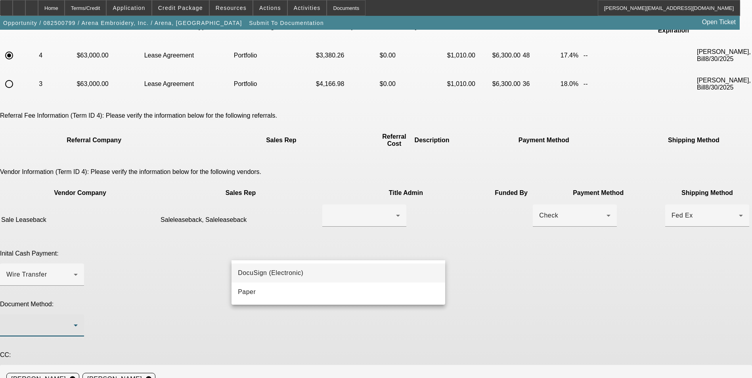
click at [307, 271] on mat-option "DocuSign (Electronic)" at bounding box center [339, 273] width 214 height 19
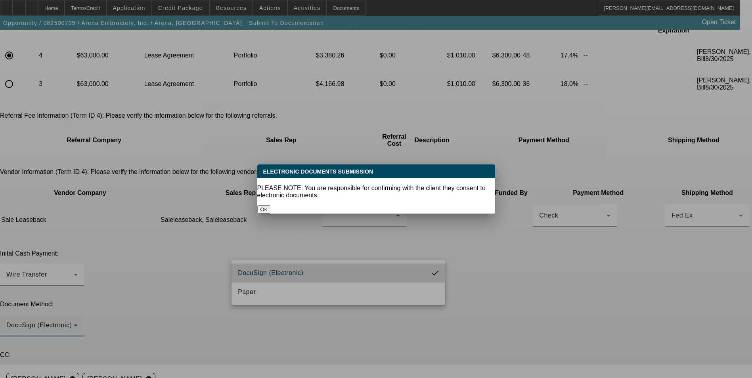
scroll to position [0, 0]
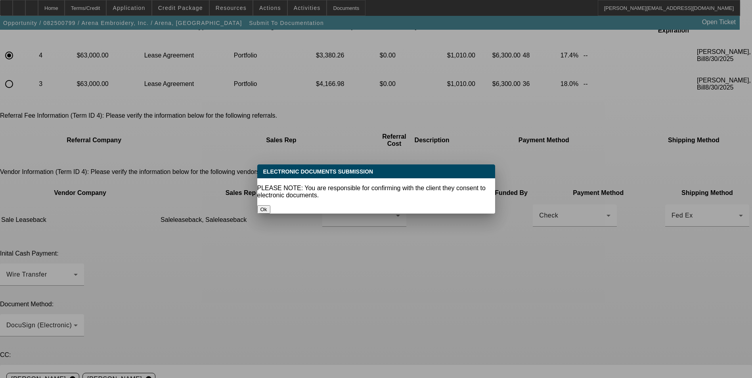
click at [271, 205] on button "Ok" at bounding box center [263, 209] width 13 height 8
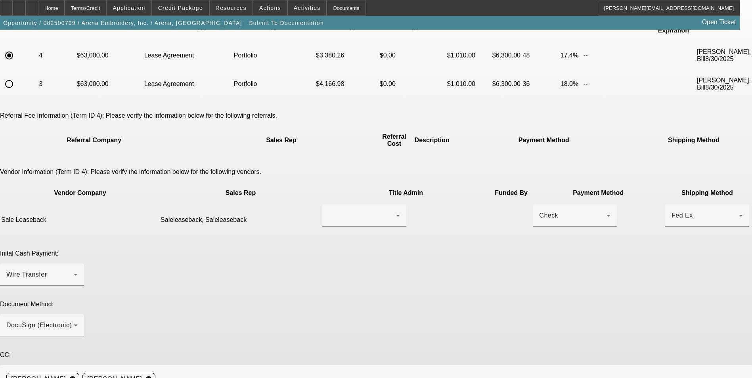
scroll to position [65, 0]
drag, startPoint x: 430, startPoint y: 321, endPoint x: 431, endPoint y: 315, distance: 5.2
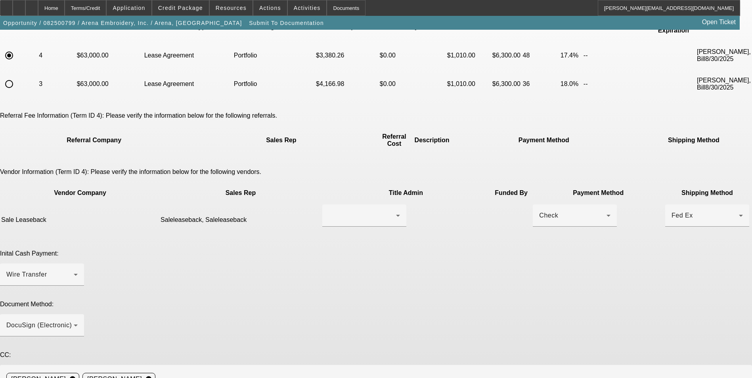
type textarea "Ready for sale leaseback docs. Multiple time lessee and all is still the same. …"
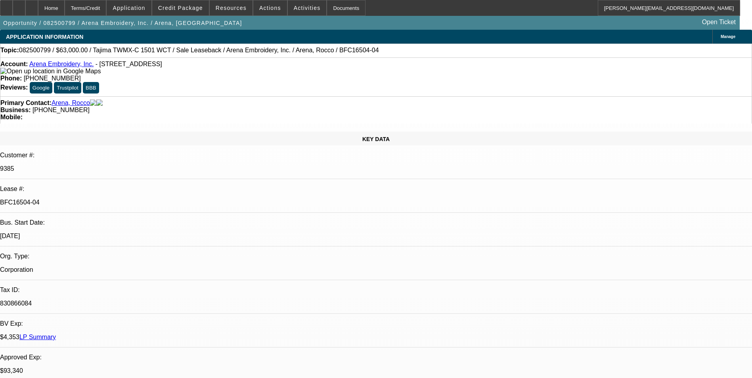
select select "0"
select select "2"
select select "0.1"
select select "4"
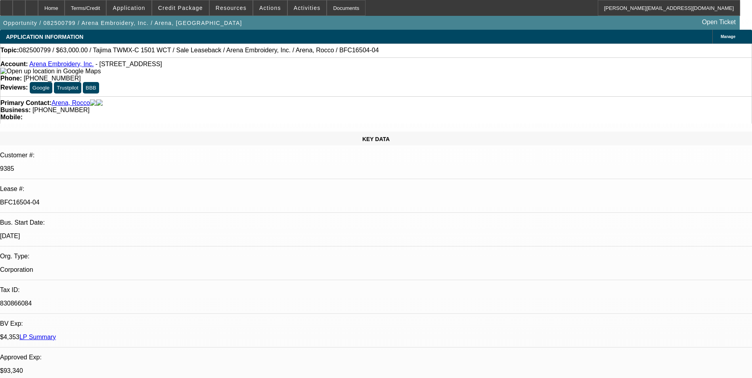
select select "0"
select select "2"
select select "0.1"
select select "4"
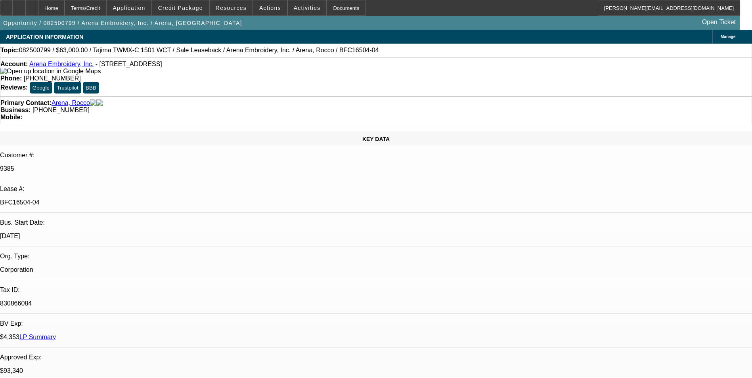
select select "0"
select select "2"
select select "0.1"
select select "4"
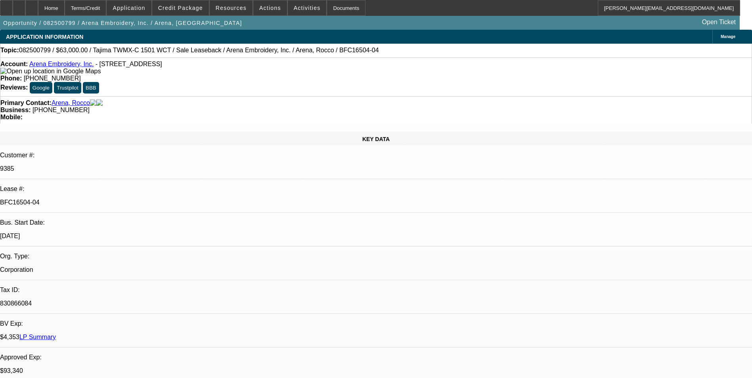
select select "0"
select select "2"
select select "0.1"
select select "4"
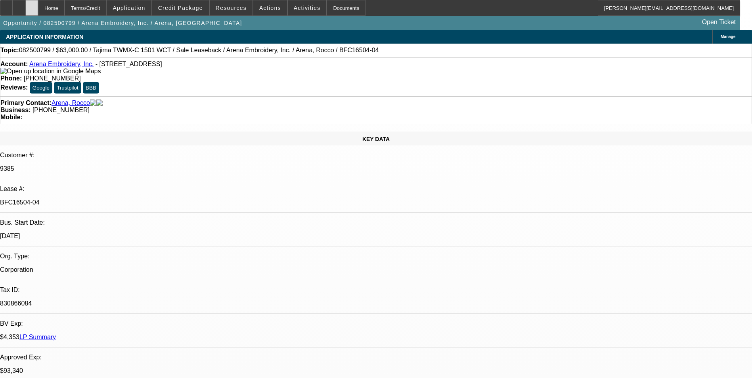
click at [32, 5] on icon at bounding box center [32, 5] width 0 height 0
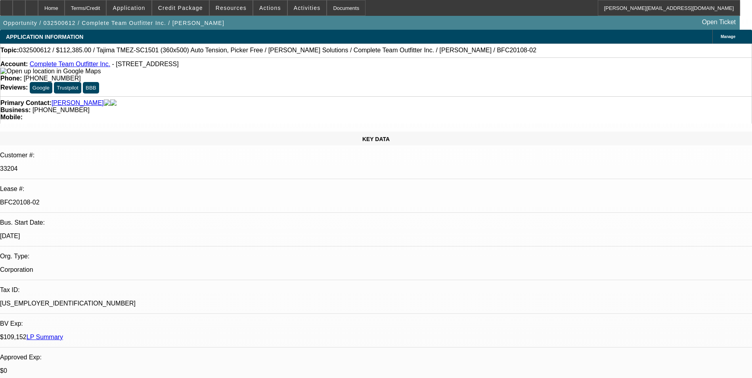
select select "0"
select select "2"
select select "0"
select select "2"
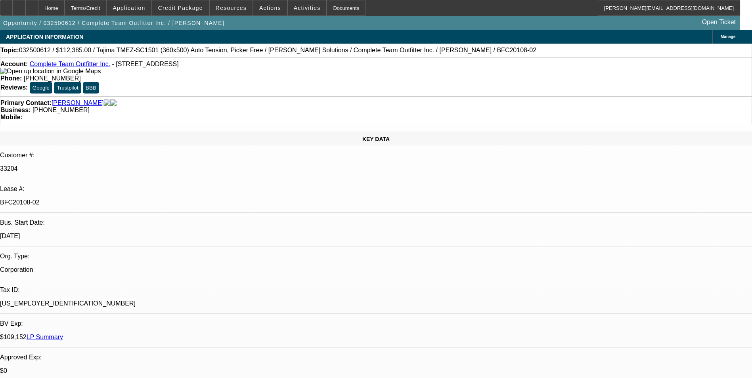
select select "0"
select select "2"
select select "0"
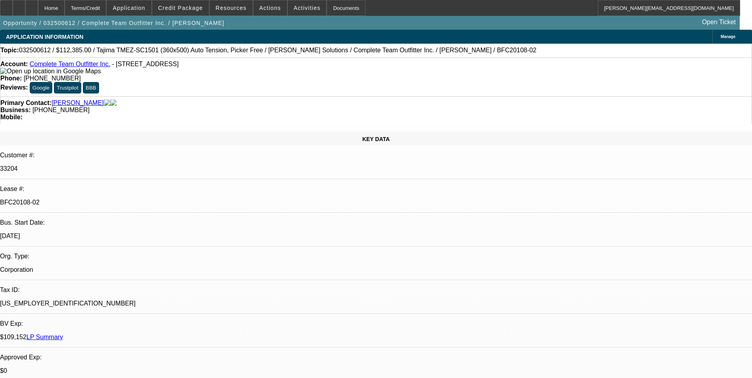
select select "2"
select select "0"
select select "1"
select select "2"
select select "6"
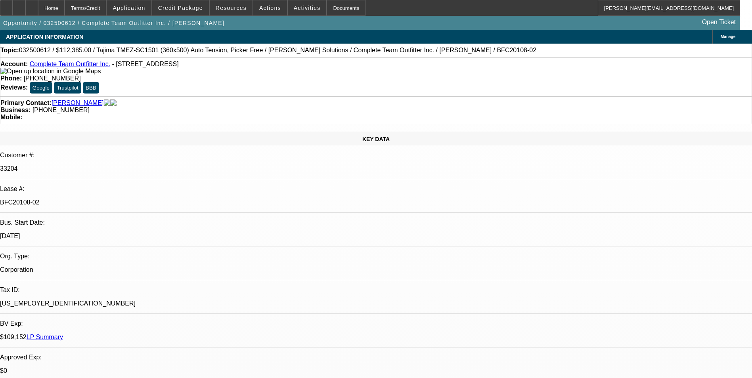
select select "1"
select select "2"
select select "6"
select select "1"
select select "2"
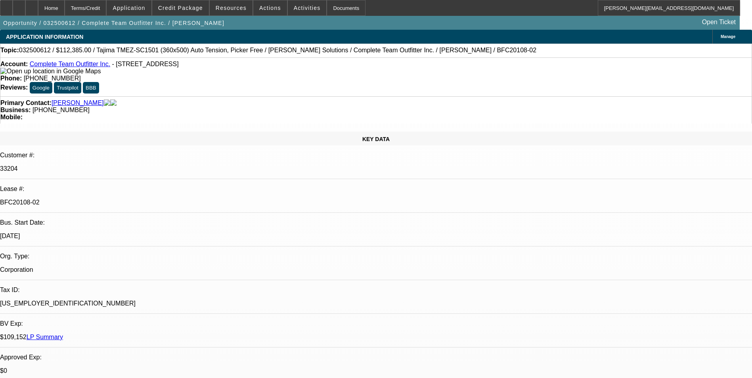
select select "6"
select select "1"
select select "2"
select select "6"
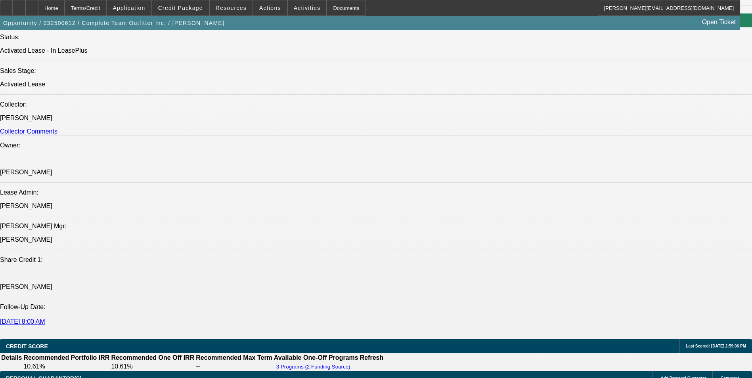
scroll to position [833, 0]
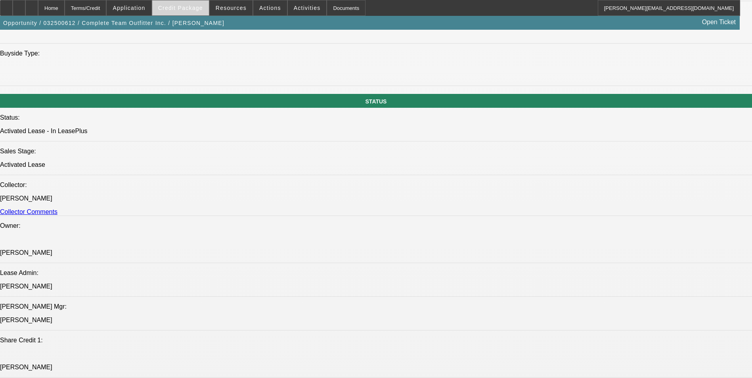
click at [203, 8] on span "Credit Package" at bounding box center [180, 8] width 45 height 6
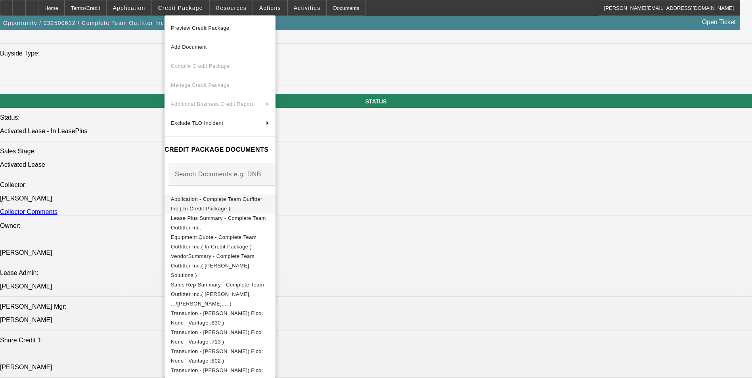
click at [263, 201] on span "Application - Complete Team Outfitter Inc.( In Credit Package )" at bounding box center [217, 203] width 92 height 15
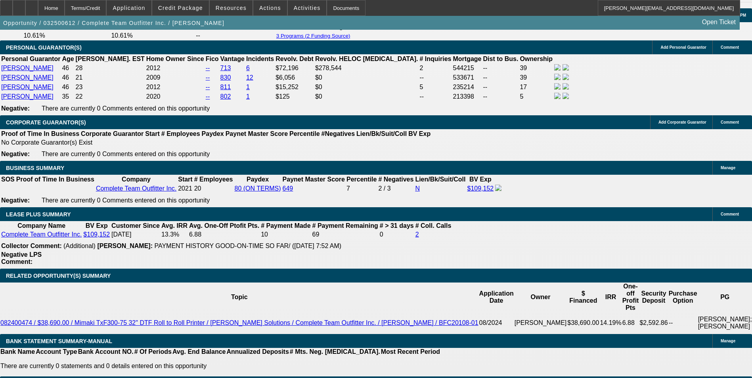
scroll to position [1309, 0]
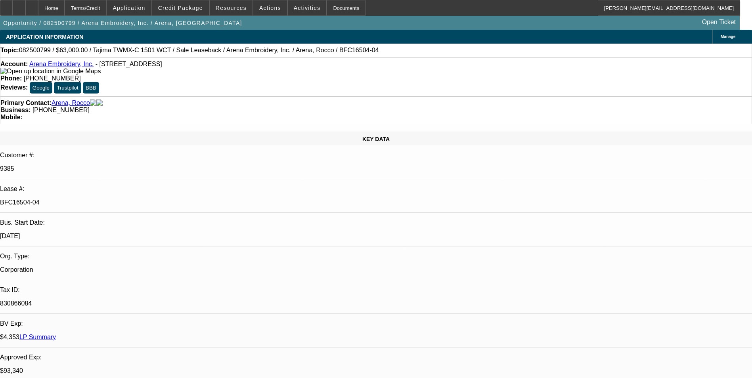
select select "0"
select select "2"
select select "0.1"
select select "0"
select select "2"
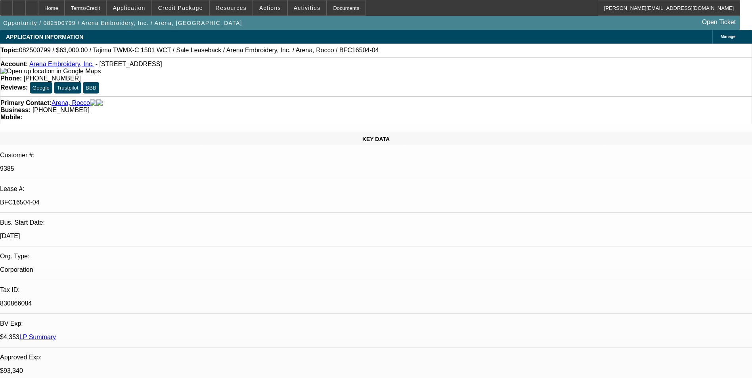
select select "0.1"
select select "0"
select select "2"
select select "0.1"
select select "0"
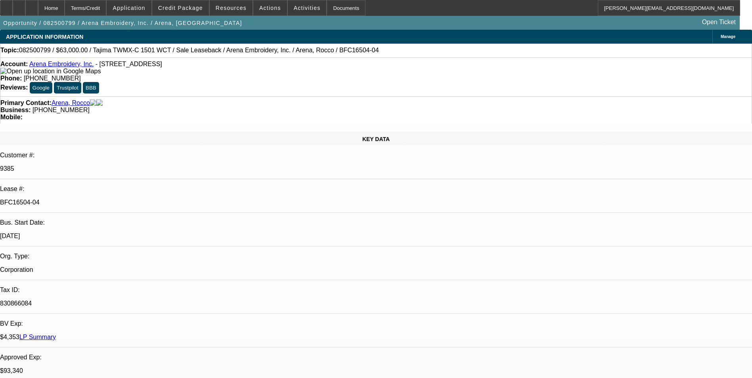
select select "2"
select select "0.1"
select select "1"
select select "2"
select select "4"
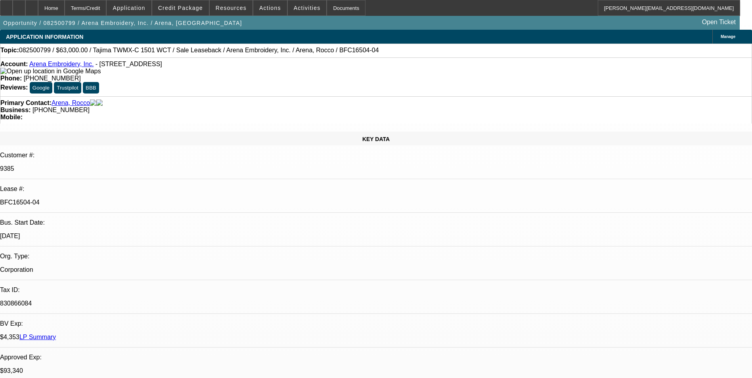
select select "1"
select select "2"
select select "4"
select select "1"
select select "2"
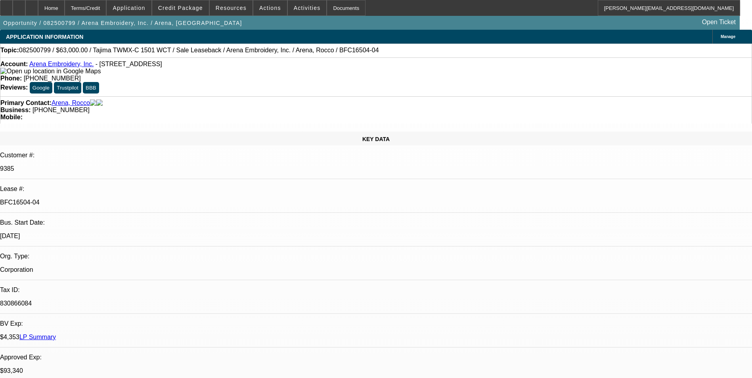
select select "4"
select select "1"
select select "2"
select select "4"
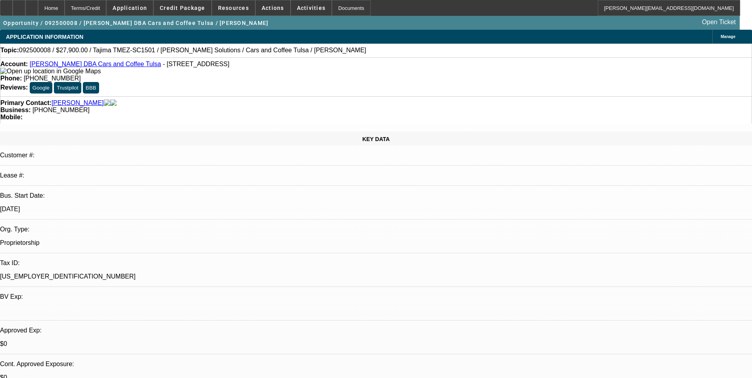
select select "0.1"
select select "2"
select select "0"
select select "6"
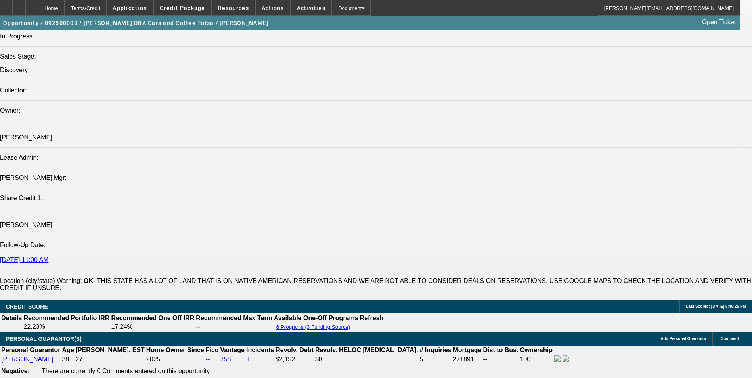
scroll to position [873, 0]
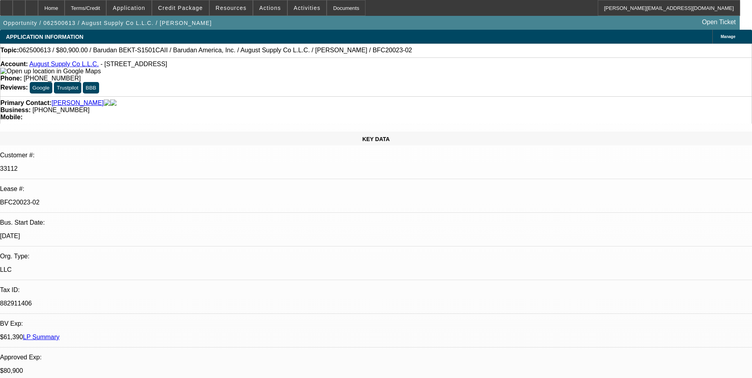
select select "0"
select select "2"
select select "0.1"
select select "4"
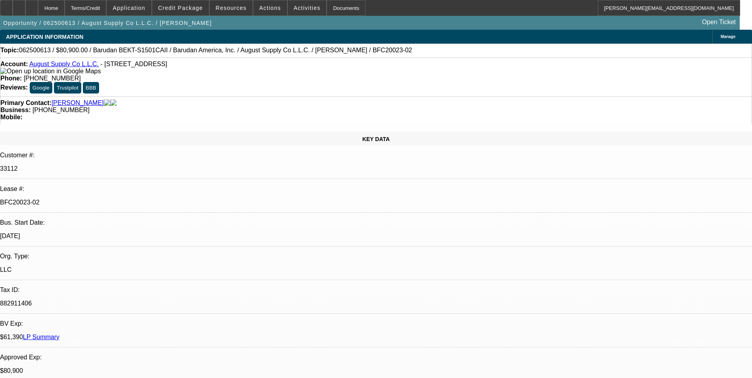
select select "0"
select select "2"
select select "0.1"
select select "4"
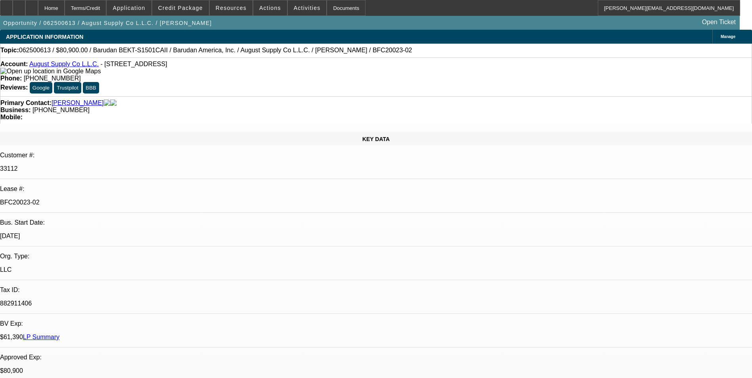
select select "0"
select select "2"
select select "0.1"
select select "4"
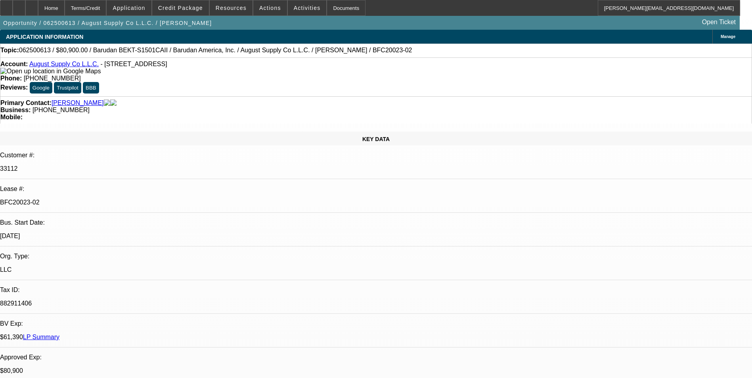
select select "0"
select select "2"
select select "0.1"
select select "4"
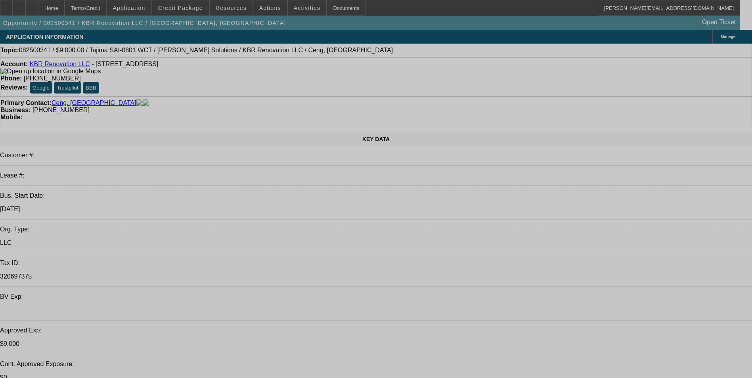
select select "0"
select select "2"
select select "0.1"
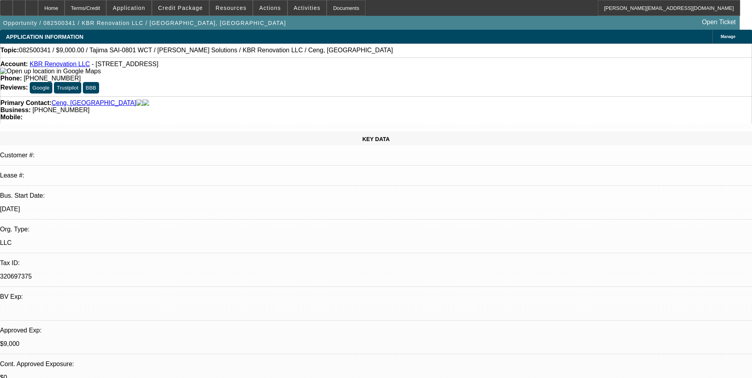
select select "0"
select select "2"
select select "0.1"
select select "0.15"
select select "2"
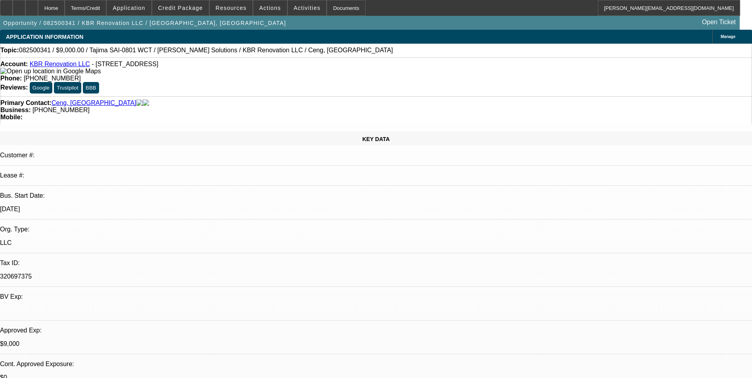
select select "0.1"
select select "0.15"
select select "2"
select select "0"
select select "1"
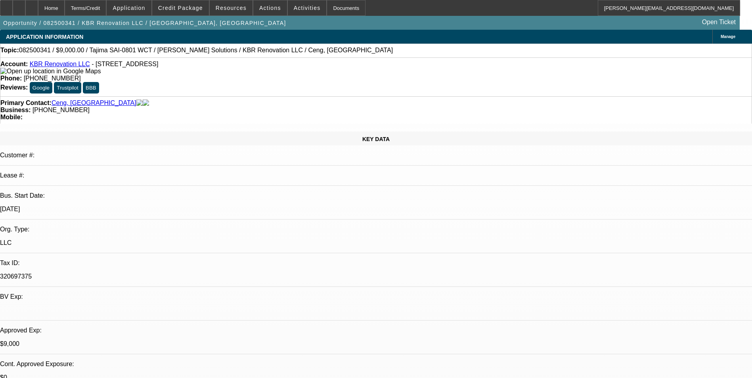
select select "2"
select select "4"
select select "1"
select select "2"
select select "4"
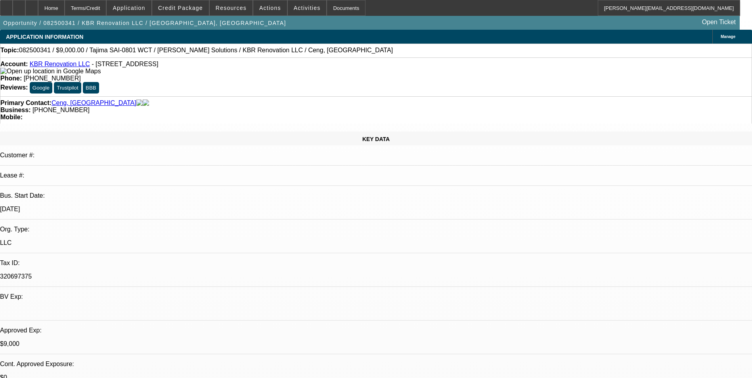
select select "1"
select select "2"
select select "4"
select select "1"
select select "2"
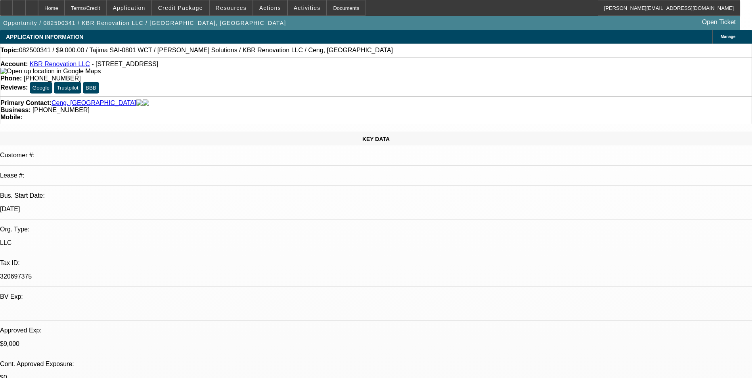
select select "6"
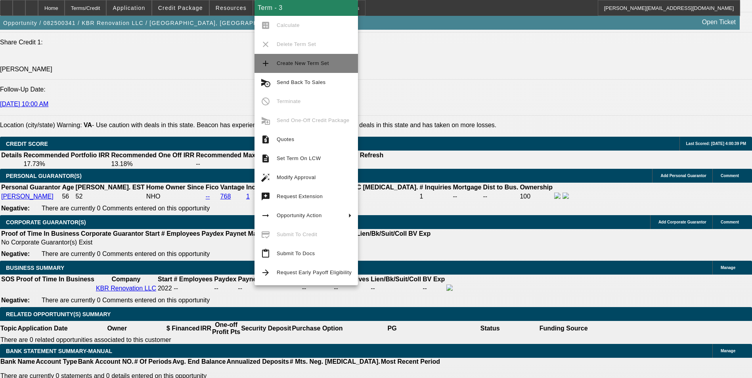
scroll to position [1097, 0]
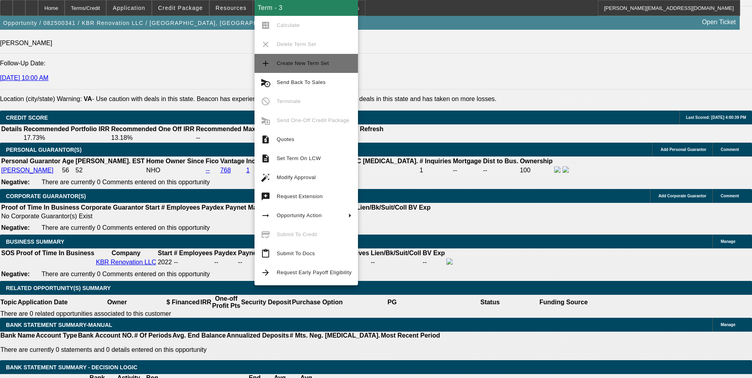
click at [315, 65] on span "Create New Term Set" at bounding box center [303, 63] width 52 height 6
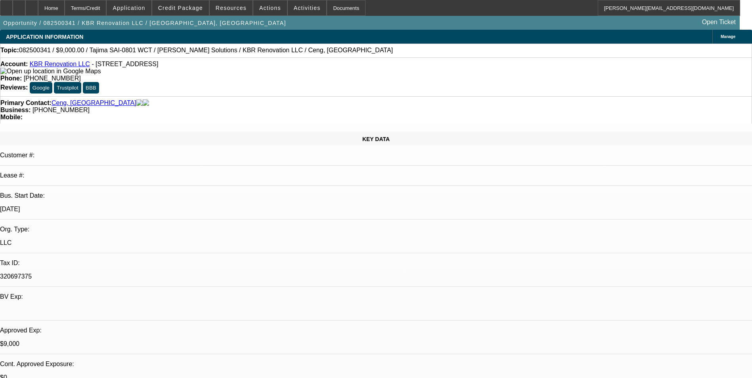
select select "0"
select select "2"
select select "0.1"
select select "0"
select select "2"
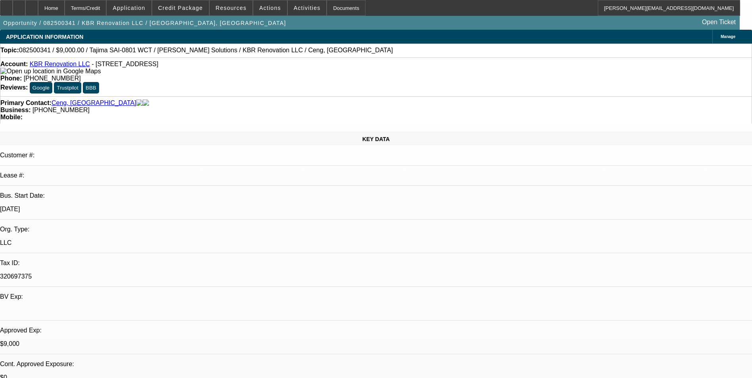
select select "0.1"
select select "0"
select select "2"
select select "0.1"
select select "0.15"
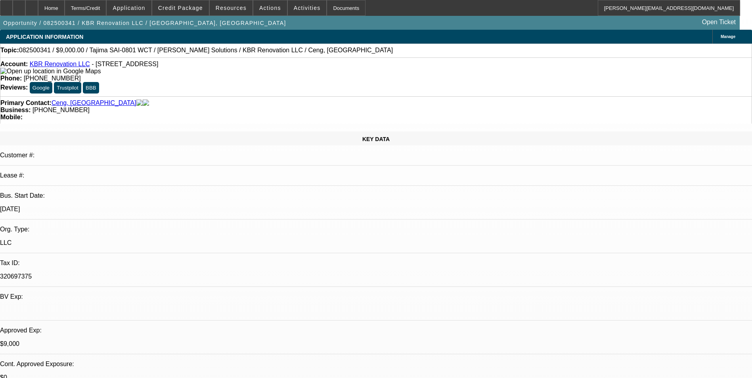
select select "2"
select select "0.1"
select select "1"
select select "2"
select select "4"
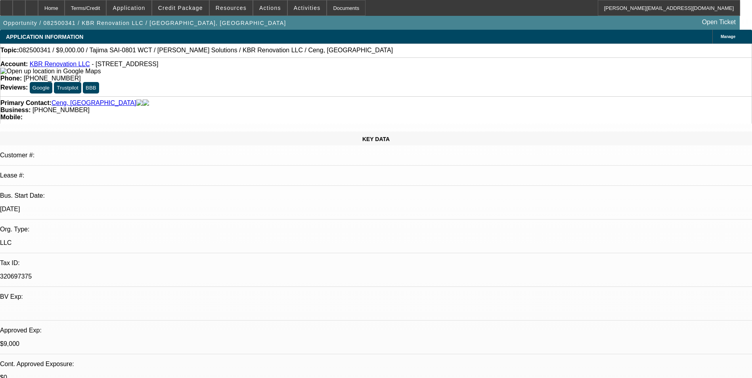
select select "1"
select select "2"
select select "4"
select select "1"
select select "2"
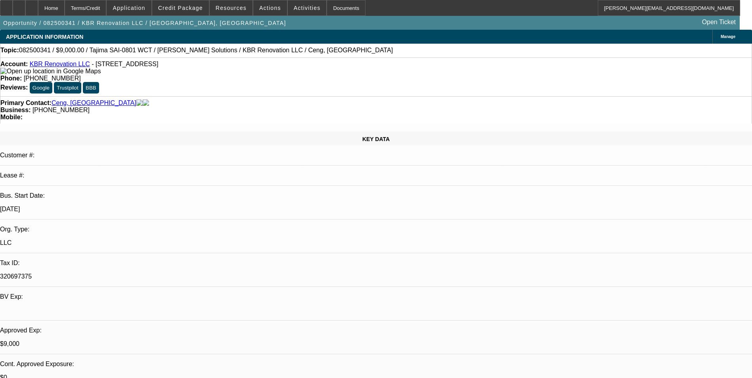
select select "4"
select select "1"
select select "2"
select select "4"
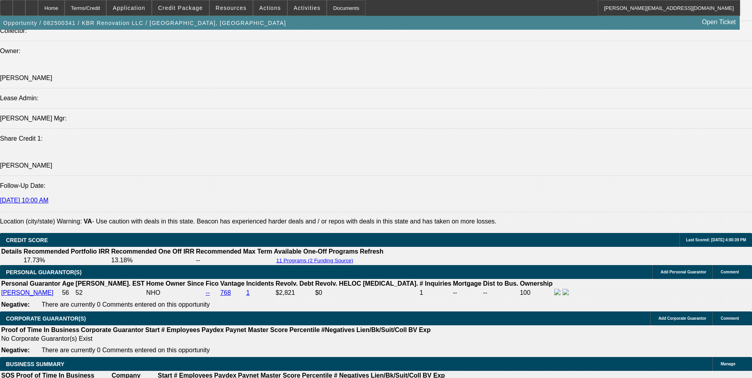
scroll to position [1111, 0]
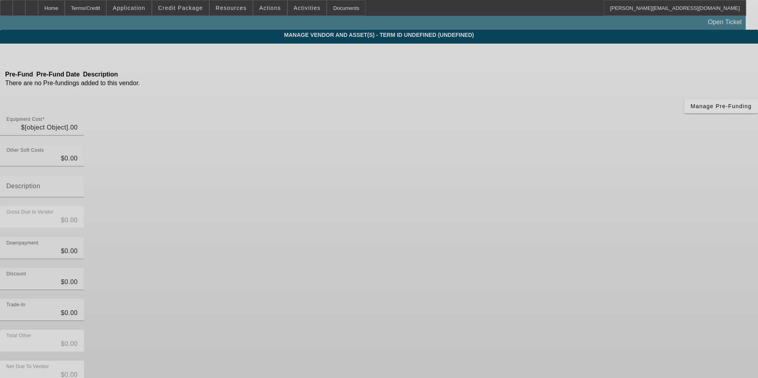
type input "$11,790.00"
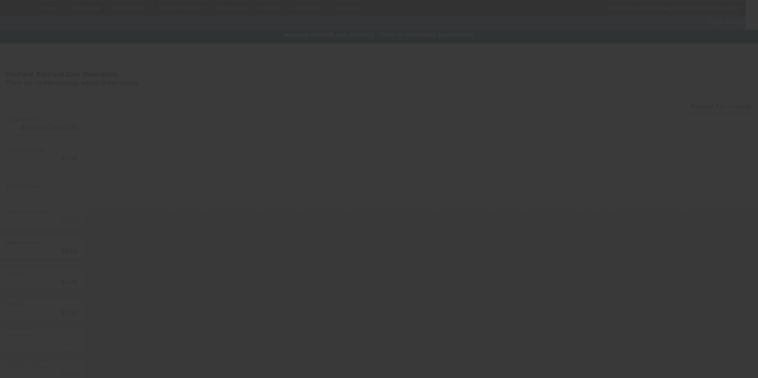
type input "$11,790.00"
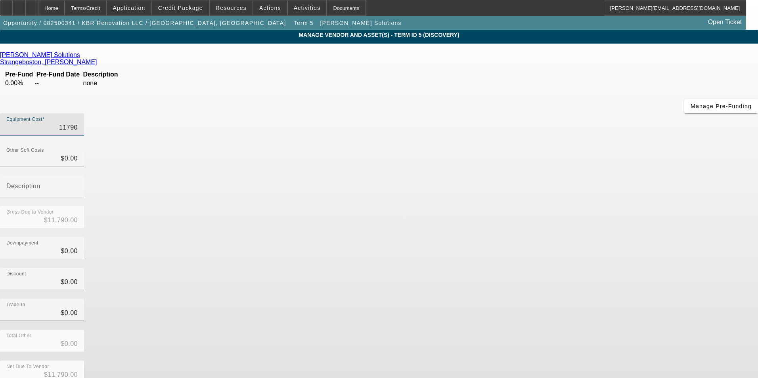
drag, startPoint x: 453, startPoint y: 68, endPoint x: 577, endPoint y: 49, distance: 125.6
click at [577, 50] on div "[PERSON_NAME] Solutions [PERSON_NAME] Pre-Fund Pre-Fund Date Description 0.00% …" at bounding box center [379, 250] width 758 height 412
type input "1"
type input "$1.00"
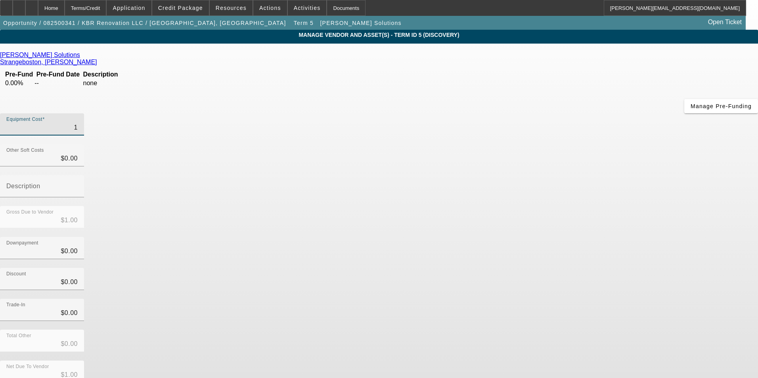
type input "14"
type input "$14.00"
type input "140"
type input "$140.00"
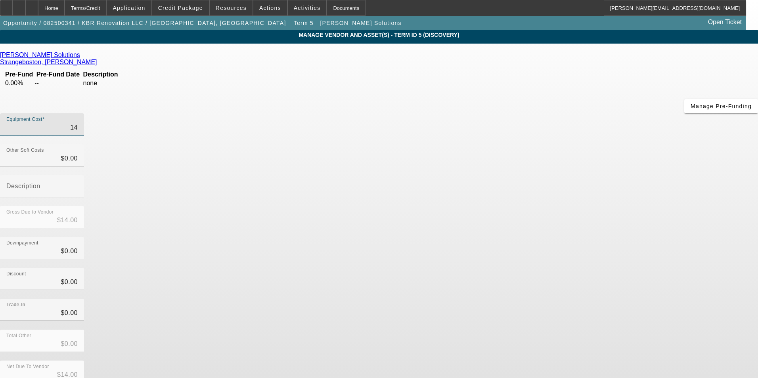
type input "$140.00"
type input "140.3"
type input "$140.30"
type input "140.35"
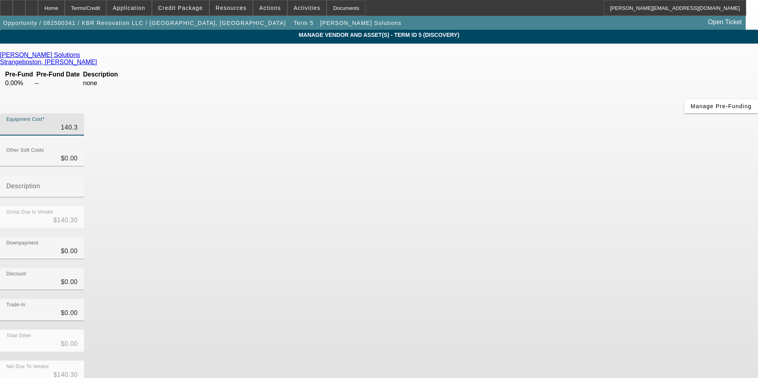
type input "$140.35"
type input "140.3"
type input "$140.30"
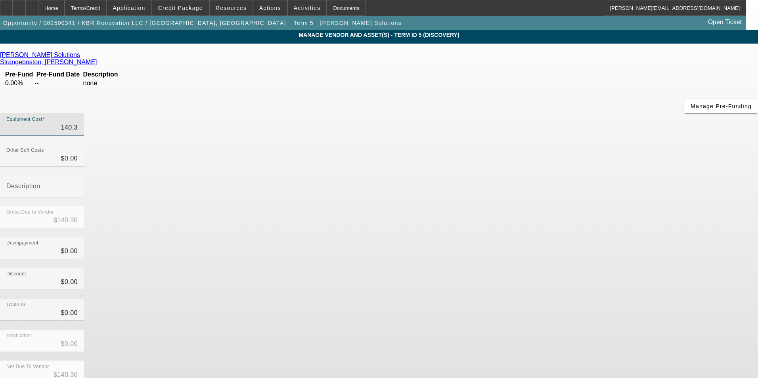
type input "140."
type input "$140.00"
type input "1403"
type input "$1,403.00"
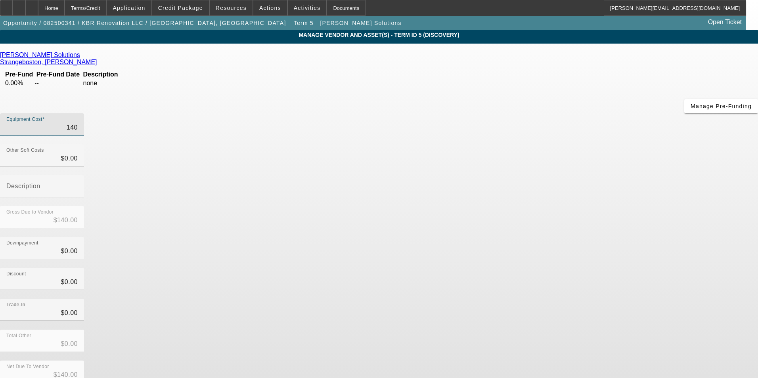
type input "$1,403.00"
type input "14035"
type input "$14,035.00"
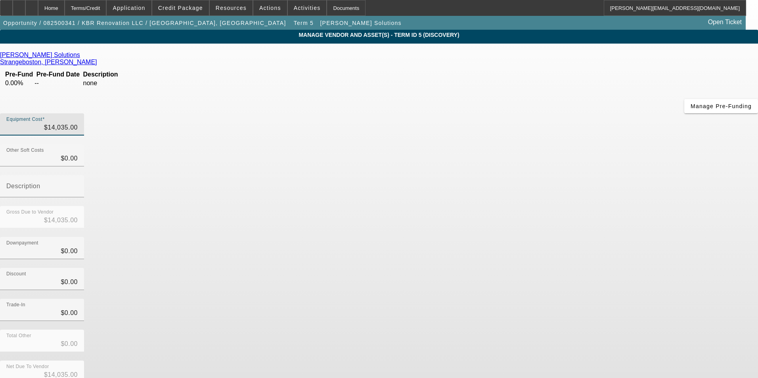
click at [550, 237] on div "Downpayment $0.00" at bounding box center [379, 252] width 758 height 31
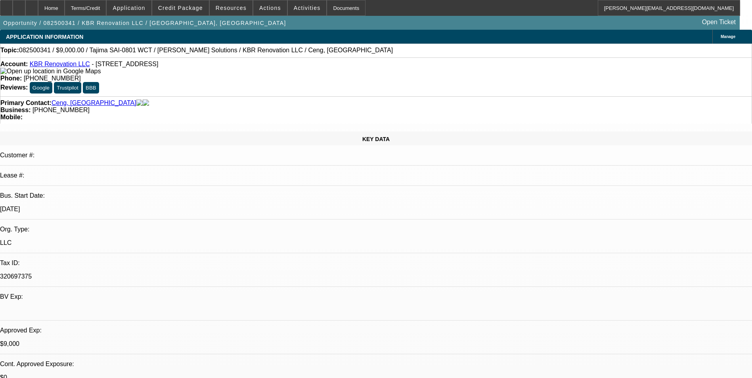
select select "0"
select select "2"
select select "0.1"
select select "4"
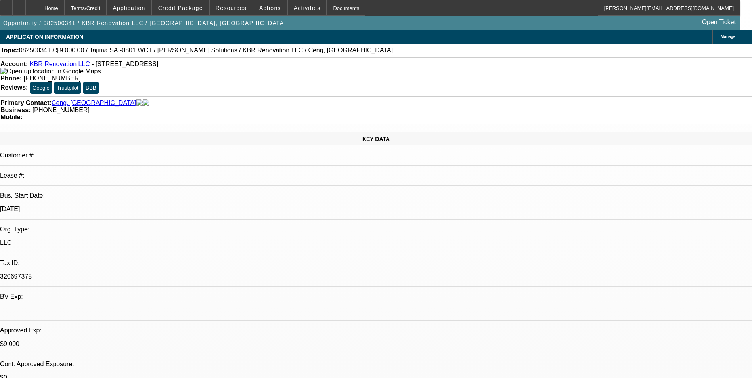
select select "0"
select select "2"
select select "0.1"
select select "4"
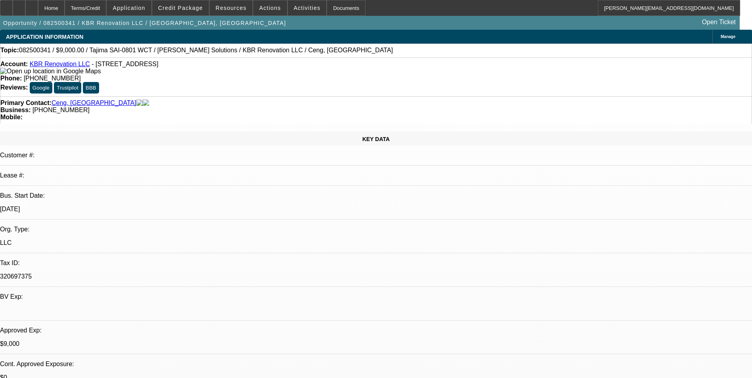
select select "0"
select select "2"
select select "0.1"
select select "4"
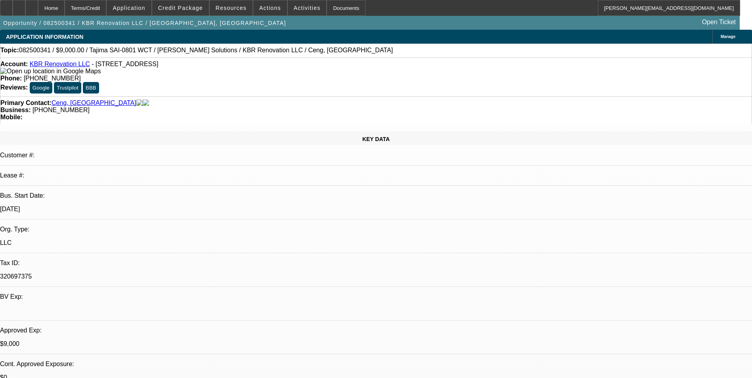
select select "0.15"
select select "2"
select select "0.1"
select select "4"
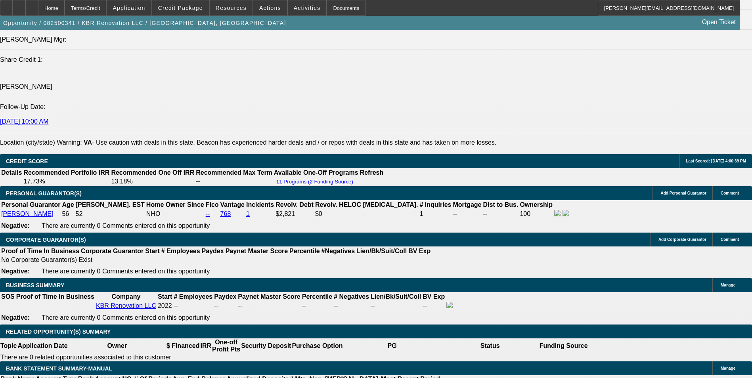
scroll to position [1111, 0]
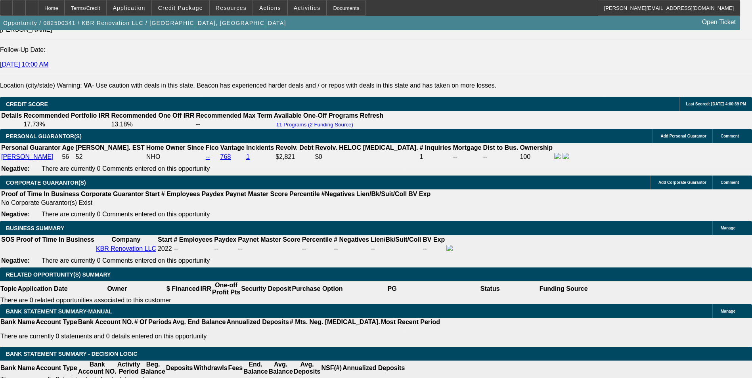
drag, startPoint x: 169, startPoint y: 249, endPoint x: 246, endPoint y: 252, distance: 76.6
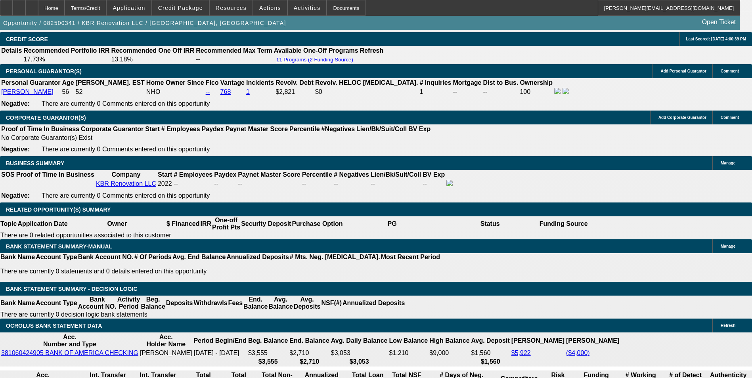
scroll to position [1190, 0]
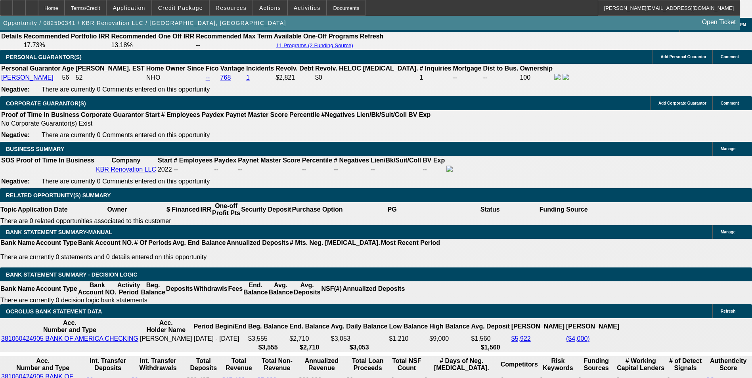
type input "$0.00"
type input "UNKNOWN"
type input "$697.60"
type input "$348.80"
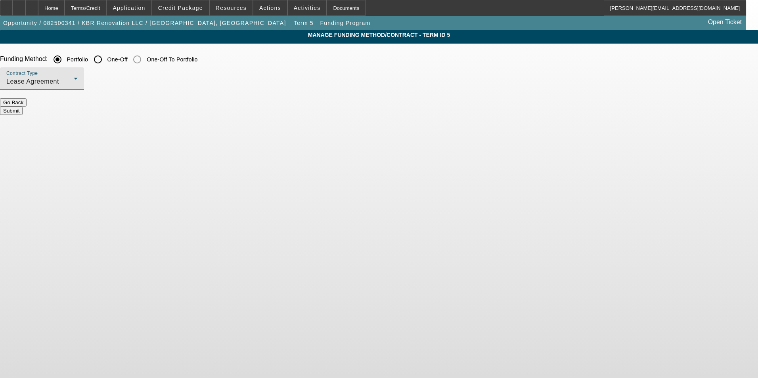
click at [74, 80] on div "Lease Agreement" at bounding box center [39, 82] width 67 height 10
click at [221, 116] on span "Equipment Finance Agreement" at bounding box center [205, 122] width 91 height 19
click at [23, 107] on button "Submit" at bounding box center [11, 111] width 23 height 8
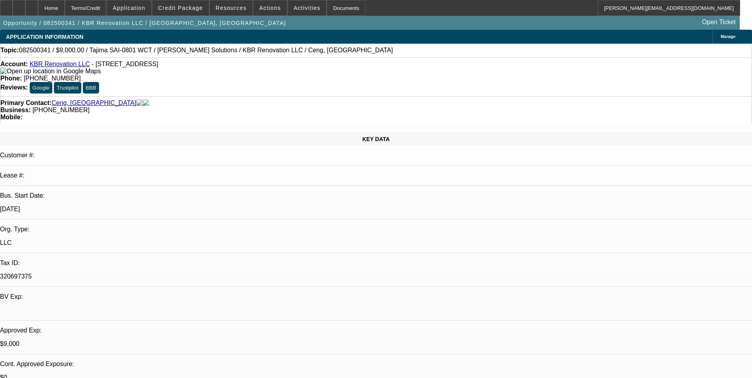
select select "0"
select select "2"
select select "0"
select select "6"
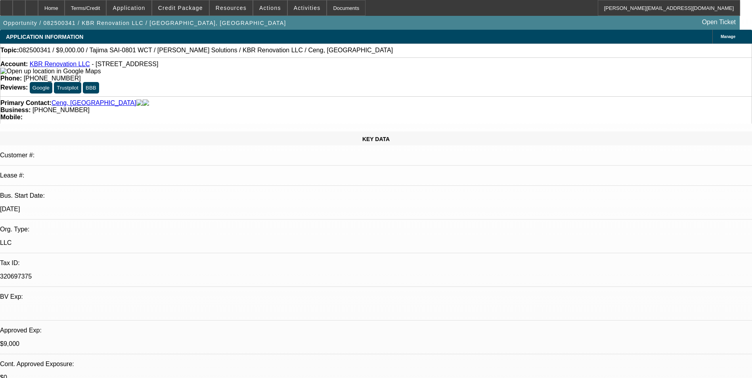
select select "0"
select select "2"
select select "0.1"
select select "4"
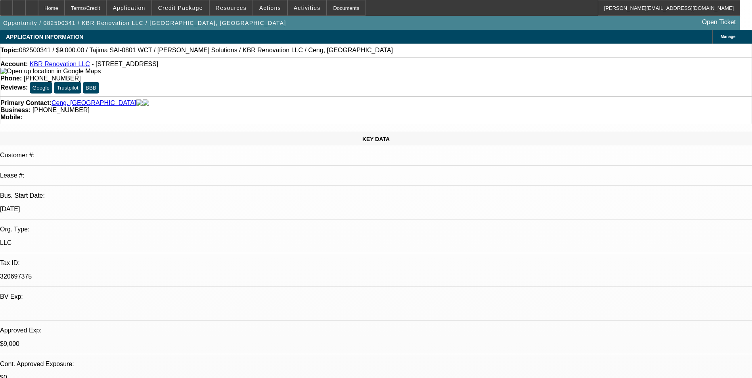
select select "0"
select select "2"
select select "0.1"
select select "4"
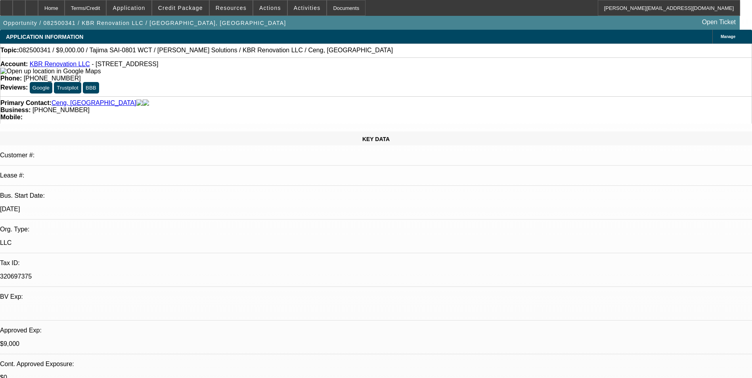
select select "0.15"
select select "2"
select select "0.1"
select select "4"
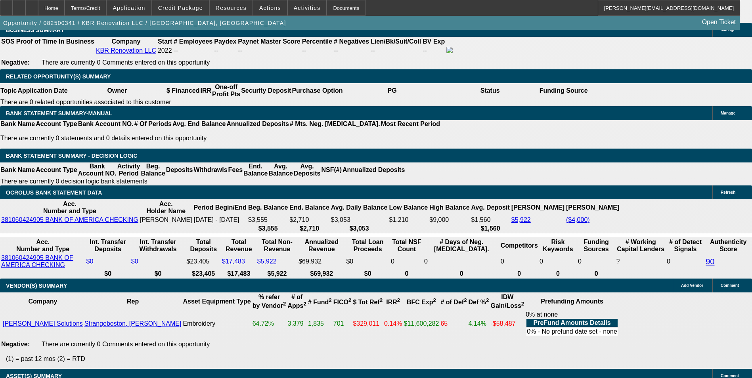
scroll to position [1269, 0]
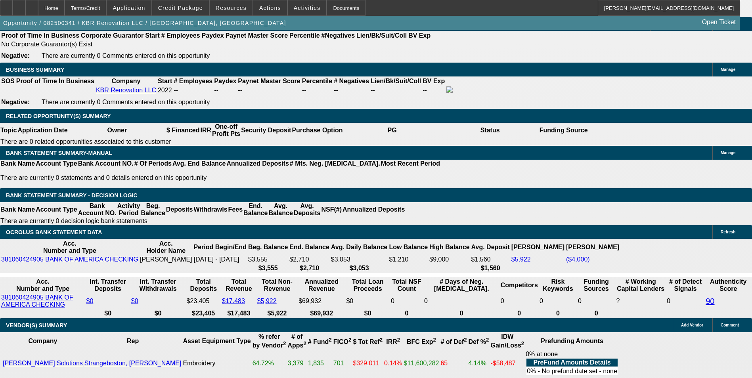
drag, startPoint x: 221, startPoint y: 151, endPoint x: 226, endPoint y: 150, distance: 5.6
type input "13"
type input "UNKNOWN"
type input "$479.82"
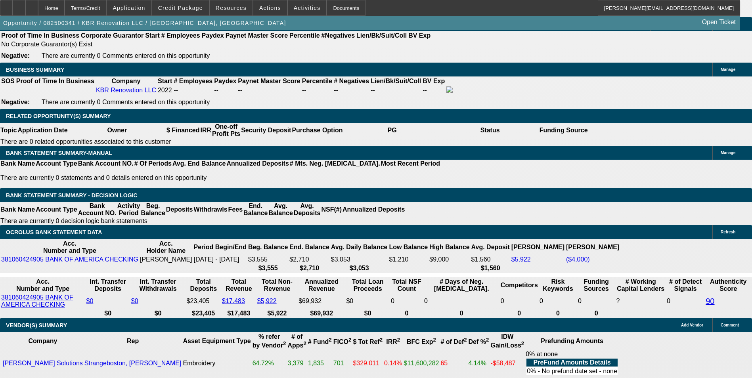
type input "$239.91"
type input "13."
type input "$638.68"
type input "$319.34"
type input "13.5"
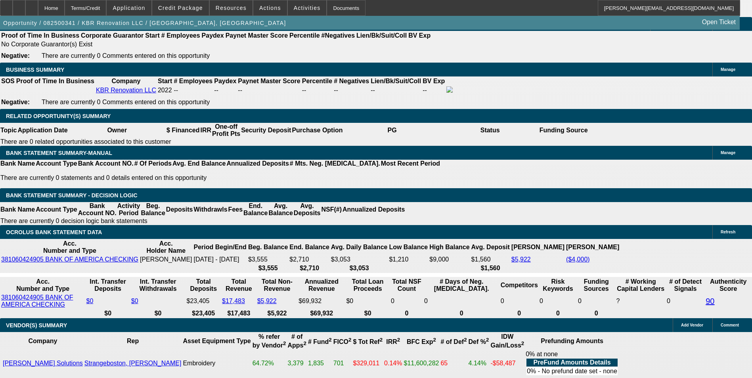
type input "$645.88"
type input "$322.94"
type input "13"
type input "$638.68"
type input "$319.34"
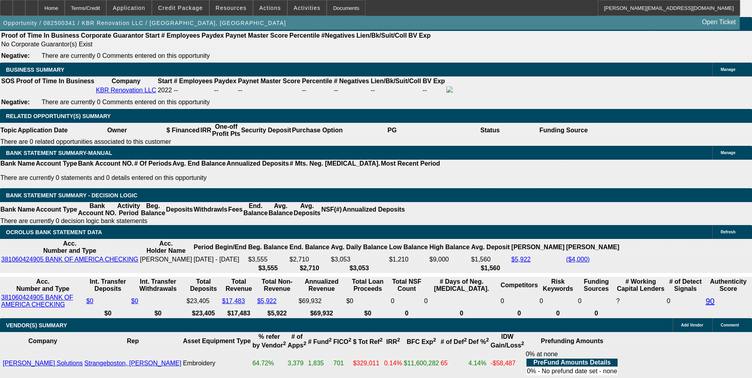
type input "1"
type input "$479.82"
type input "$239.91"
type input "1312"
type input "$3,070.44"
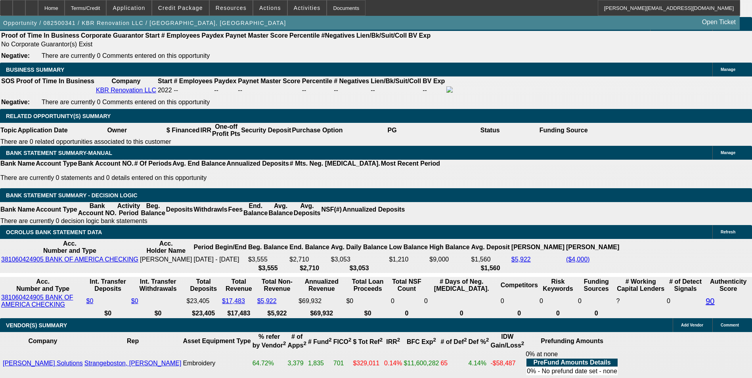
type input "$1,535.22"
type input "1"
type input "$479.82"
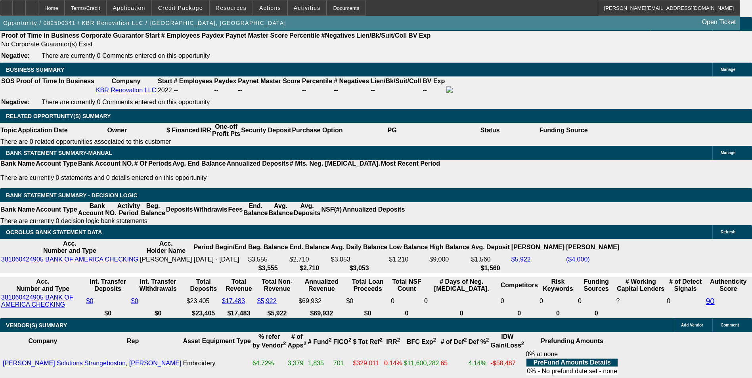
type input "$239.91"
type input "12"
type input "$624.40"
type input "$312.20"
type input "12"
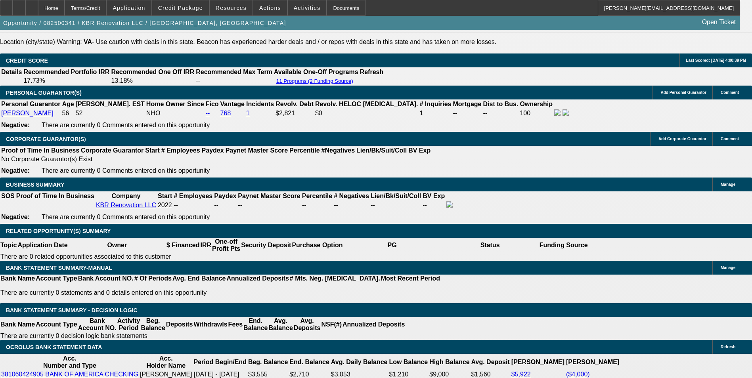
scroll to position [1150, 0]
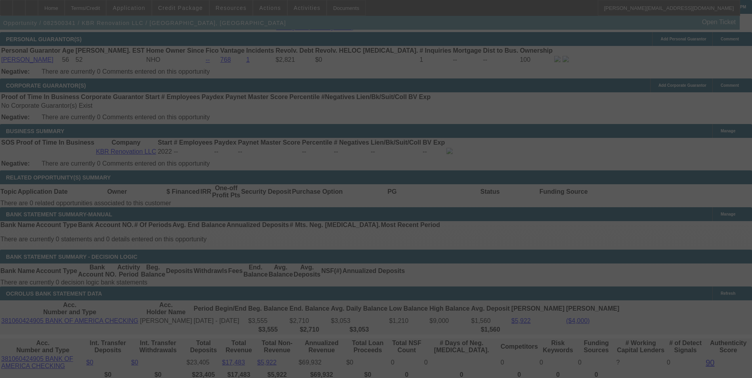
scroll to position [1230, 0]
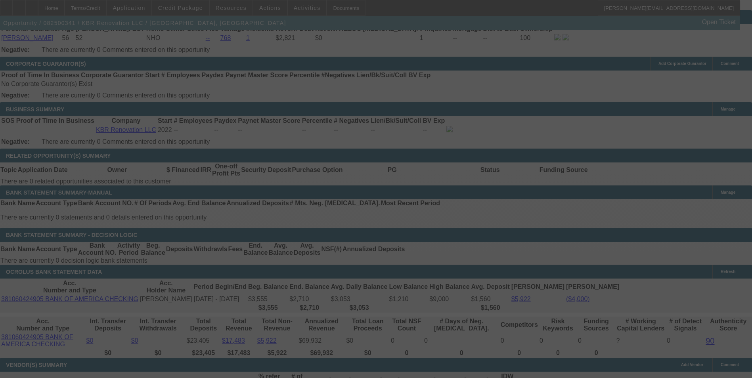
select select "0"
select select "2"
select select "0"
select select "6"
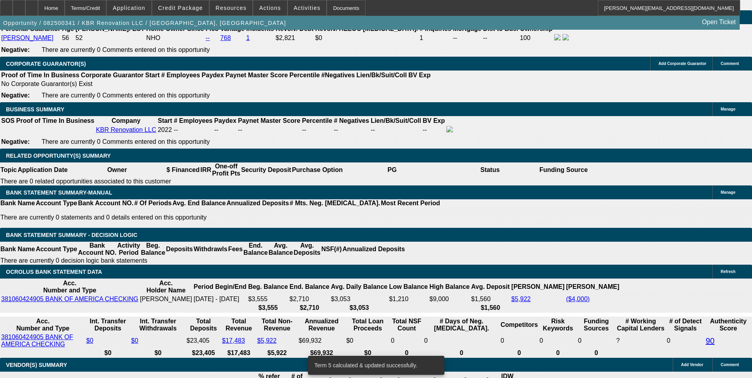
drag, startPoint x: 169, startPoint y: 197, endPoint x: 210, endPoint y: 185, distance: 42.1
type input "1"
type input "UNKNOWN"
type input "12"
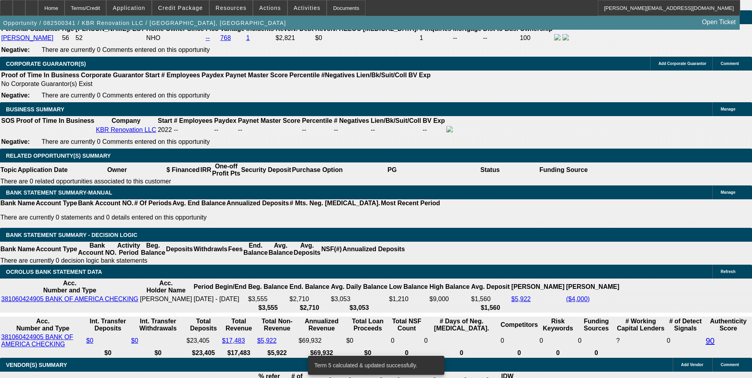
type input "$479.82"
type input "$239.91"
type input "12."
type input "$624.40"
type input "$312.20"
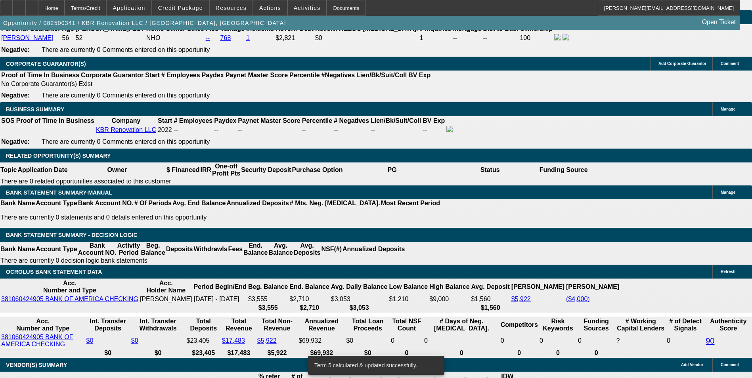
type input "12.3"
type input "$628.66"
type input "$314.33"
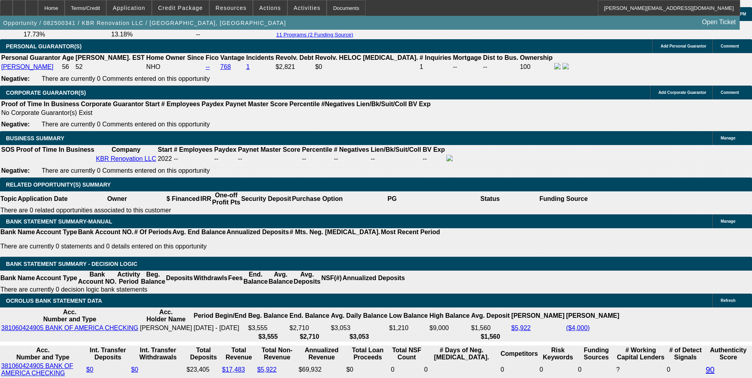
scroll to position [1150, 0]
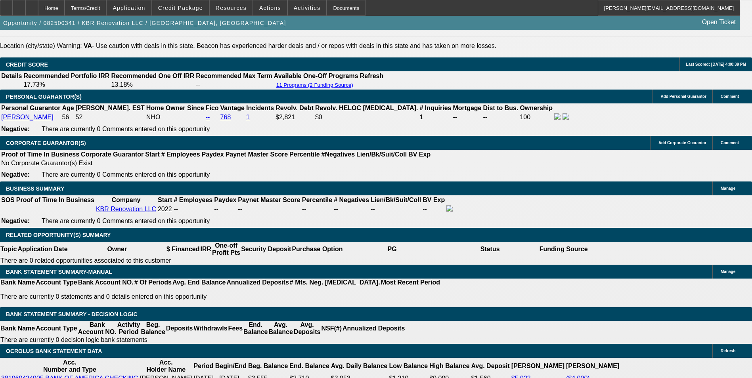
type input "12.3"
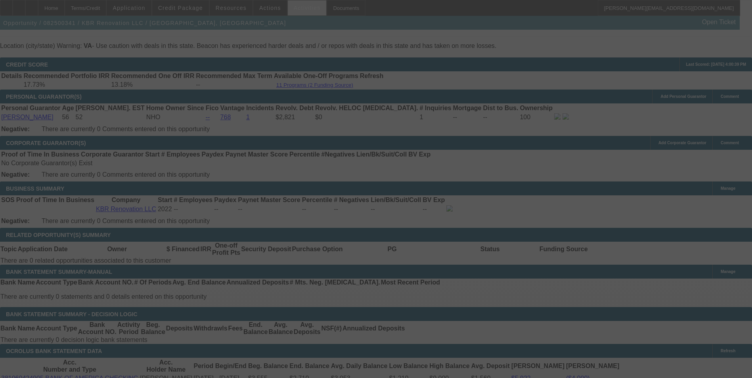
select select "0"
select select "2"
select select "0"
select select "6"
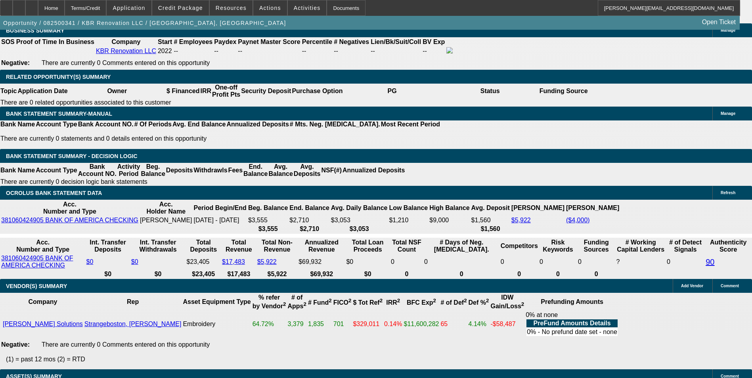
scroll to position [1269, 0]
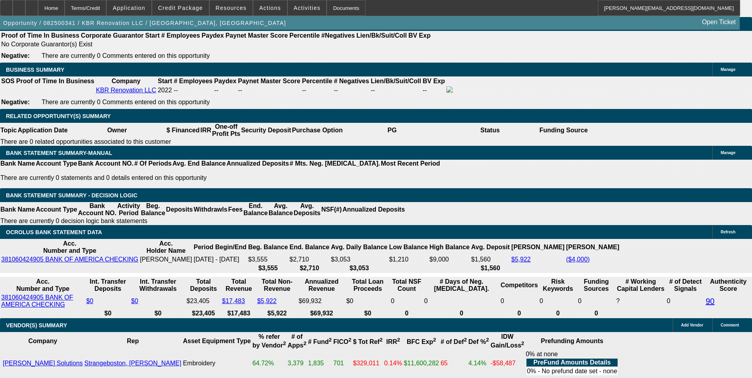
drag, startPoint x: 121, startPoint y: 155, endPoint x: 192, endPoint y: 143, distance: 72.3
type input "31"
type input "$62.00"
type input "UNKNOWN"
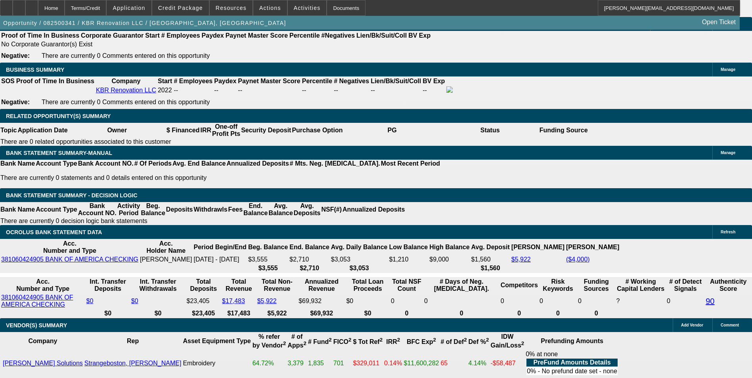
type input "313"
type input "12.1"
type input "$626.00"
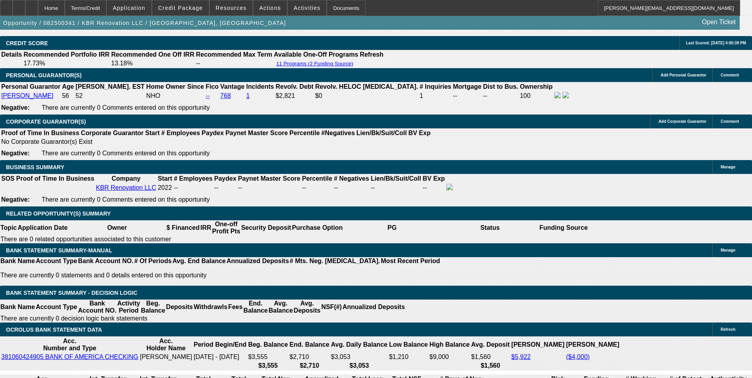
scroll to position [1111, 0]
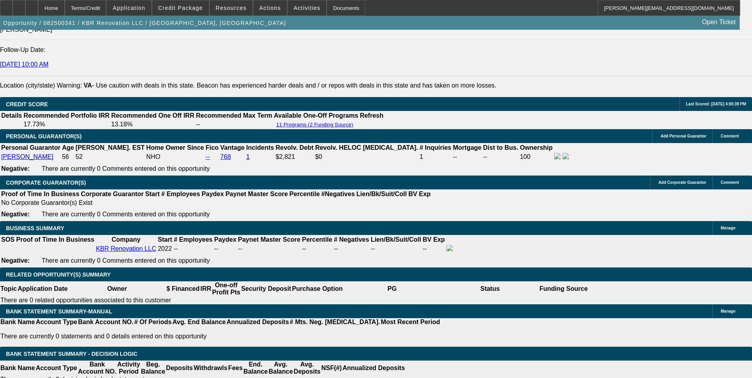
drag, startPoint x: 125, startPoint y: 314, endPoint x: 216, endPoint y: 308, distance: 91.0
type input "320"
type input "$640.00"
type input "13.1"
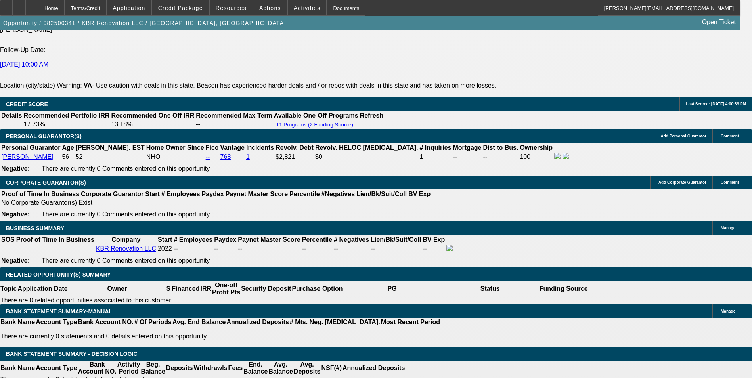
type input "$320.00"
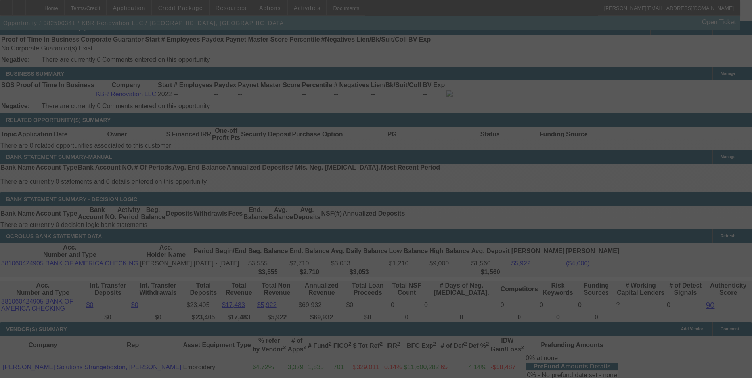
scroll to position [1269, 0]
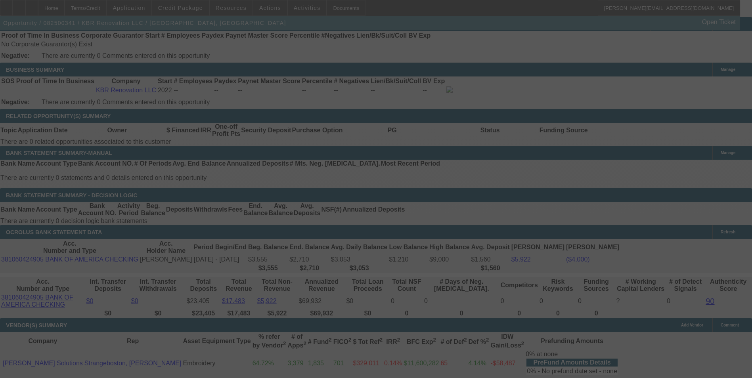
select select "0"
select select "2"
select select "0"
select select "6"
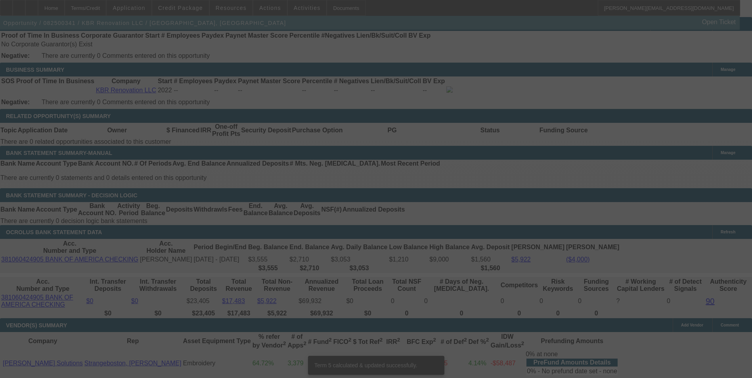
scroll to position [1262, 0]
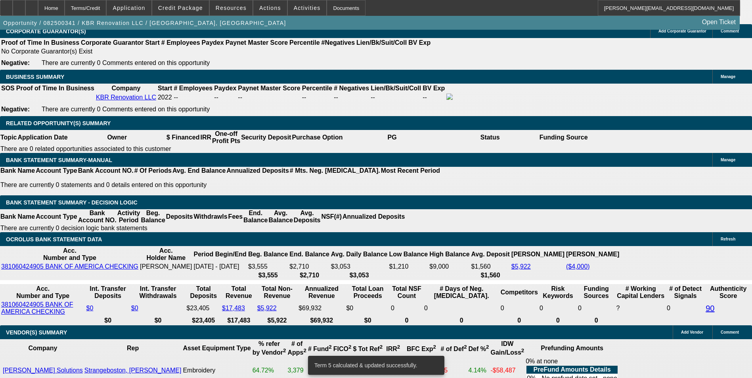
drag, startPoint x: 121, startPoint y: 159, endPoint x: 182, endPoint y: 160, distance: 61.1
type input "3"
type input "$6.00"
type input "UNKNOWN"
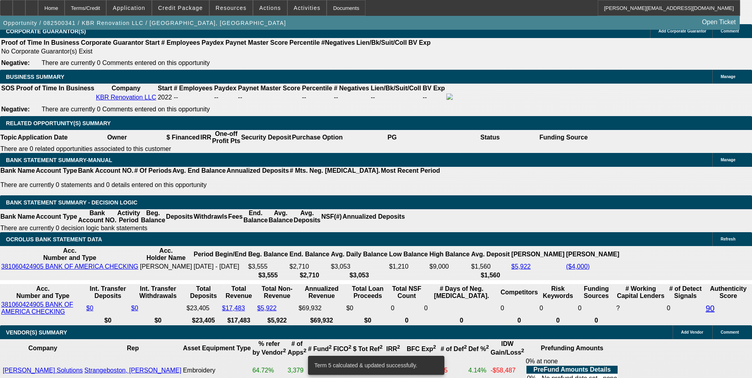
type input "31"
type input "313"
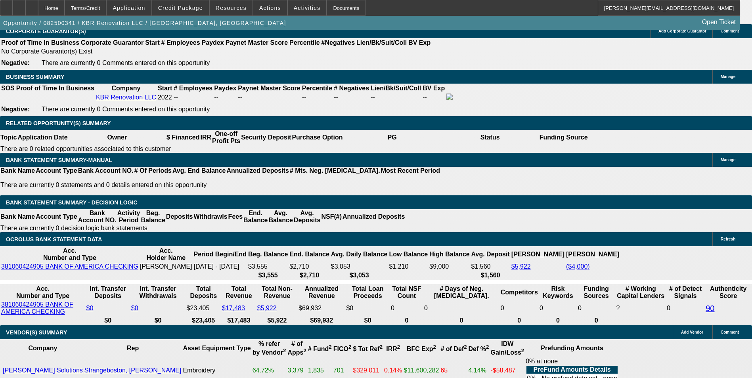
type input "$626.00"
type input "12.1"
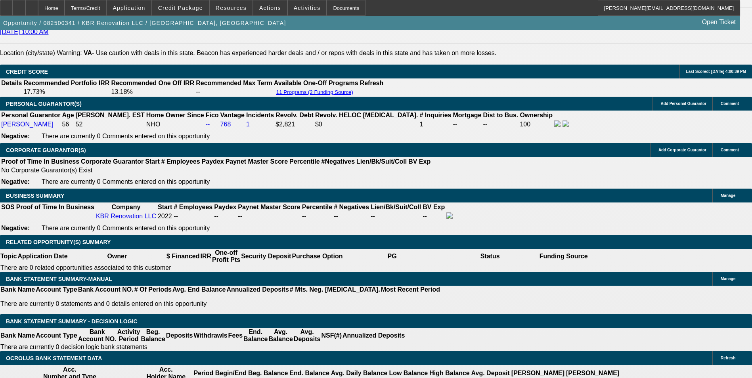
type input "$313.00"
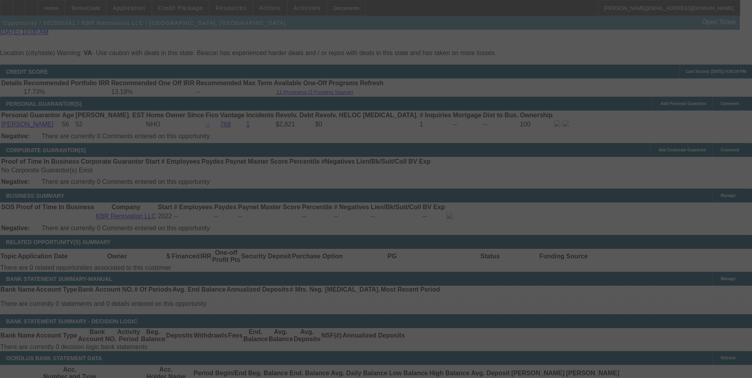
select select "0"
select select "2"
select select "0"
select select "6"
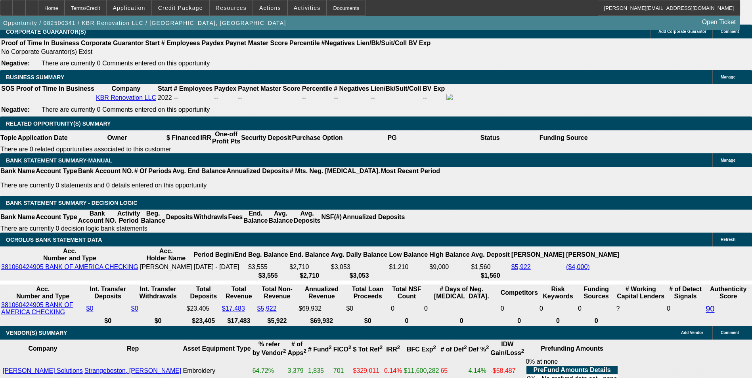
scroll to position [1262, 0]
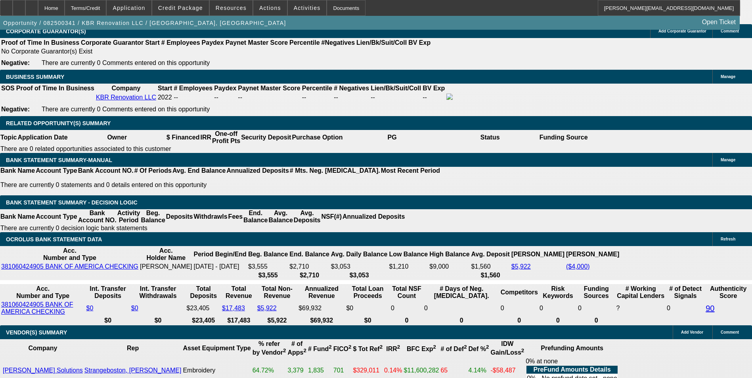
drag, startPoint x: 153, startPoint y: 160, endPoint x: 177, endPoint y: 158, distance: 24.7
type input "4"
type input "UNKNOWN"
type input "48"
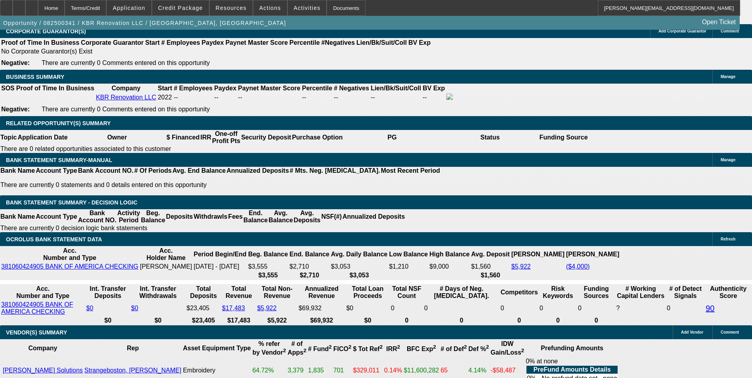
type input "$3,597.74"
type input "$7,195.48"
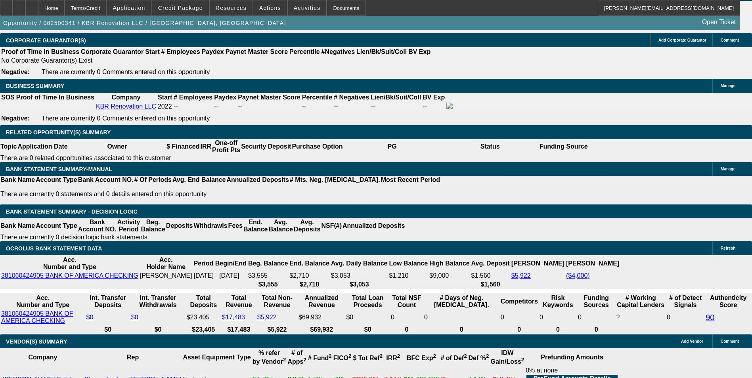
type input "$370.37"
type input "$740.74"
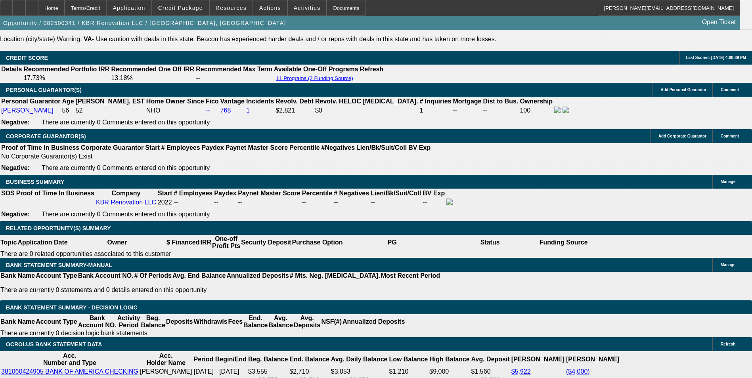
scroll to position [1143, 0]
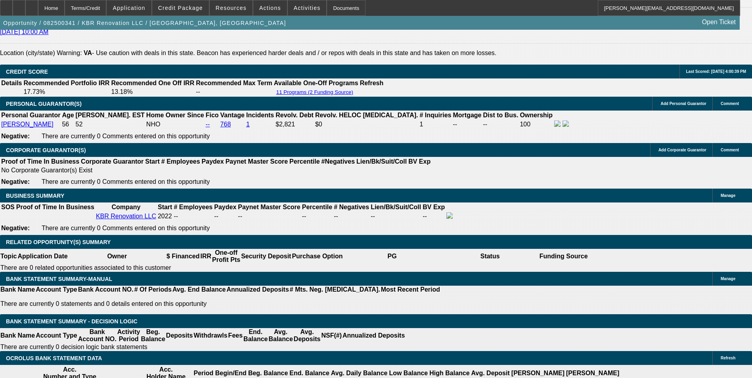
type input "48"
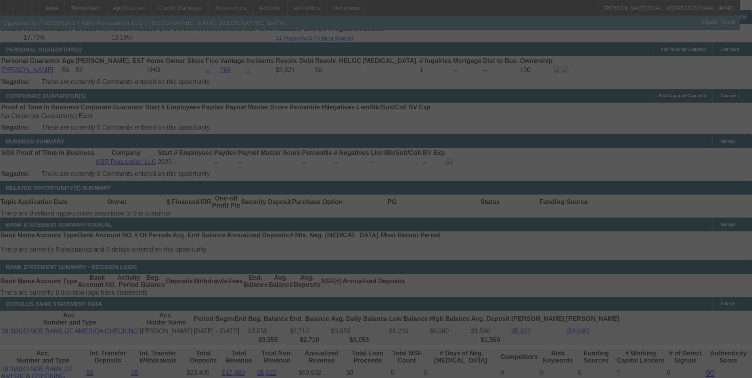
scroll to position [1223, 0]
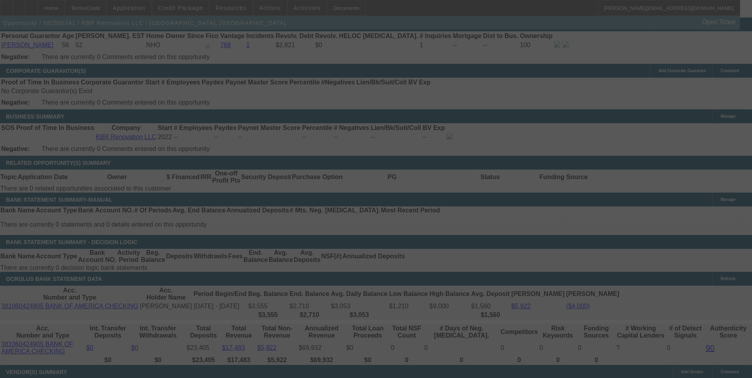
select select "0"
select select "2"
select select "0"
select select "6"
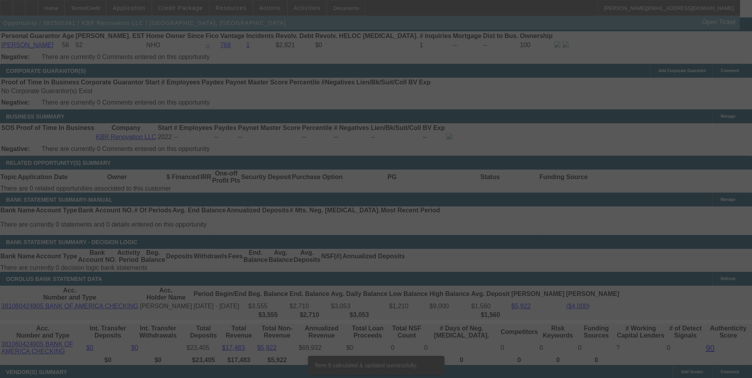
scroll to position [1213, 0]
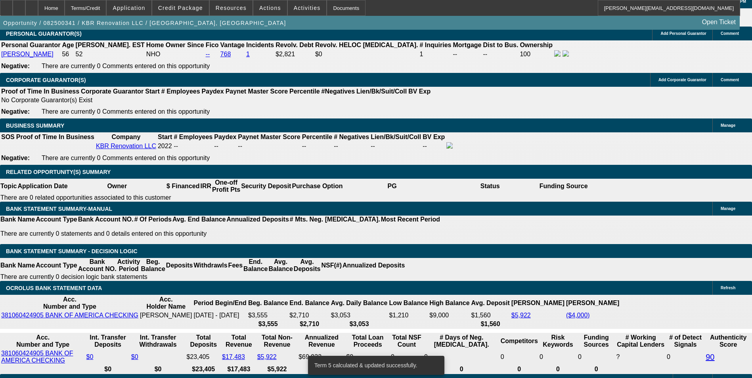
drag, startPoint x: 121, startPoint y: 209, endPoint x: 182, endPoint y: 209, distance: 61.1
type input "368"
type input "$736.00"
type input "UNKNOWN"
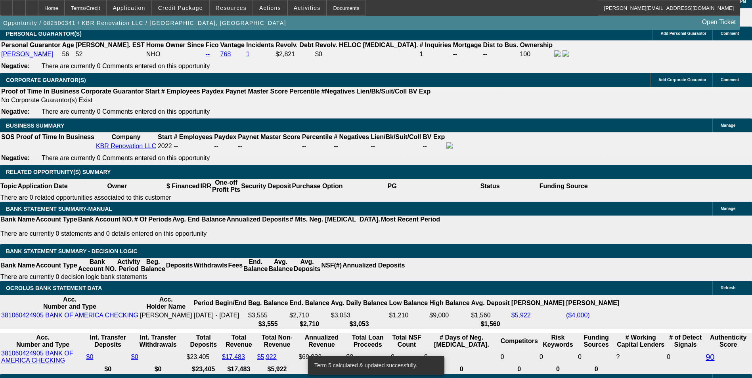
type input "11.8"
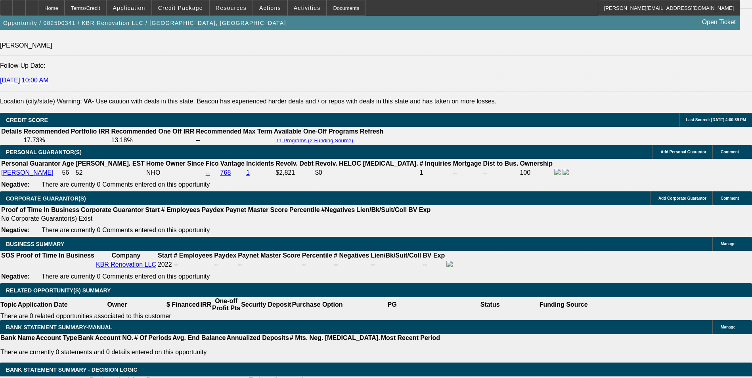
scroll to position [1094, 0]
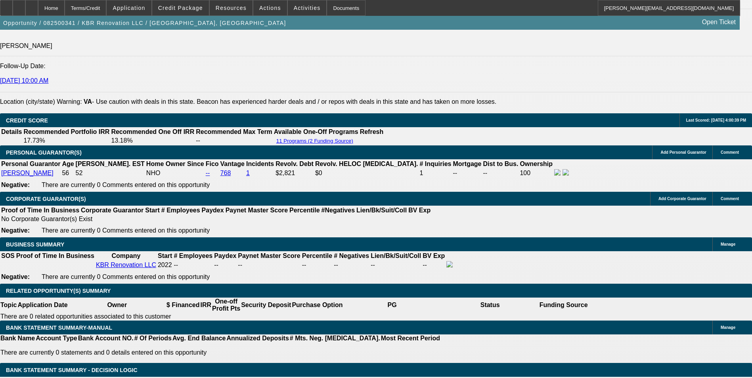
type input "$368.00"
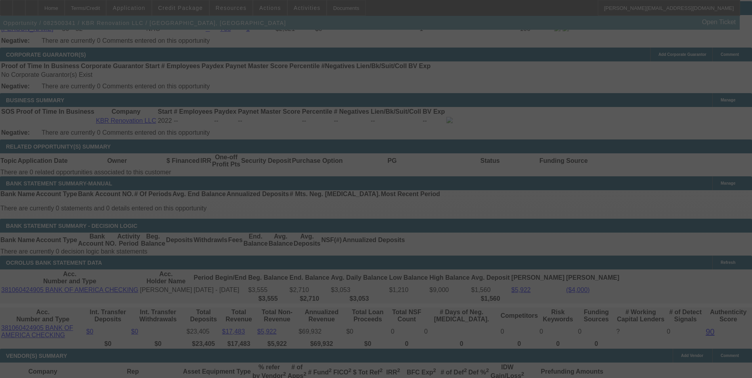
scroll to position [1253, 0]
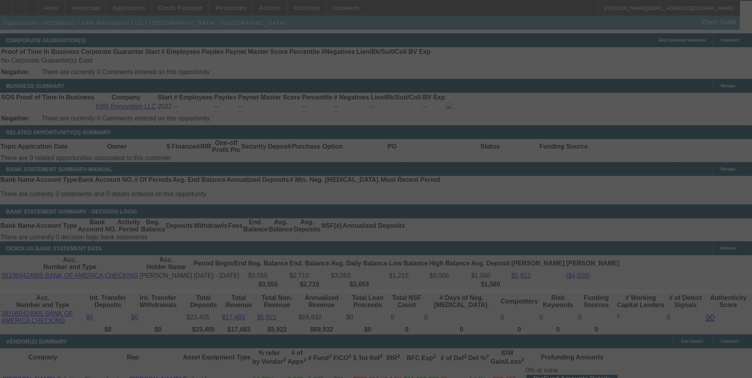
select select "0"
select select "2"
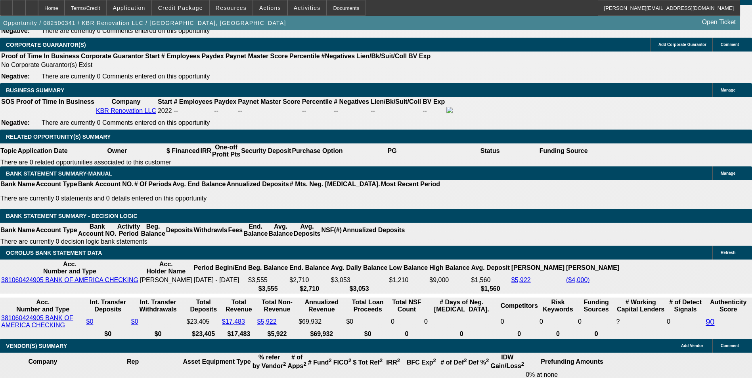
drag, startPoint x: 174, startPoint y: 176, endPoint x: 194, endPoint y: 171, distance: 20.5
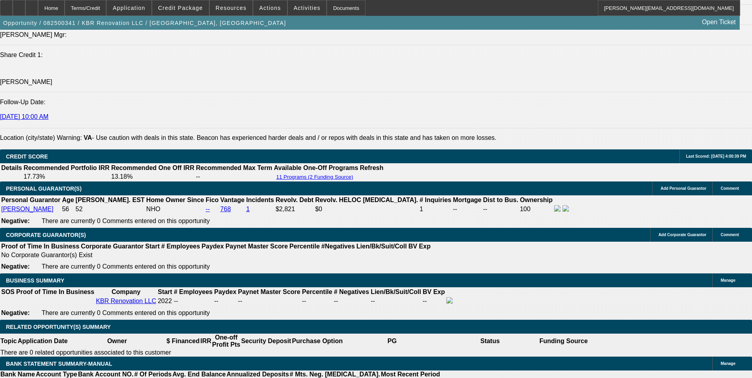
scroll to position [1050, 0]
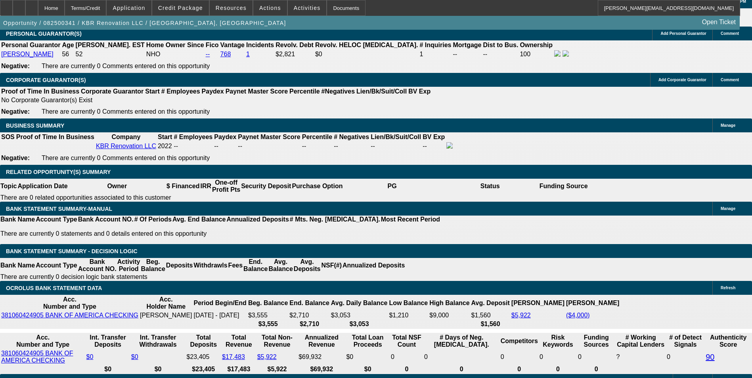
scroll to position [1209, 0]
